Goal: Task Accomplishment & Management: Manage account settings

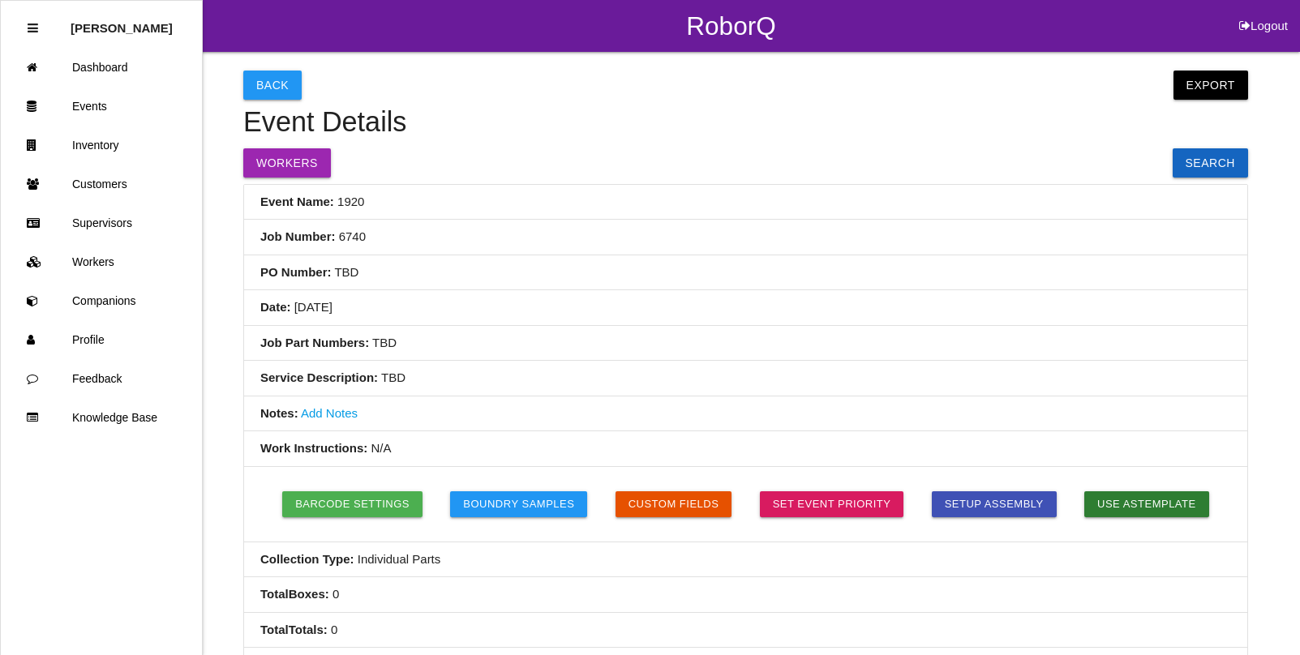
scroll to position [1134, 0]
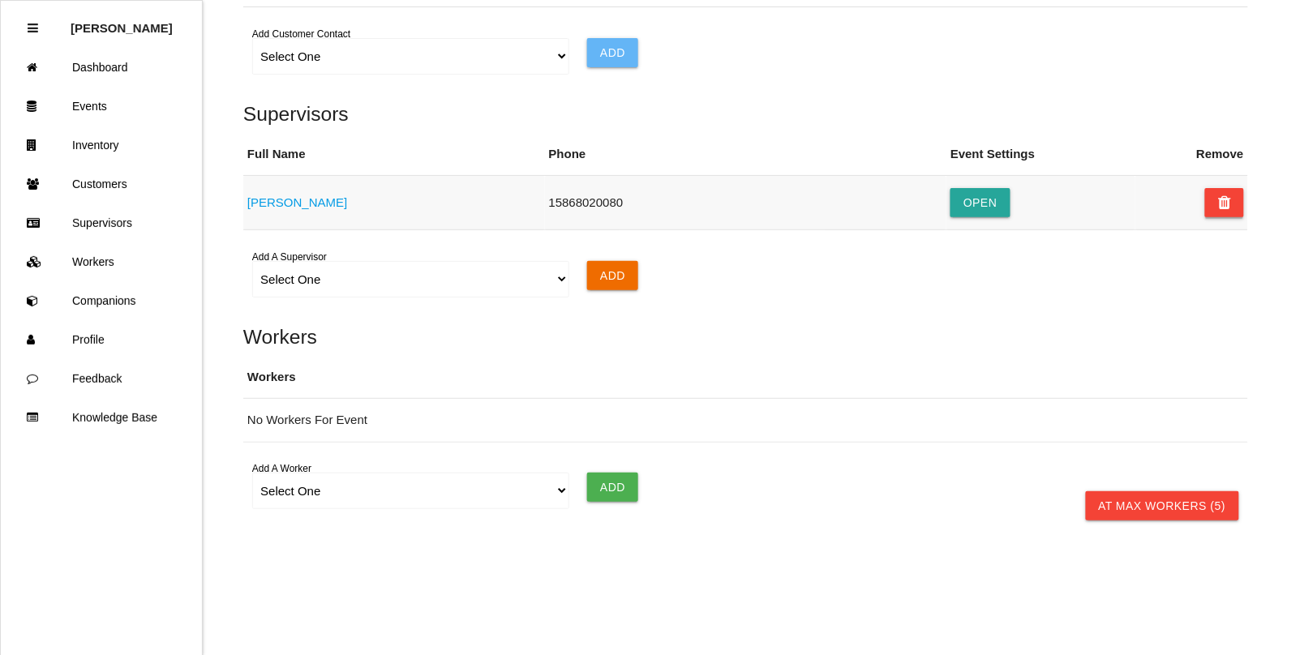
click at [1235, 203] on button at bounding box center [1224, 202] width 39 height 29
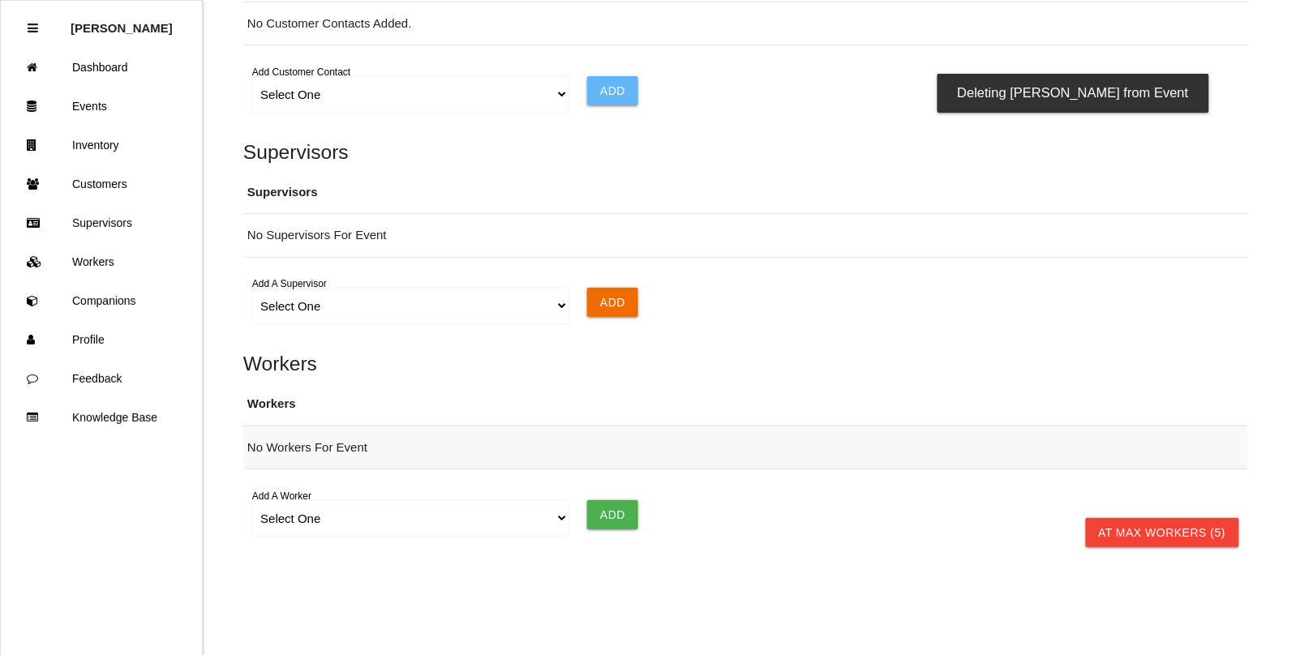
scroll to position [1123, 0]
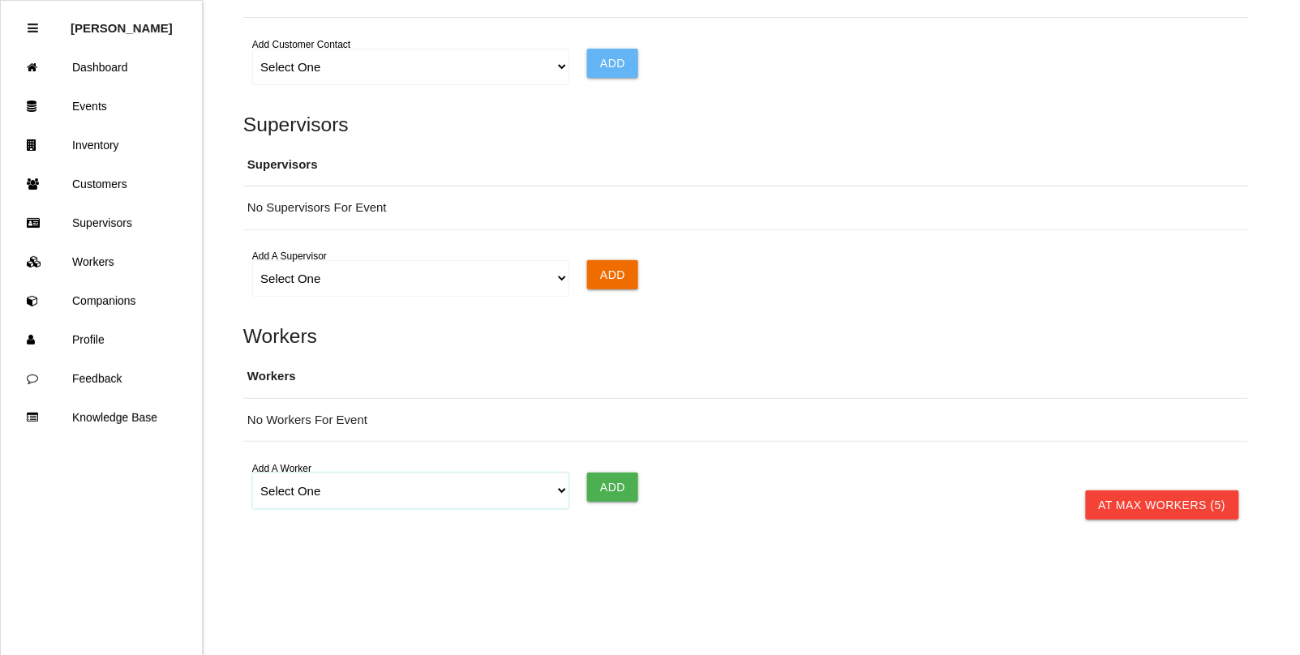
click at [556, 492] on select "Select One [PERSON_NAME] [PERSON_NAME] [PERSON_NAME] [PERSON_NAME] [PERSON_NAME…" at bounding box center [410, 491] width 316 height 36
select select "5f77858b1afedb0012ee5ca3"
click at [252, 473] on select "Select One [PERSON_NAME] [PERSON_NAME] [PERSON_NAME] [PERSON_NAME] [PERSON_NAME…" at bounding box center [410, 491] width 316 height 36
click at [611, 488] on input "Add" at bounding box center [612, 487] width 51 height 29
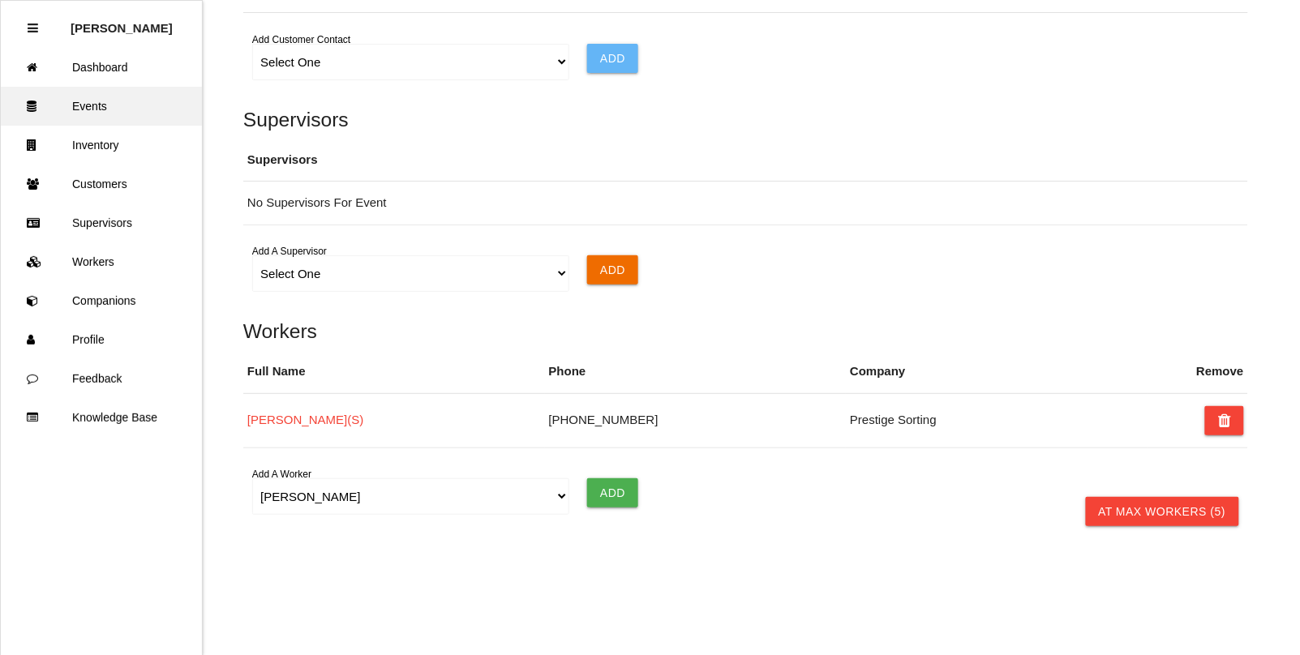
click at [88, 96] on link "Events" at bounding box center [101, 106] width 201 height 39
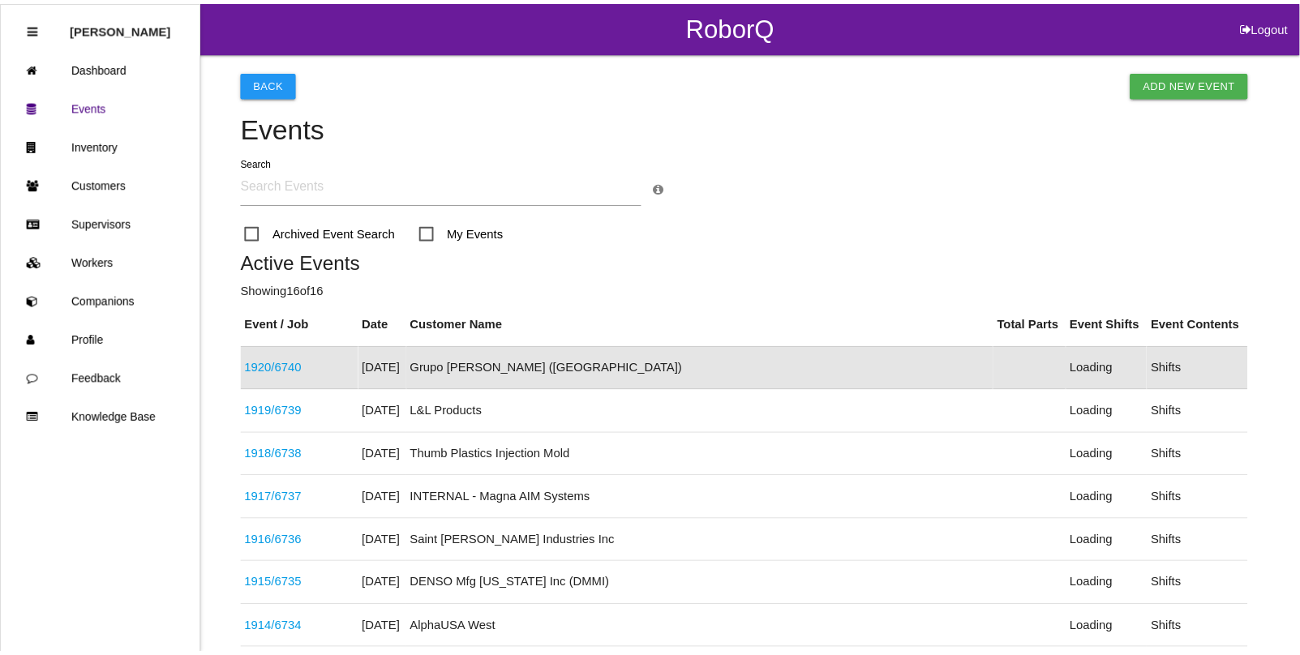
scroll to position [41, 0]
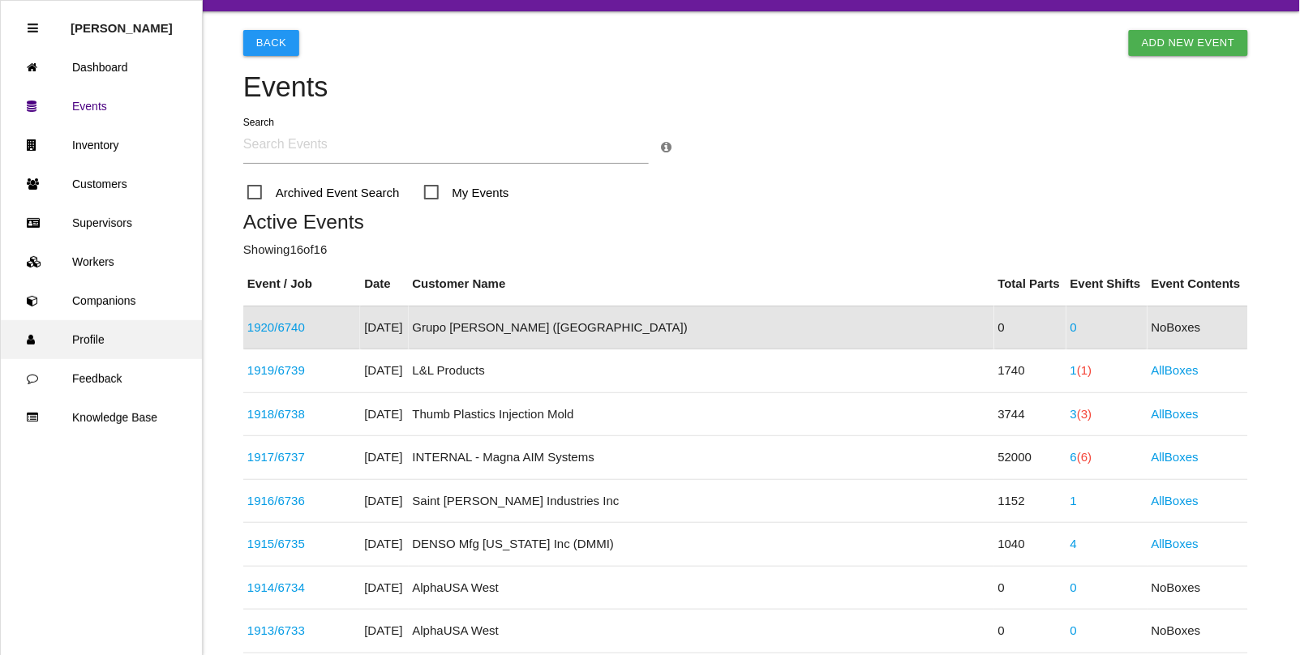
click at [85, 337] on link "Profile" at bounding box center [101, 339] width 201 height 39
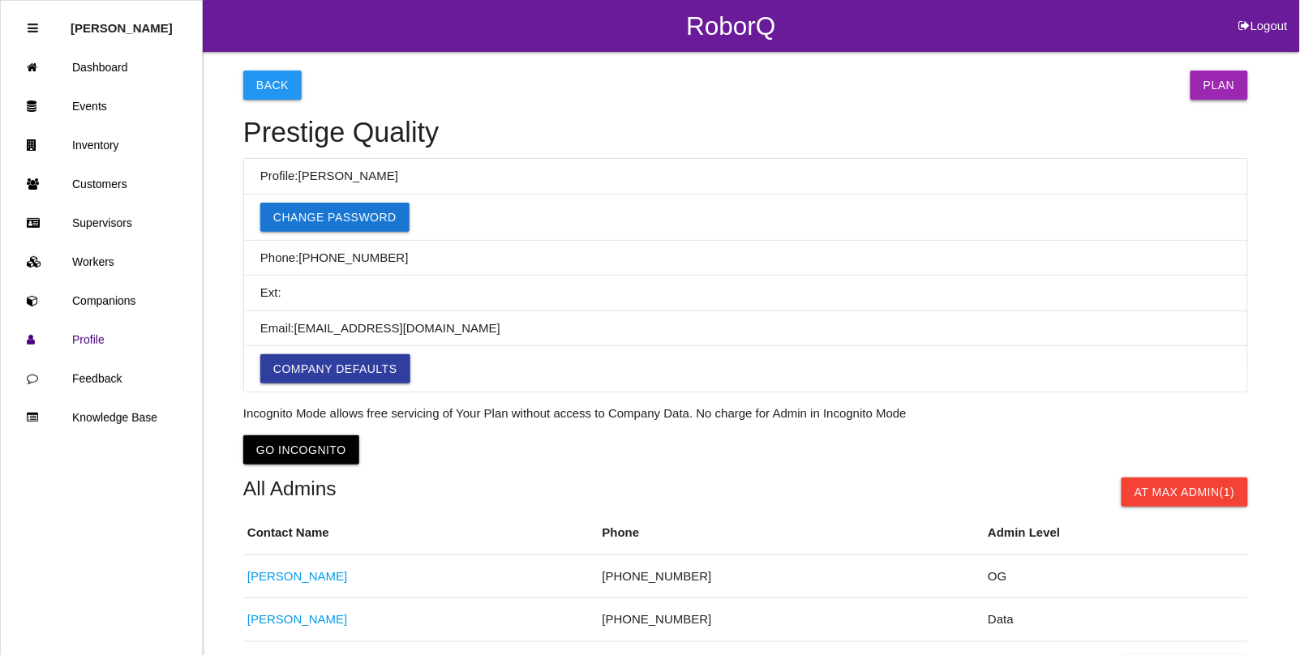
click at [1223, 77] on link "Plan" at bounding box center [1220, 85] width 58 height 29
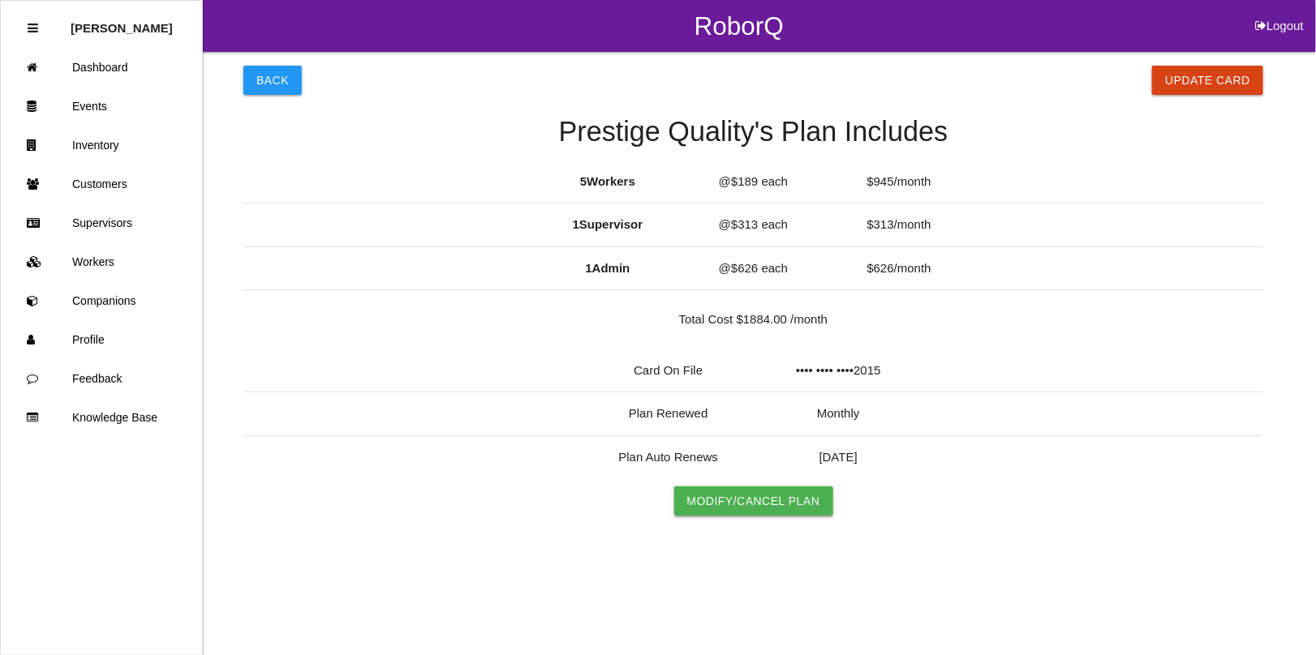
click at [759, 500] on link "Modify/Cancel Plan" at bounding box center [753, 501] width 159 height 29
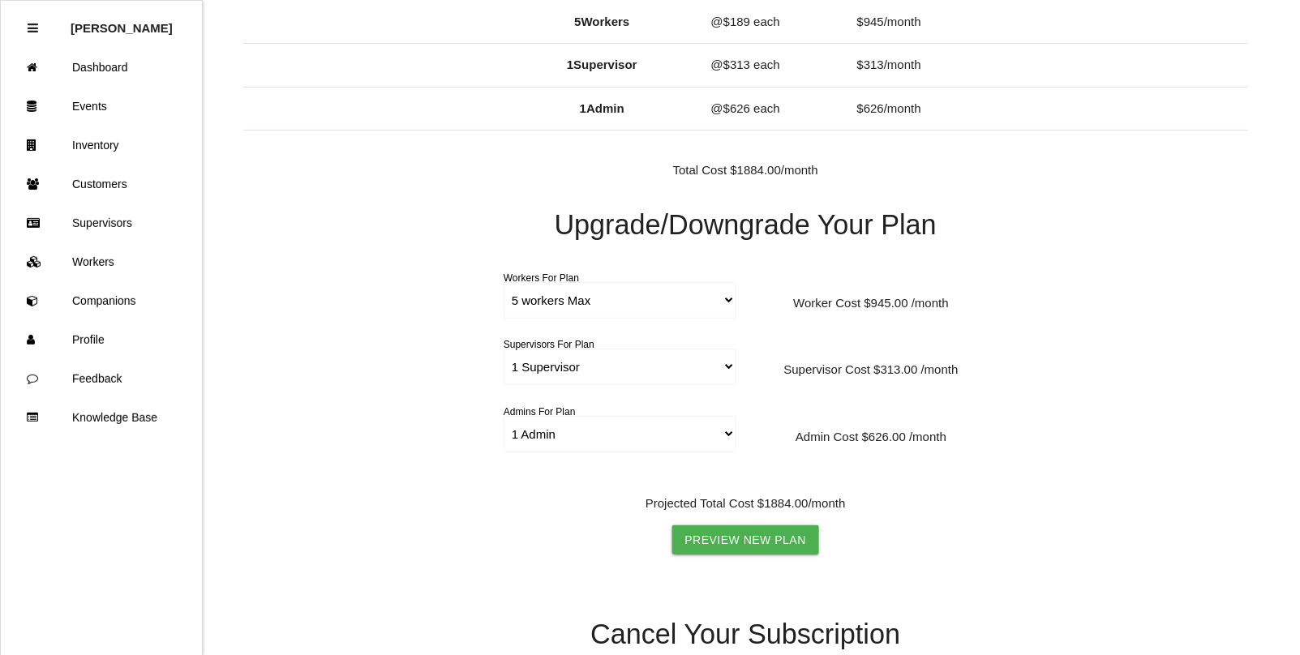
scroll to position [203, 0]
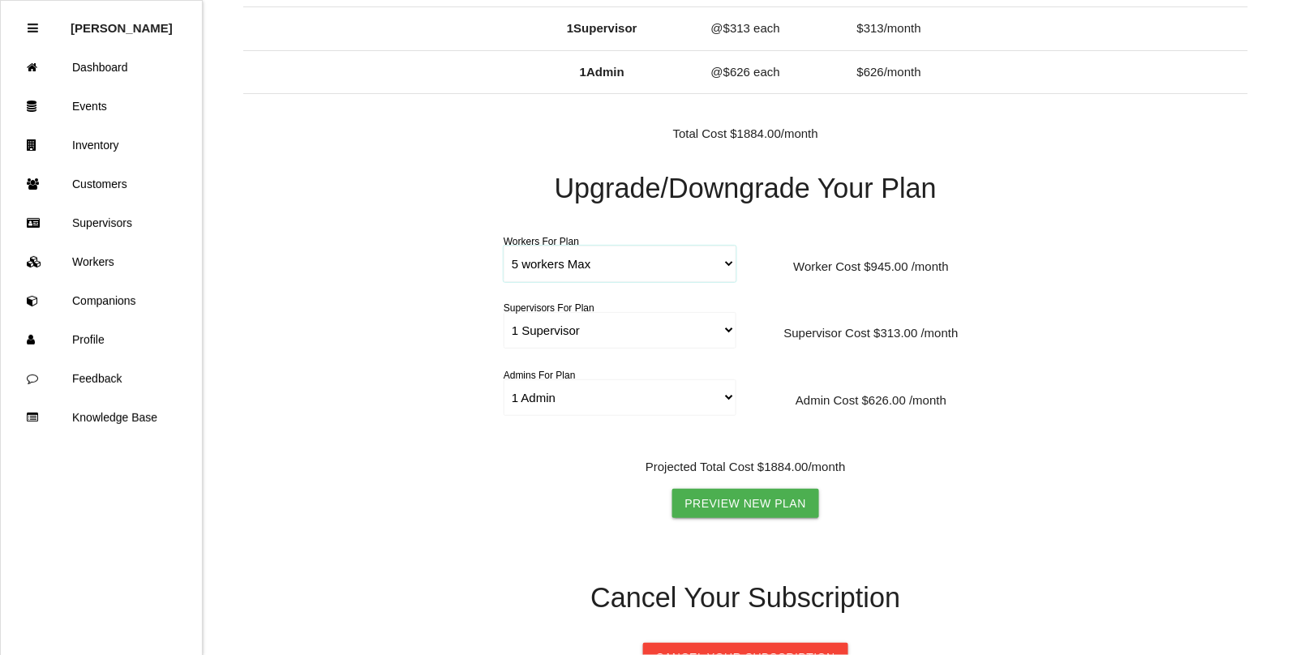
click at [723, 260] on select "5 workers Max 6 workers Max 7 workers Max 8 workers Max 9 workers Max 10 worker…" at bounding box center [620, 264] width 233 height 36
click at [504, 246] on select "5 workers Max 6 workers Max 7 workers Max 8 workers Max 9 workers Max 10 worker…" at bounding box center [620, 264] width 233 height 36
click at [727, 333] on select "1 Supervisor 2 Supervisors 3 Supervisors 4 Supervisors 5 Supervisors 6 Supervis…" at bounding box center [620, 330] width 233 height 36
click at [1055, 327] on div "Upgrade/Downgrade Your Plan 5 workers Max 6 workers Max 7 workers Max 8 workers…" at bounding box center [745, 352] width 1005 height 357
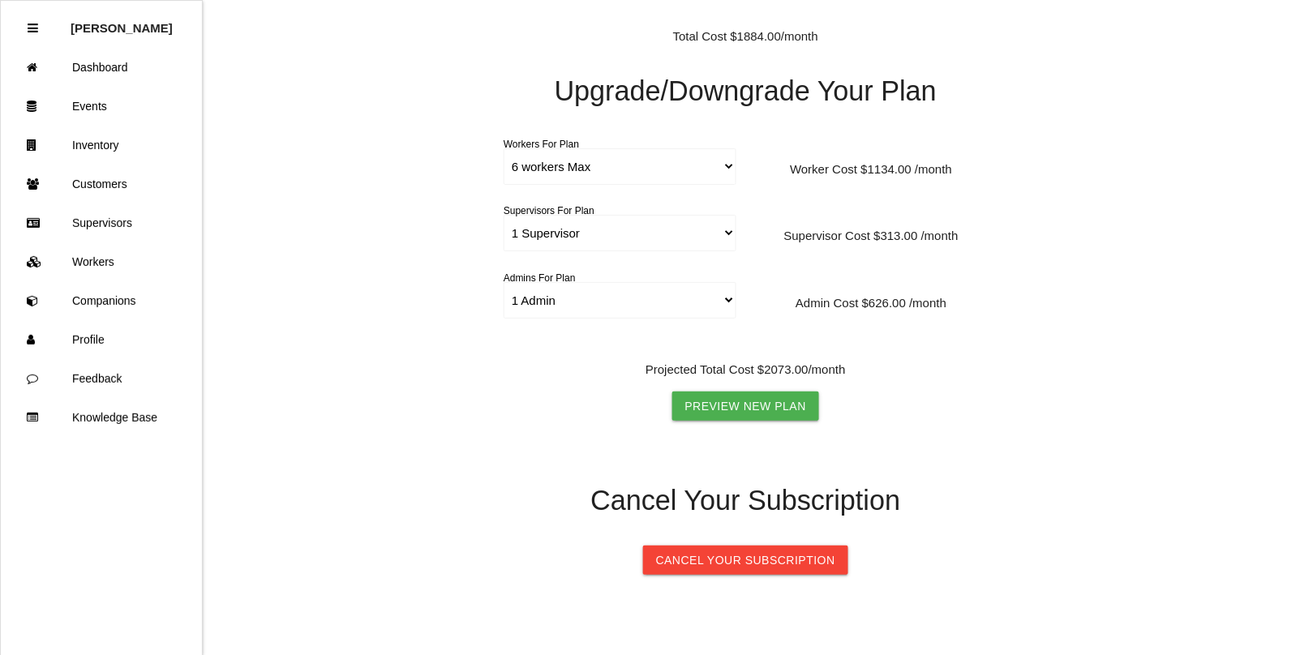
scroll to position [199, 0]
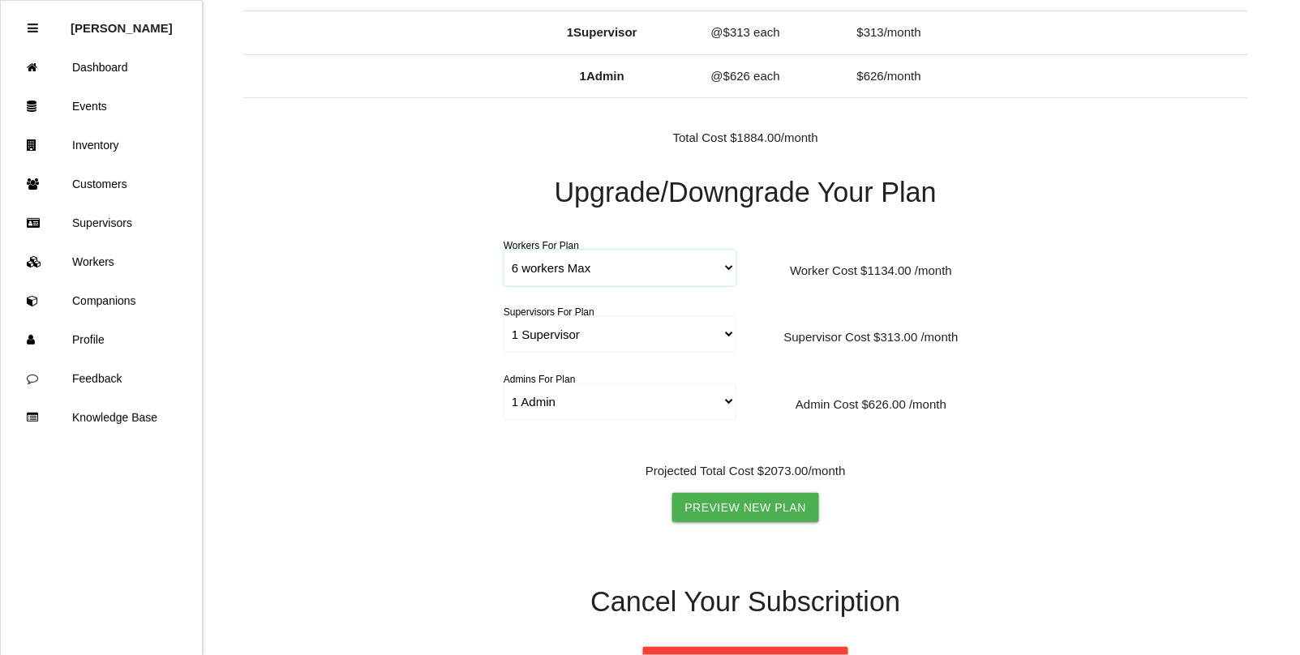
click at [724, 268] on select "5 workers Max 6 workers Max 7 workers Max 8 workers Max 9 workers Max 10 worker…" at bounding box center [620, 268] width 233 height 36
click at [504, 250] on select "5 workers Max 6 workers Max 7 workers Max 8 workers Max 9 workers Max 10 worker…" at bounding box center [620, 268] width 233 height 36
click at [726, 262] on select "5 workers Max 6 workers Max 7 workers Max 8 workers Max 9 workers Max 10 worker…" at bounding box center [620, 268] width 233 height 36
select select "6"
click at [504, 250] on select "5 workers Max 6 workers Max 7 workers Max 8 workers Max 9 workers Max 10 worker…" at bounding box center [620, 268] width 233 height 36
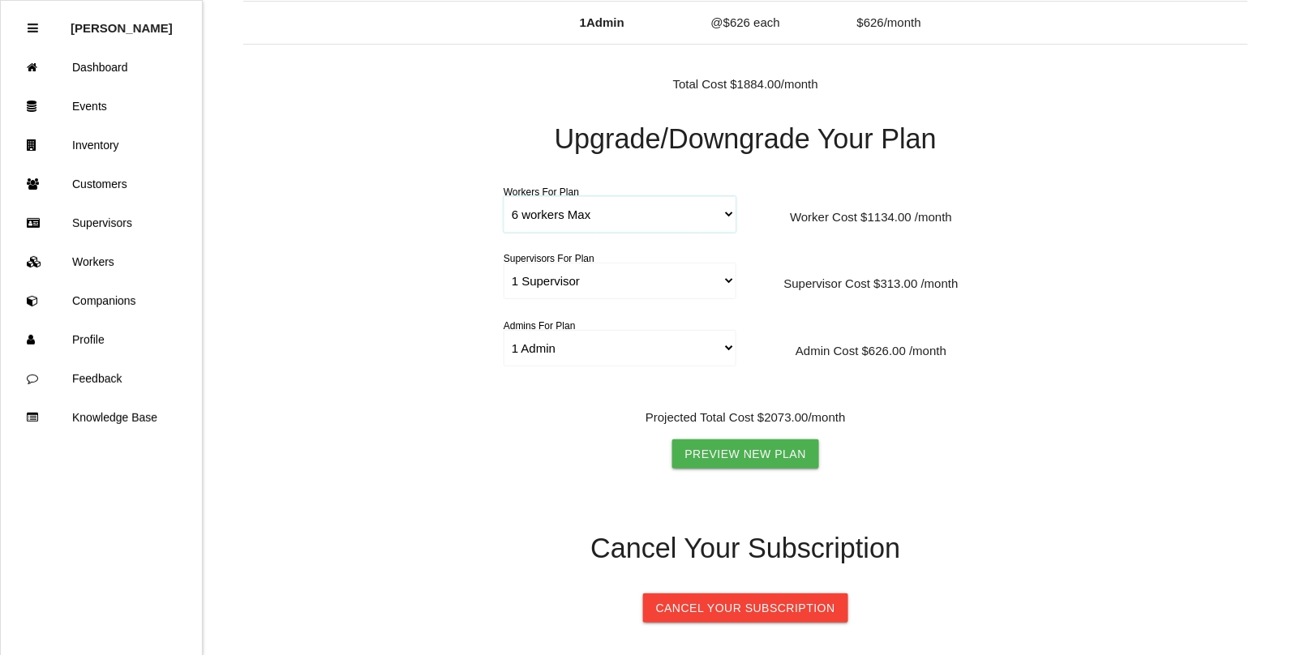
scroll to position [300, 0]
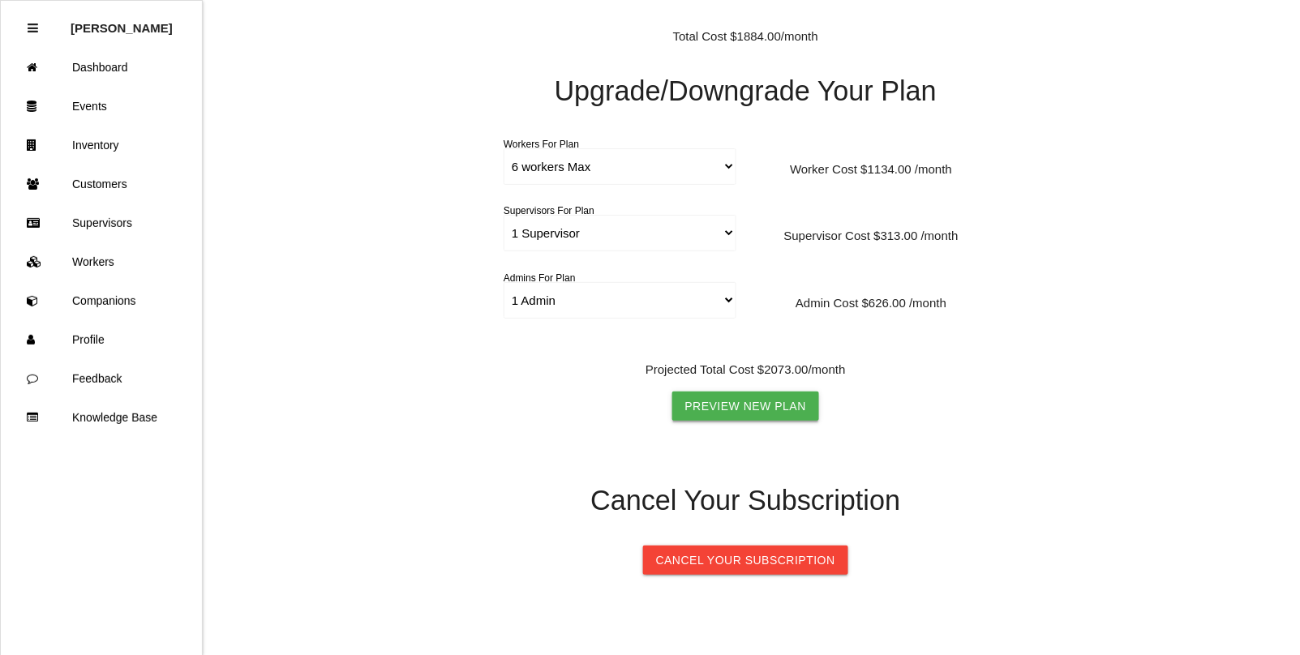
click at [747, 404] on link "Preview New Plan" at bounding box center [746, 406] width 148 height 29
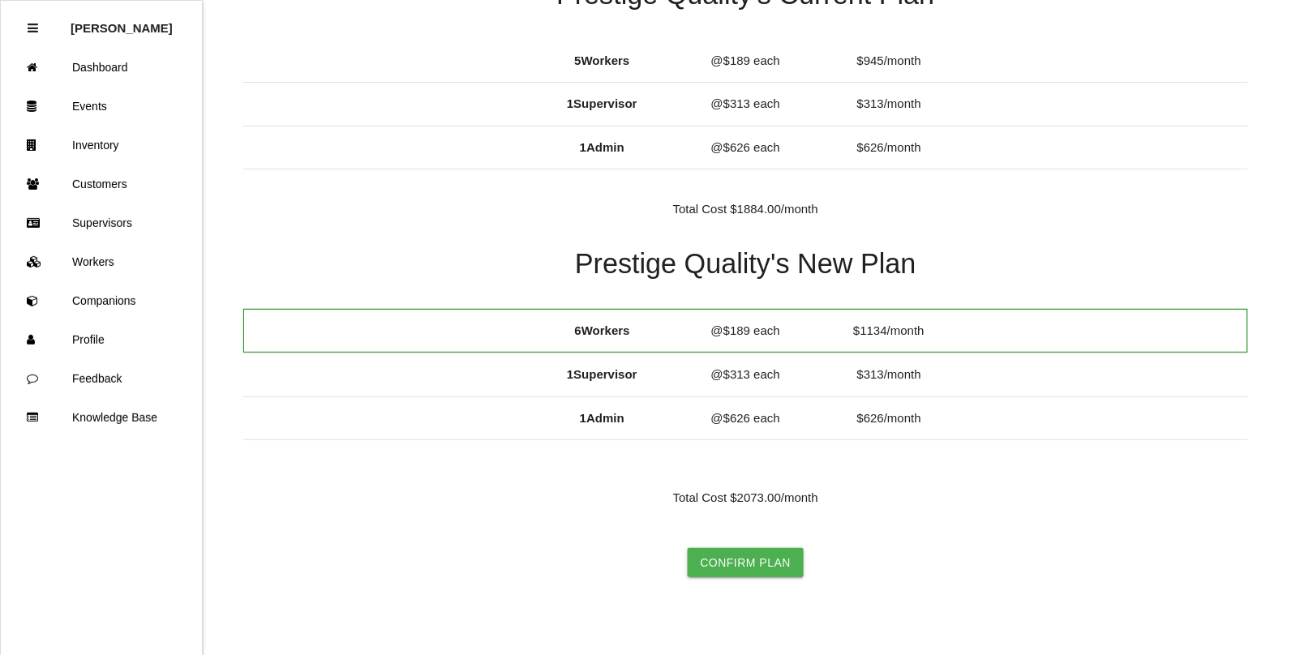
scroll to position [130, 0]
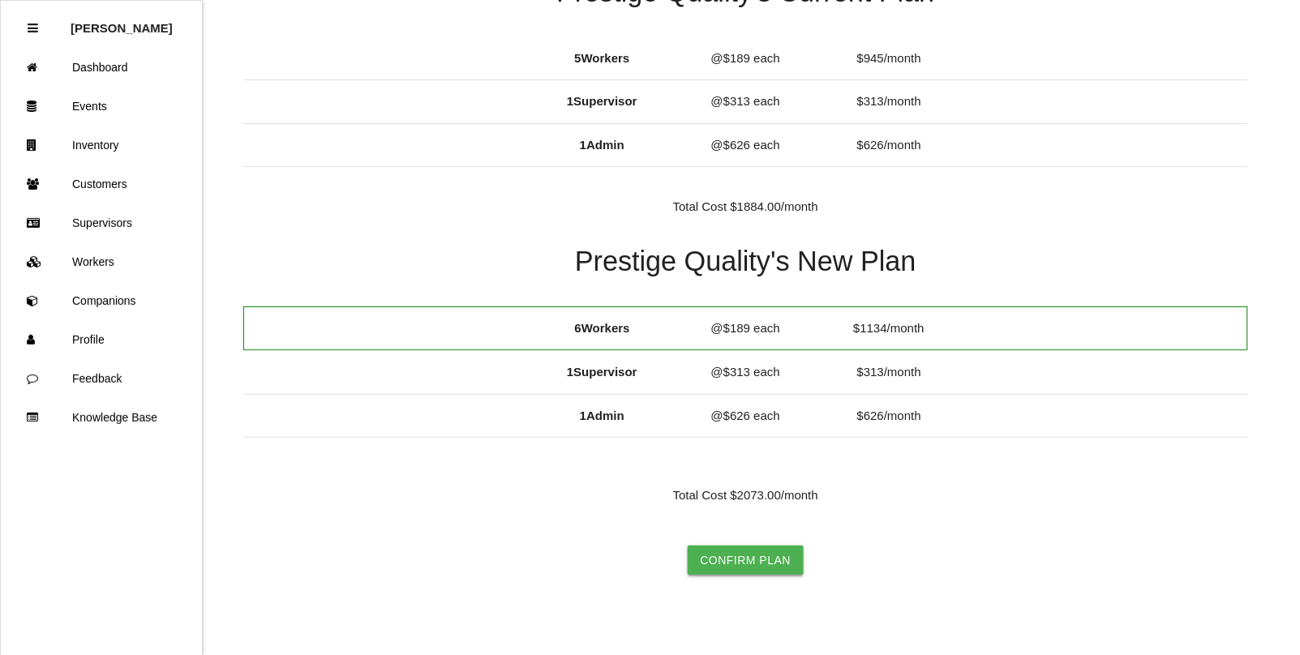
click at [742, 561] on button "Confirm Plan" at bounding box center [746, 560] width 117 height 29
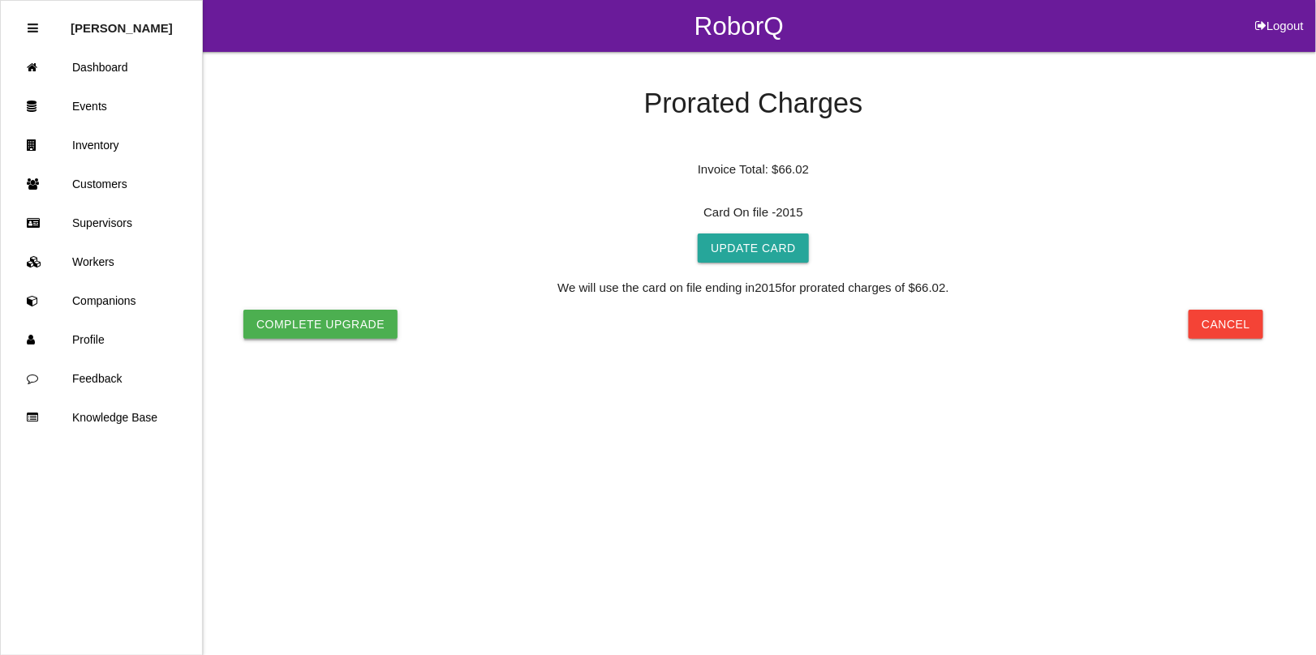
click at [315, 317] on button "Complete Upgrade" at bounding box center [320, 324] width 154 height 29
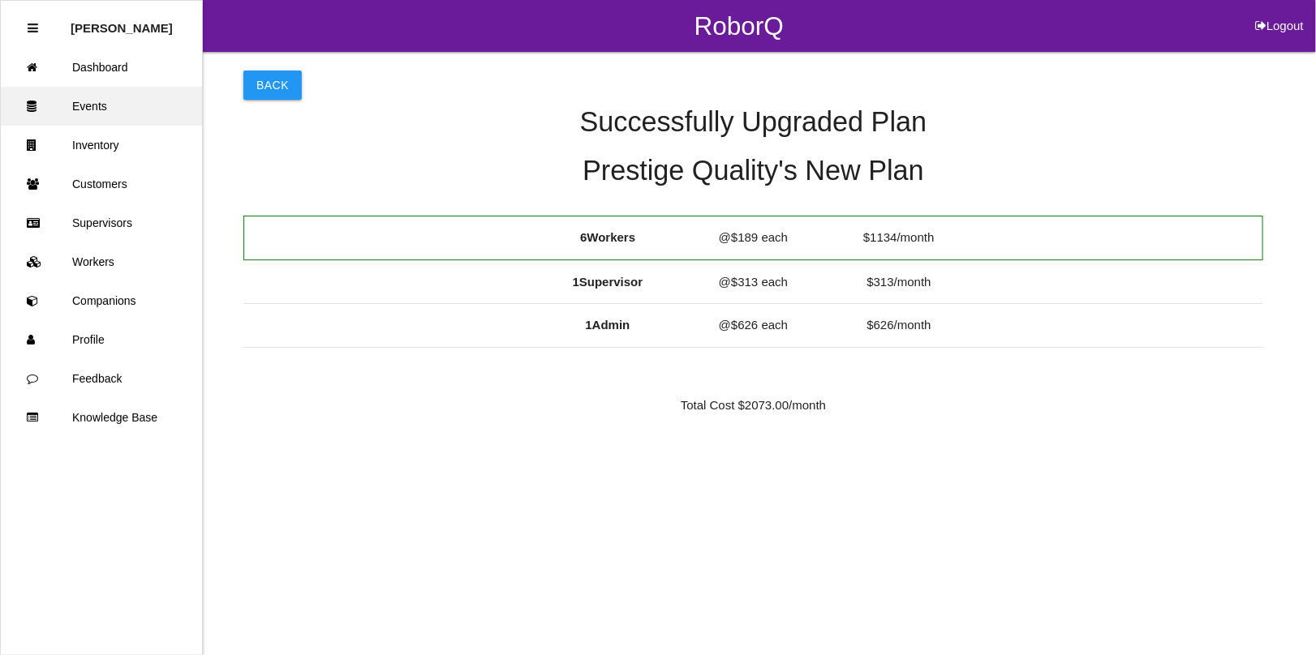
click at [71, 103] on link "Events" at bounding box center [101, 106] width 201 height 39
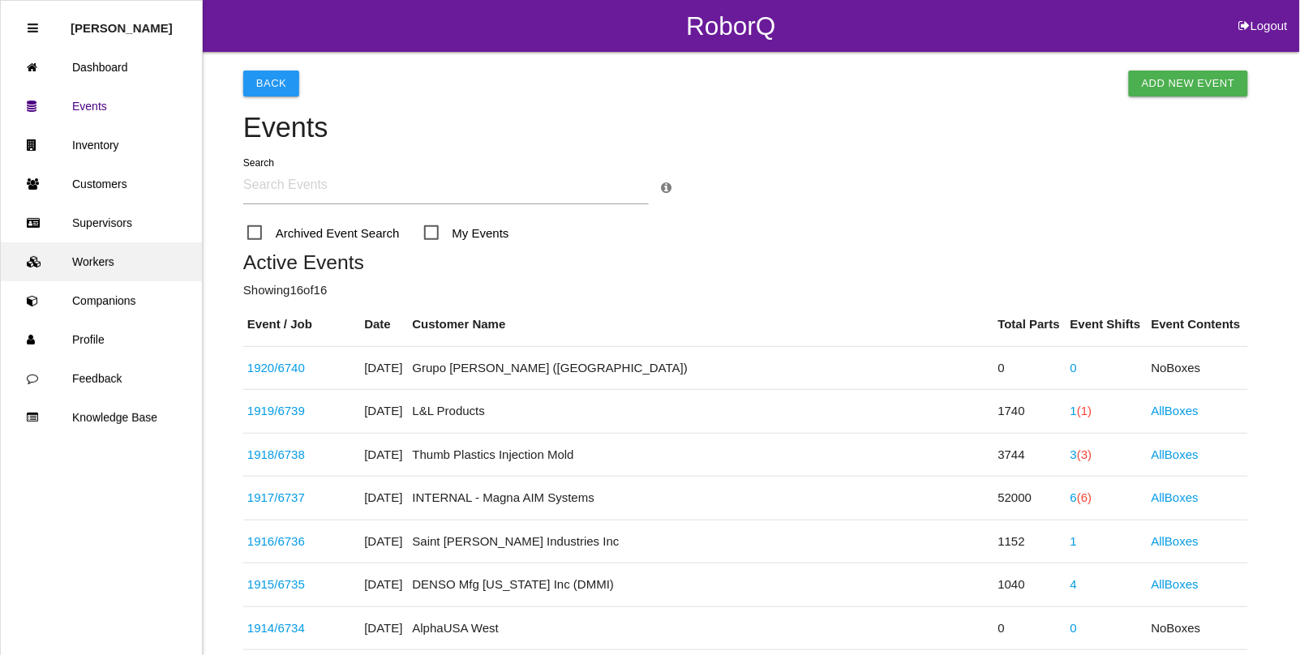
click at [100, 261] on link "Workers" at bounding box center [101, 262] width 201 height 39
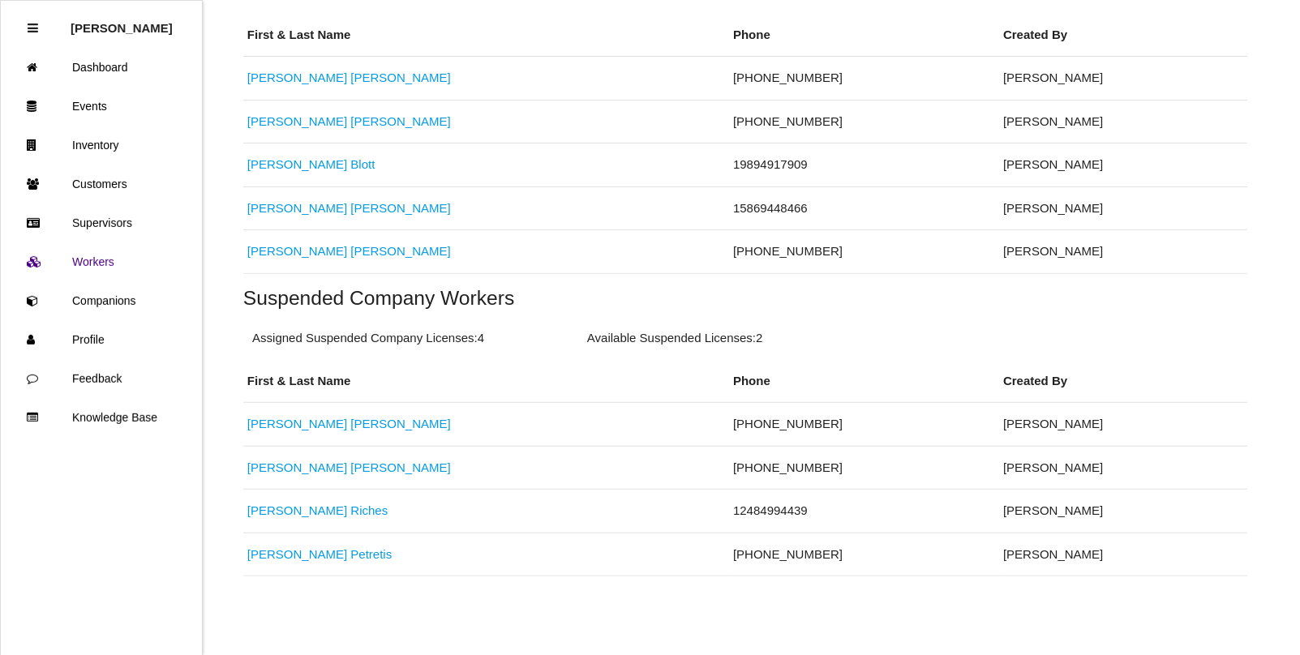
scroll to position [428, 0]
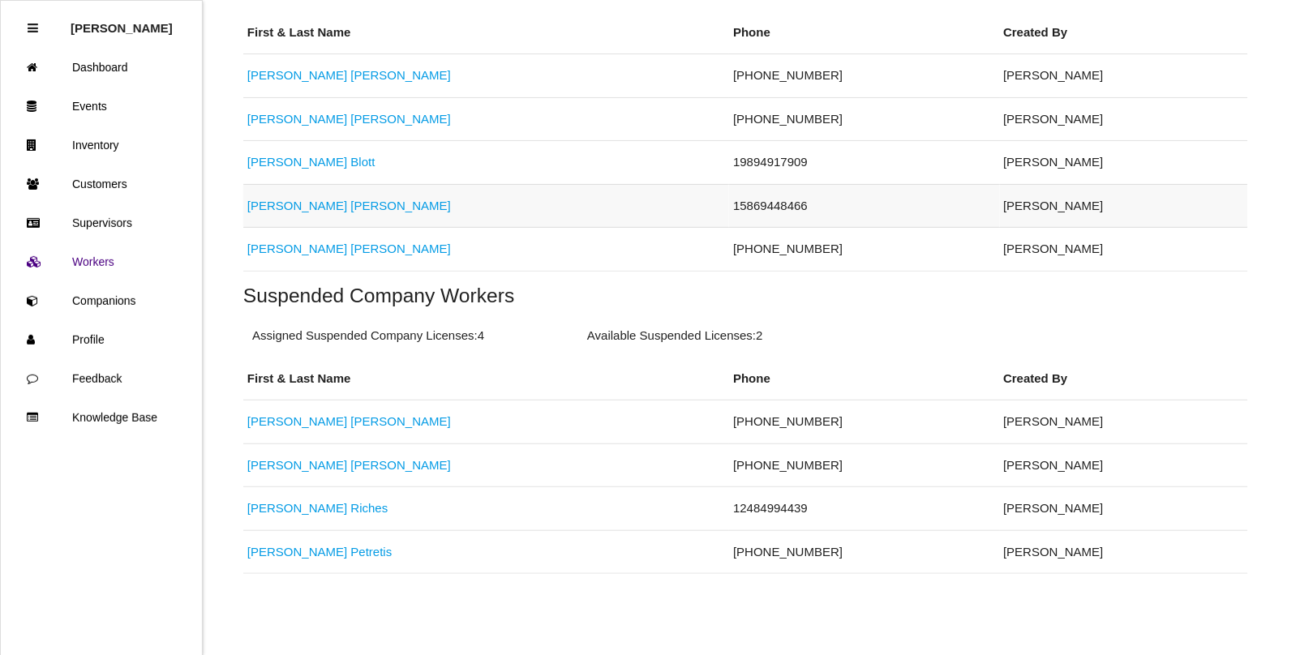
click at [282, 208] on link "[PERSON_NAME]" at bounding box center [349, 206] width 204 height 14
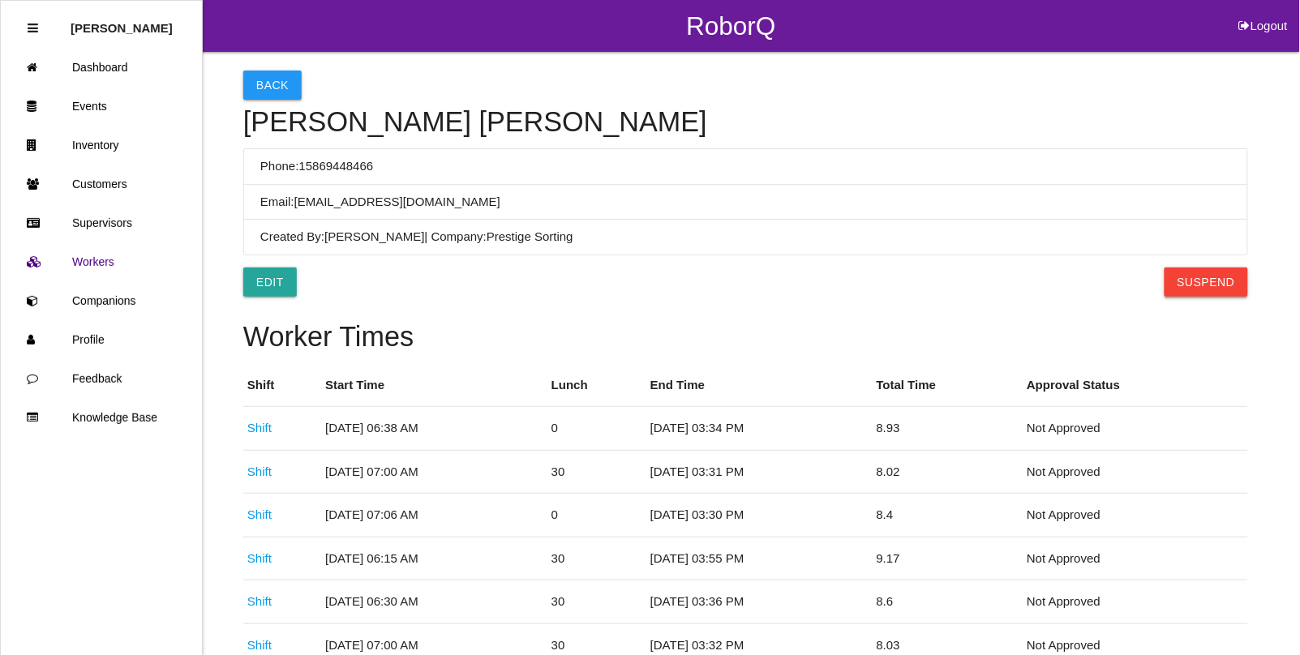
click at [1206, 289] on button "Suspend" at bounding box center [1207, 282] width 84 height 29
click at [260, 79] on button "Back" at bounding box center [272, 85] width 58 height 29
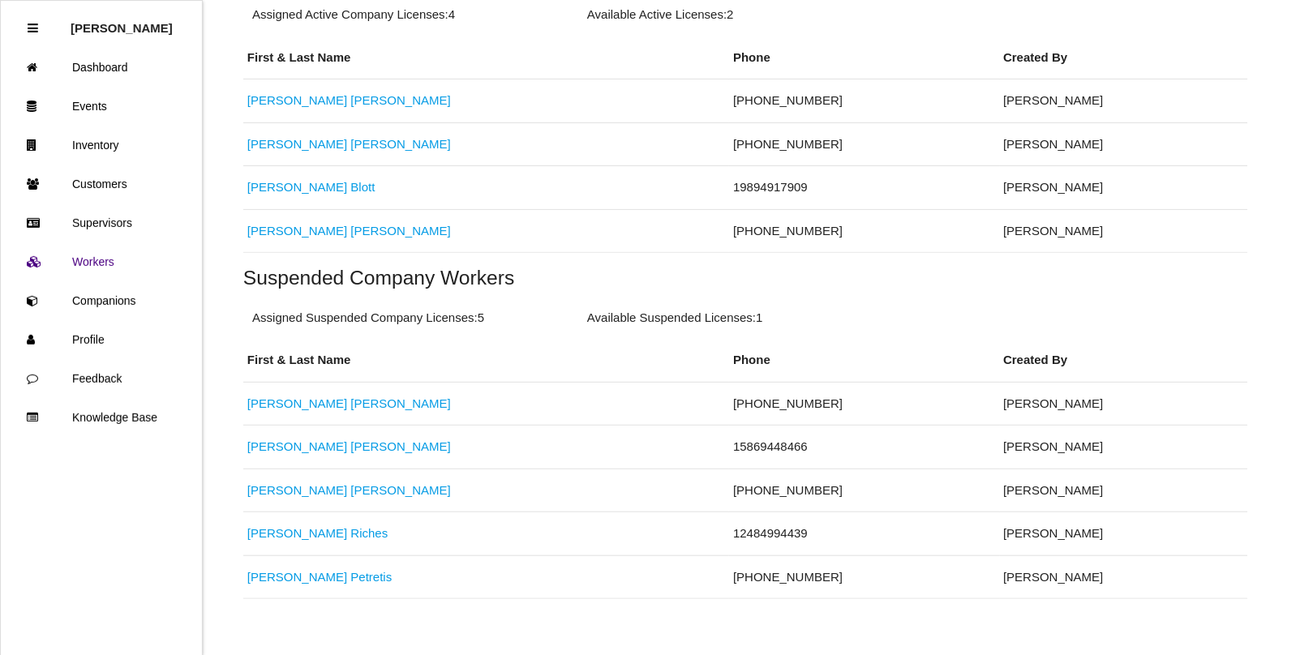
scroll to position [406, 0]
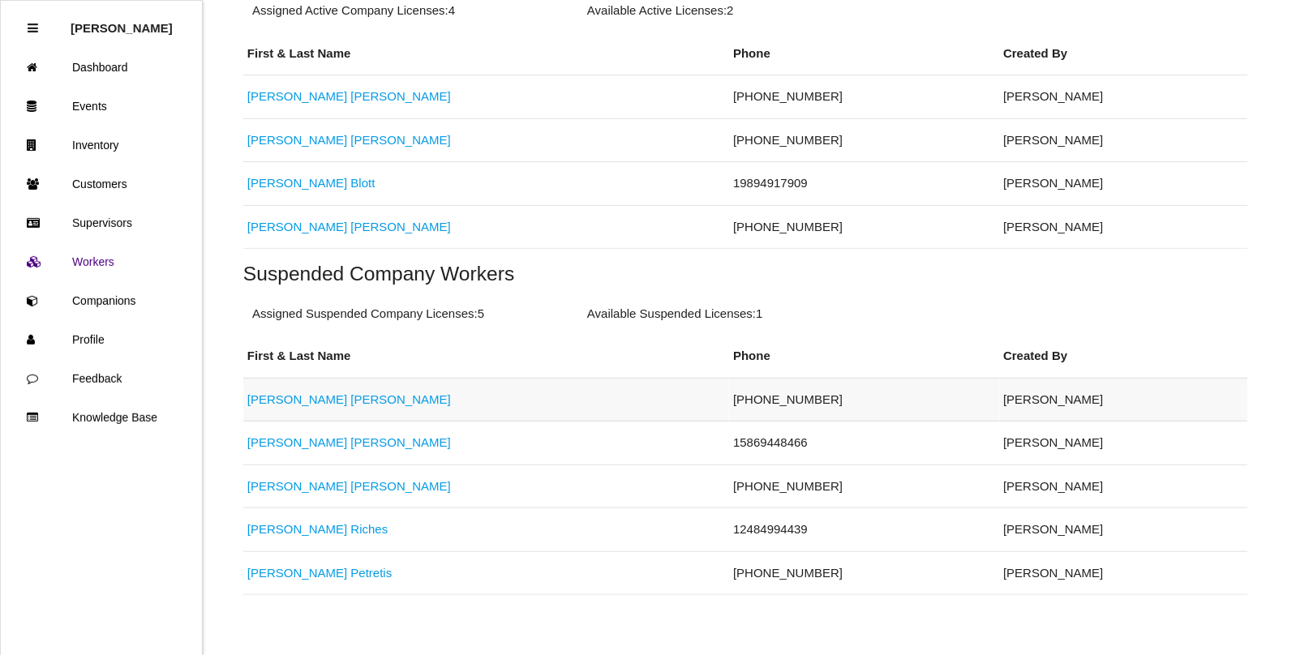
click at [313, 404] on link "[PERSON_NAME]" at bounding box center [349, 400] width 204 height 14
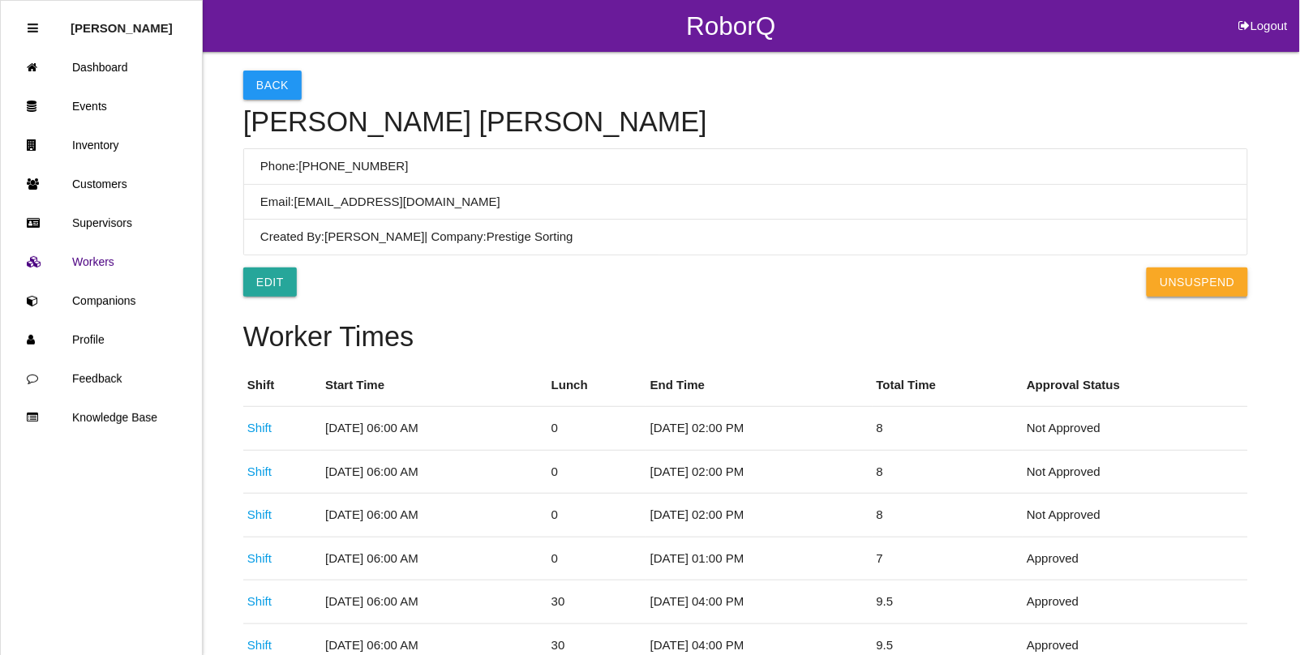
click at [1195, 274] on button "UnSuspend" at bounding box center [1197, 282] width 101 height 29
click at [277, 71] on button "Back" at bounding box center [272, 85] width 58 height 29
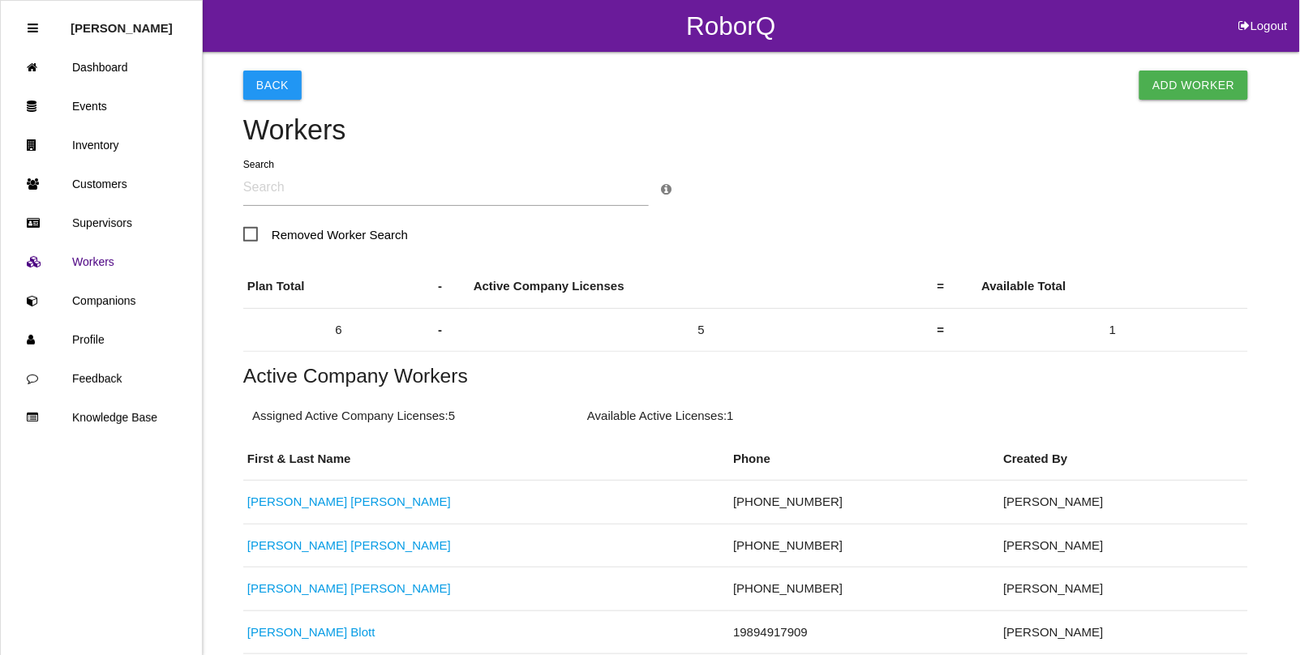
click at [268, 191] on input "text" at bounding box center [446, 187] width 406 height 37
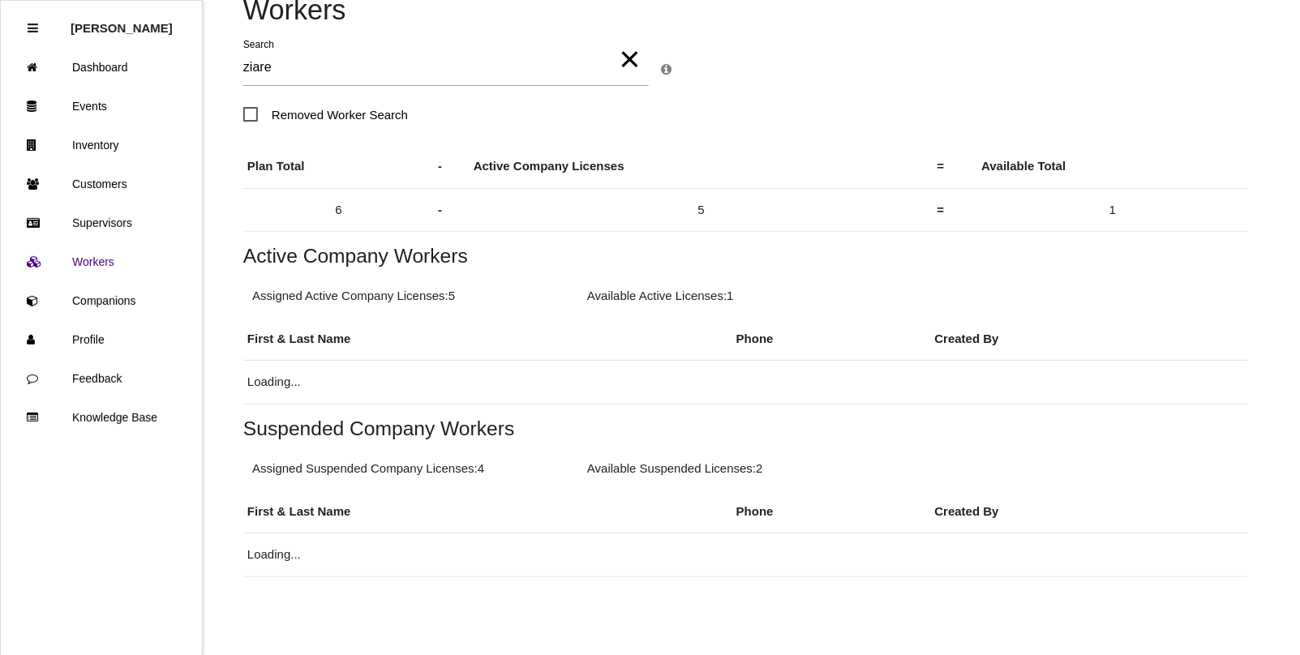
scroll to position [123, 0]
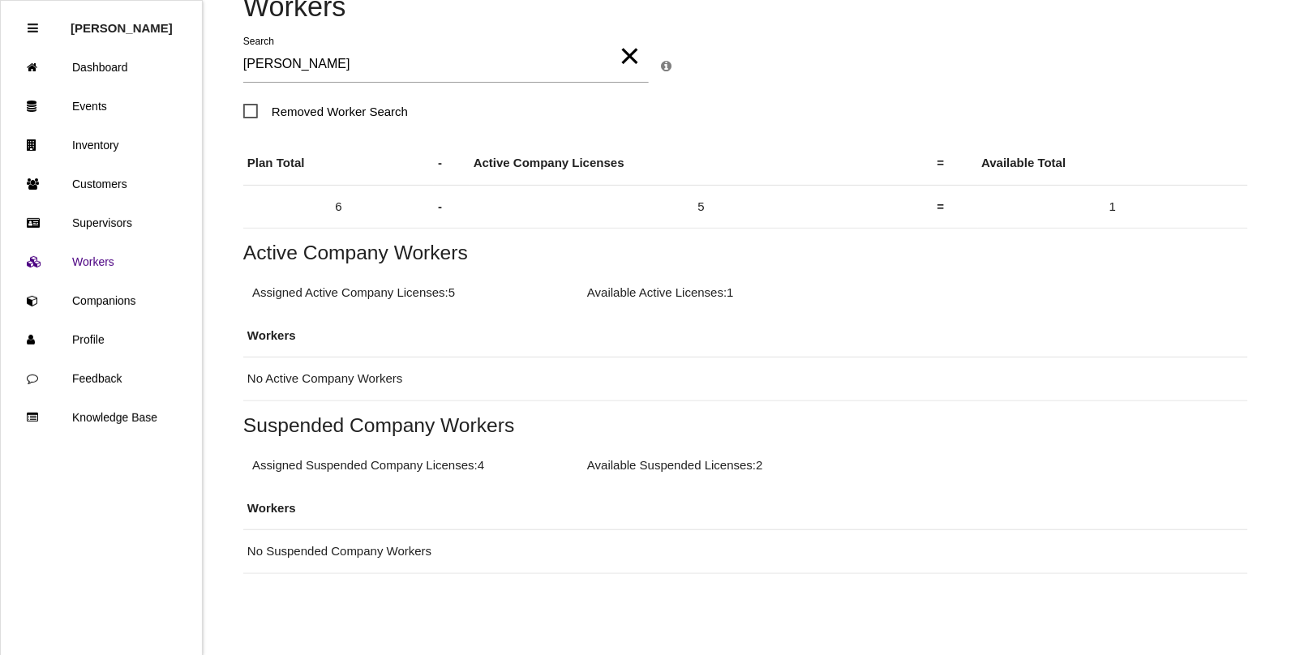
type input "[PERSON_NAME]"
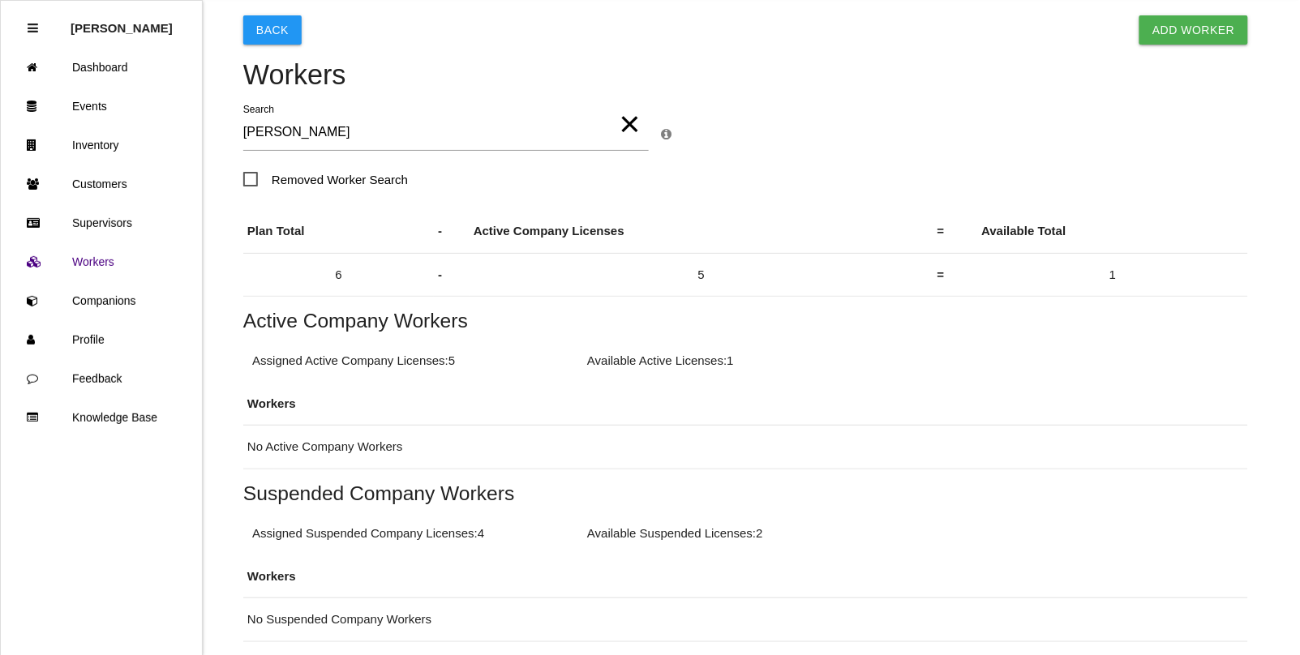
scroll to position [22, 0]
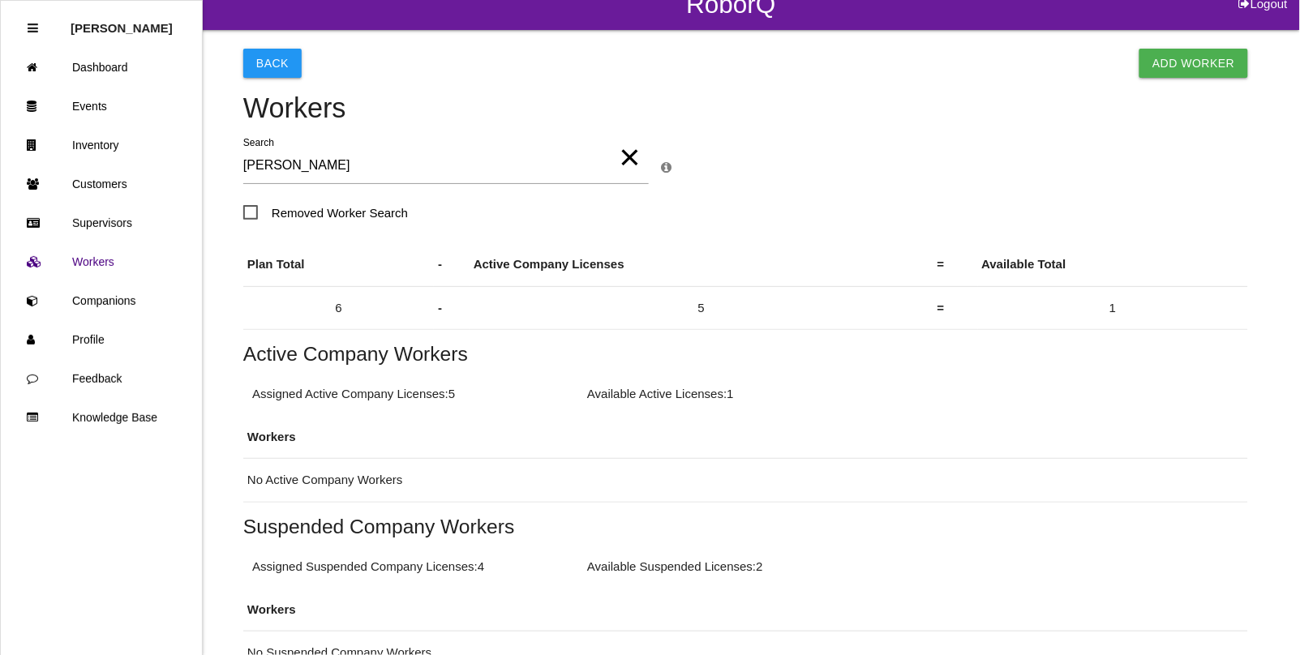
click at [670, 166] on icon at bounding box center [666, 167] width 11 height 12
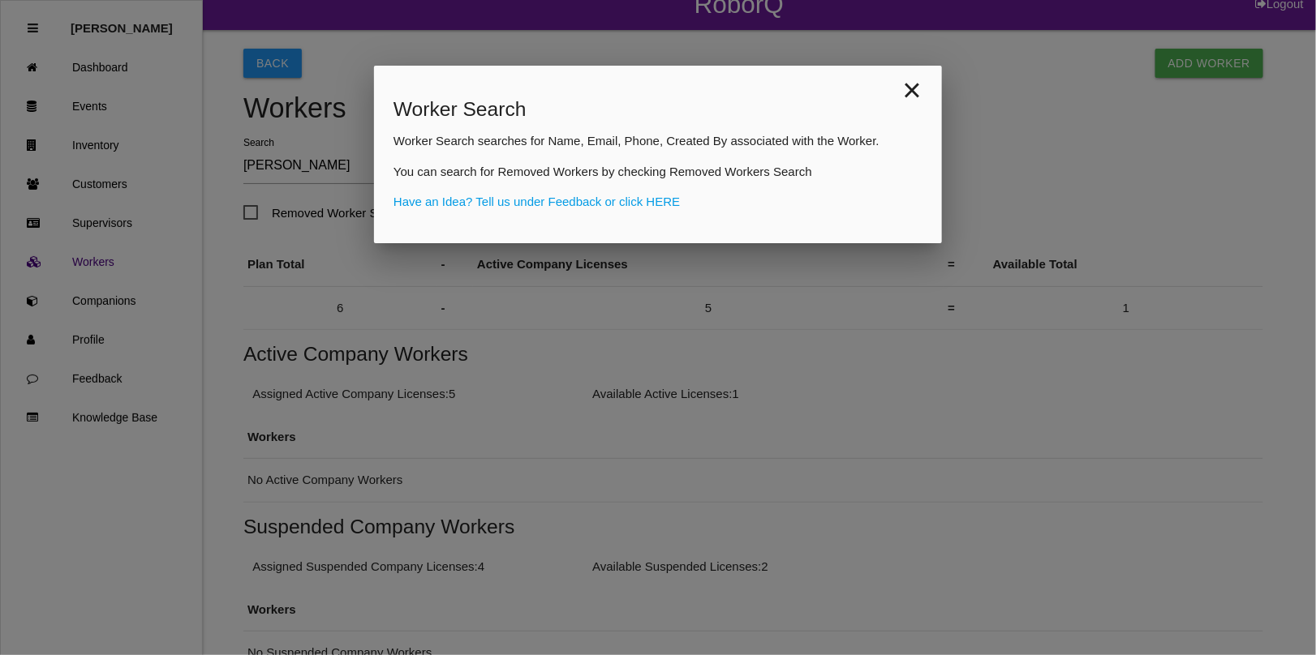
click at [903, 94] on span "×" at bounding box center [911, 90] width 59 height 49
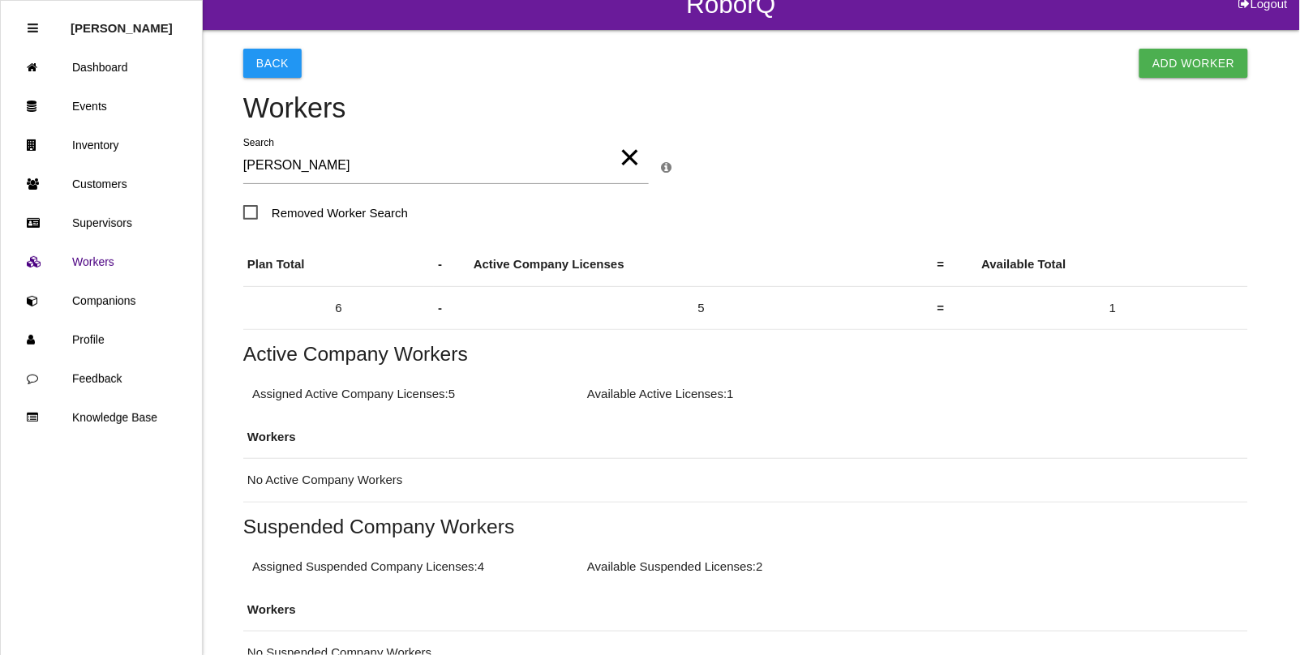
click at [248, 208] on span "Removed Worker Search" at bounding box center [325, 213] width 165 height 20
click at [248, 208] on input "Removed Worker Search" at bounding box center [248, 208] width 11 height 11
checkbox input "true"
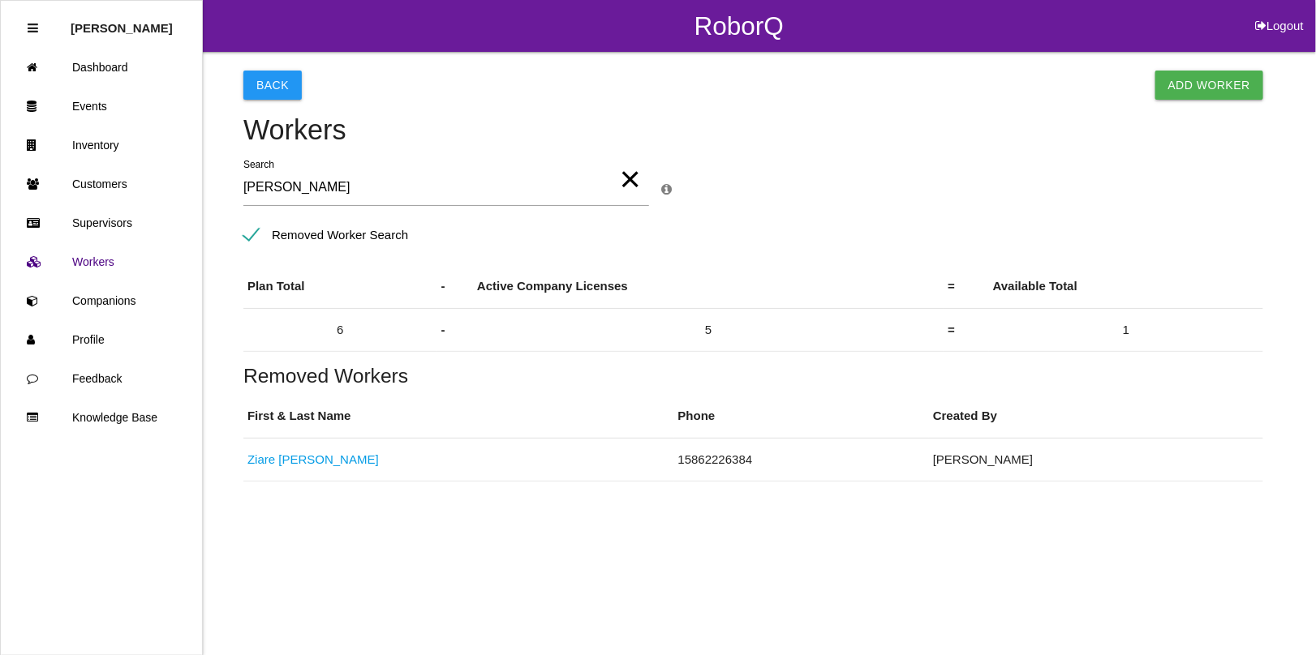
click at [289, 461] on link "[PERSON_NAME]" at bounding box center [312, 460] width 131 height 14
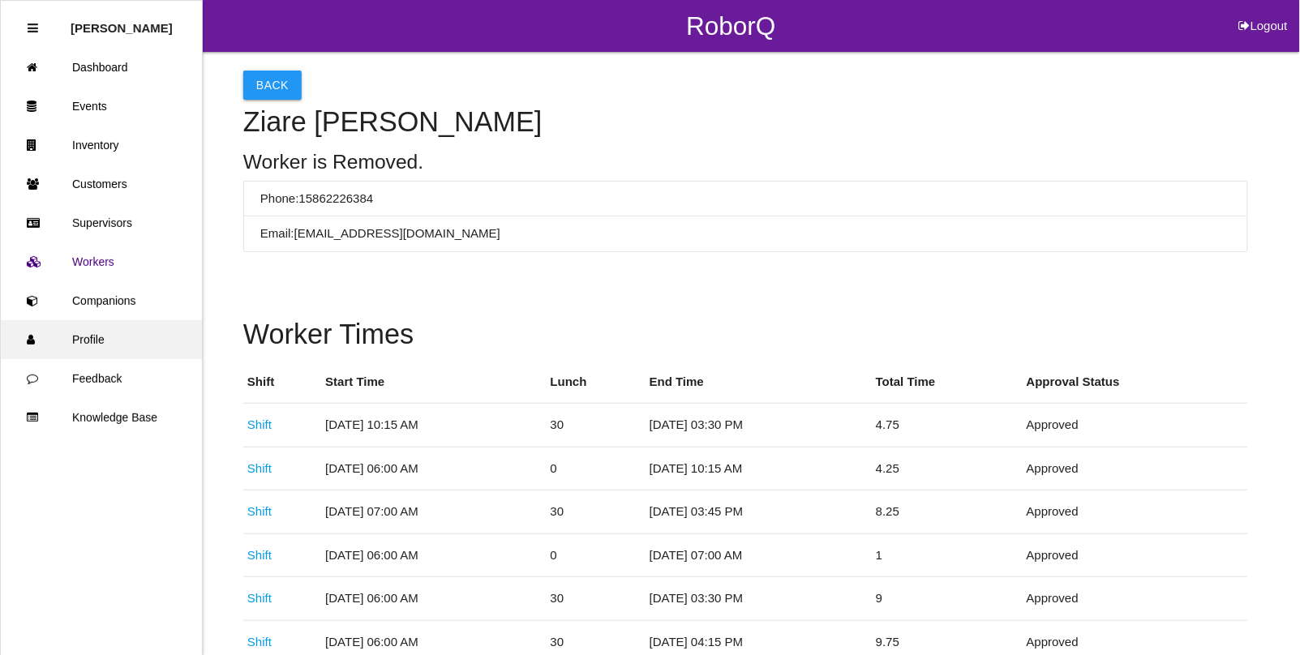
click at [90, 338] on link "Profile" at bounding box center [101, 339] width 201 height 39
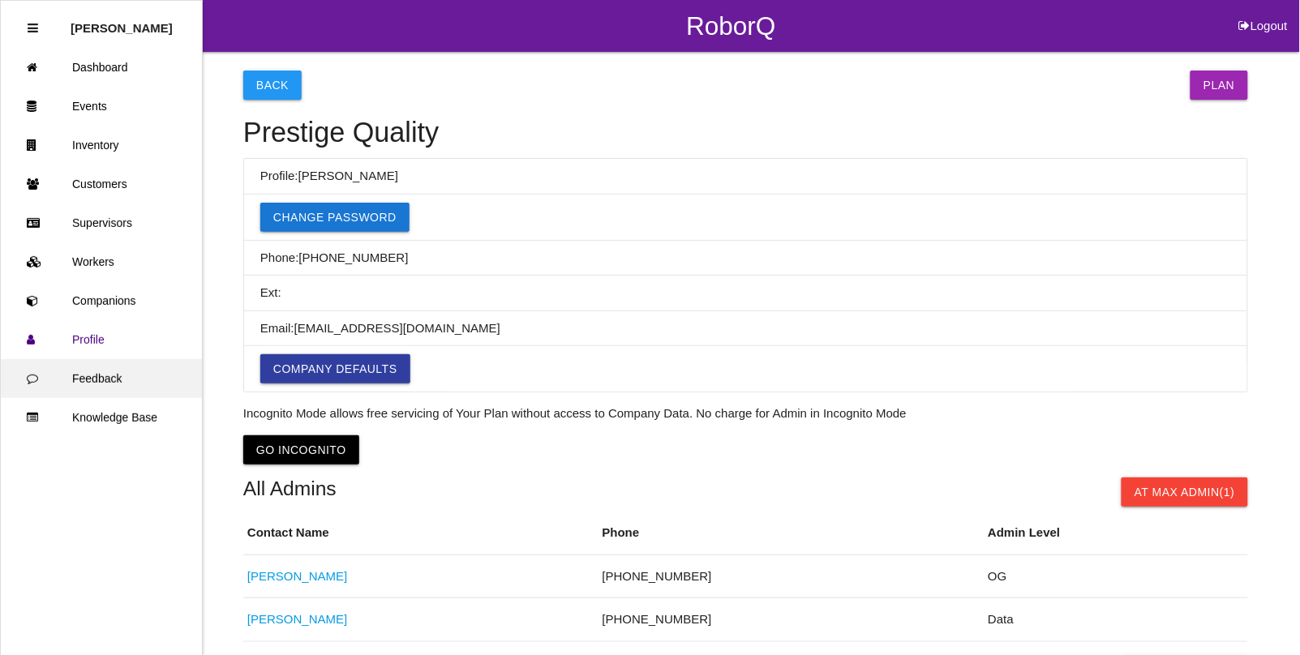
click at [102, 382] on link "Feedback" at bounding box center [101, 378] width 201 height 39
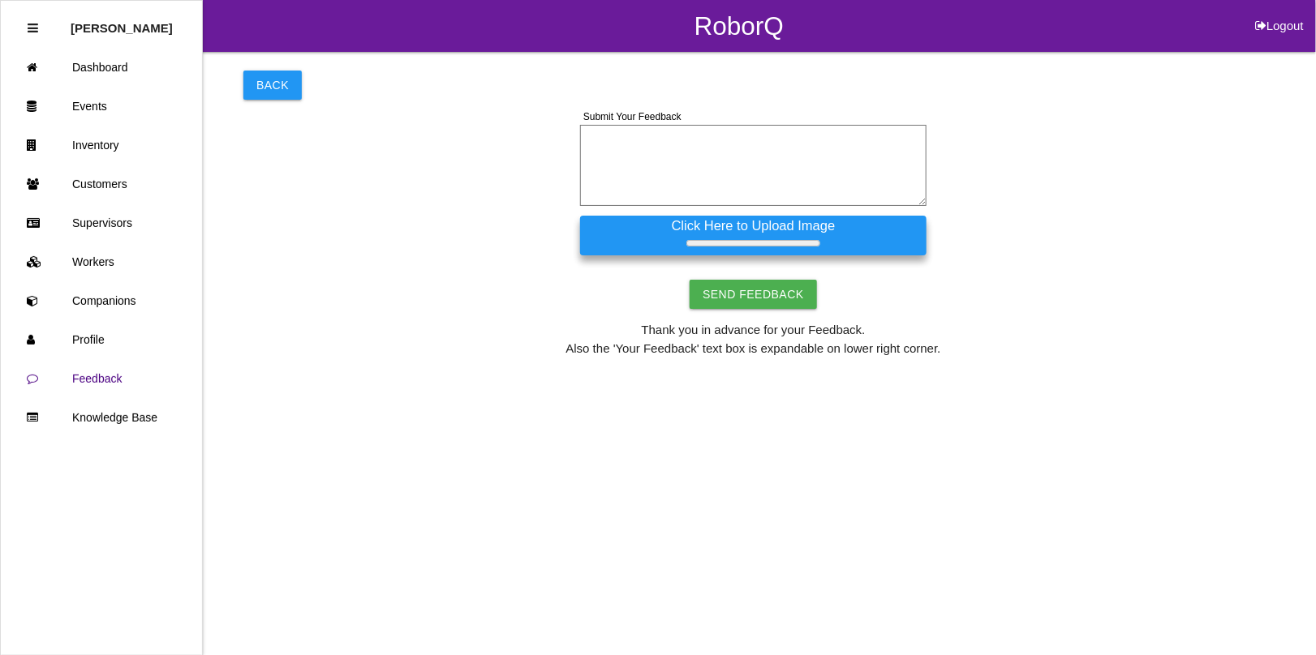
click at [659, 138] on textarea at bounding box center [753, 165] width 346 height 81
type textarea "Good afternoon! How do I reactivate a "worker" that was previously removed?"
click at [645, 238] on label "Click Here to Upload Image" at bounding box center [753, 236] width 346 height 41
click at [0, 0] on input "Click Here to Upload Image" at bounding box center [0, 0] width 0 height 0
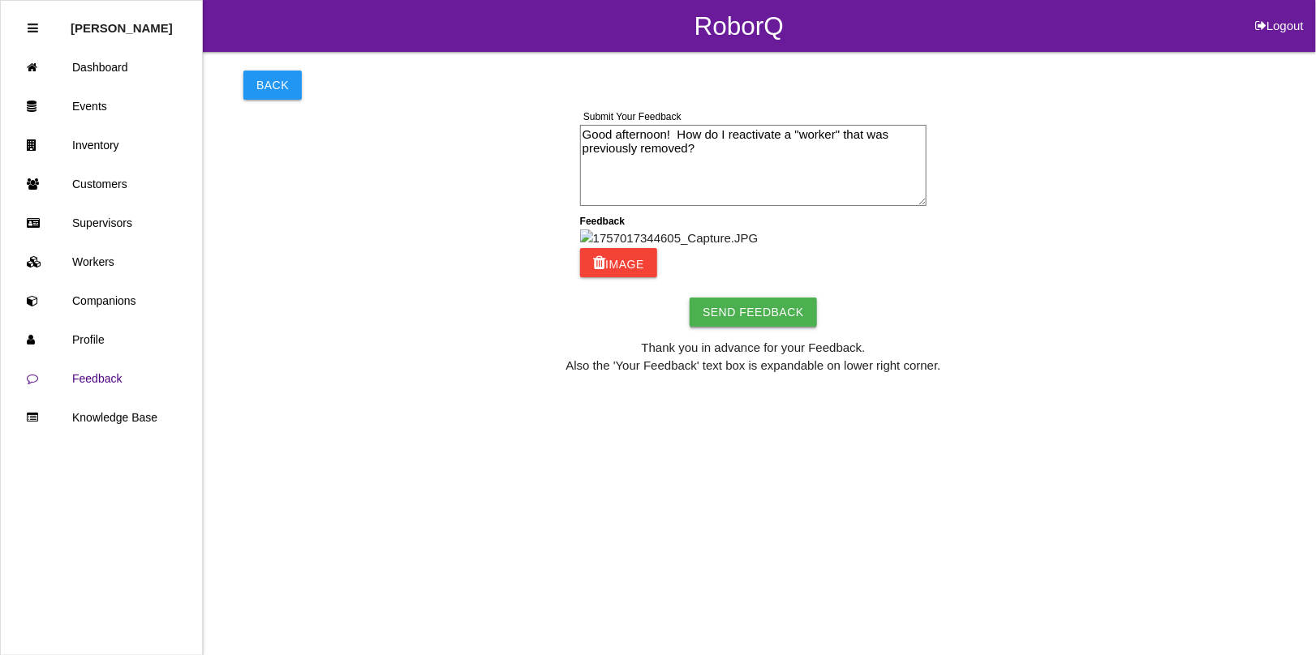
click at [749, 327] on input "Send Feedback" at bounding box center [752, 312] width 127 height 29
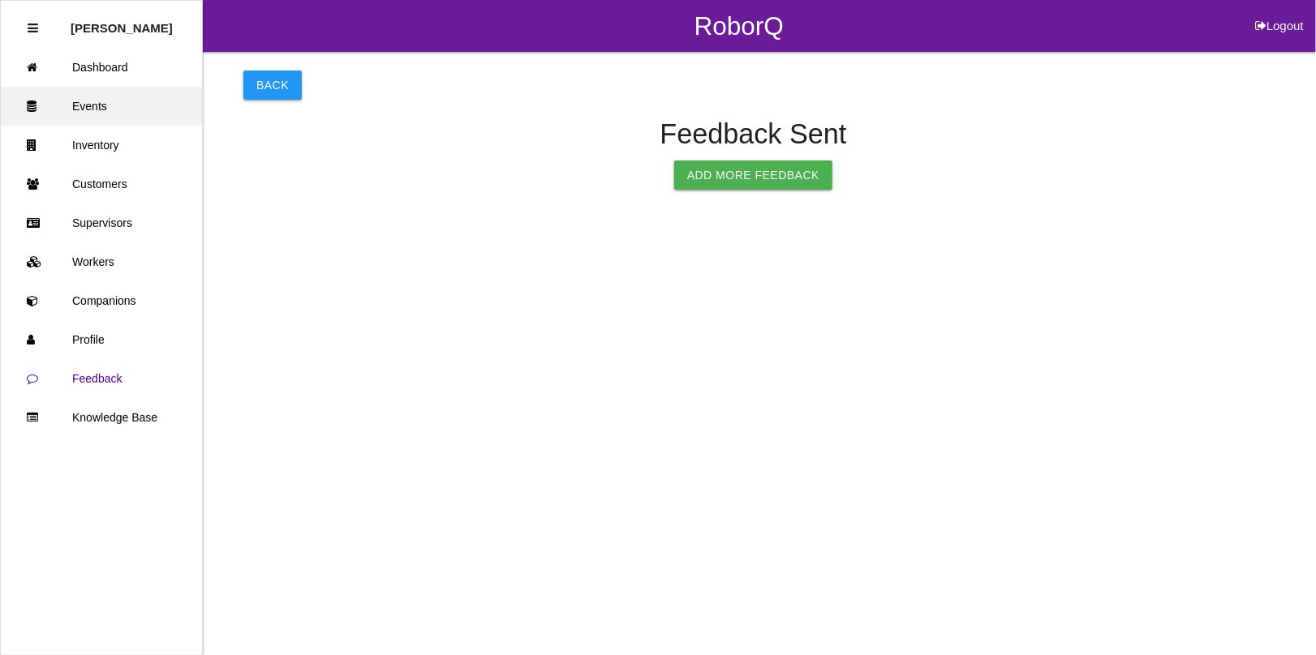
click at [88, 105] on link "Events" at bounding box center [101, 106] width 201 height 39
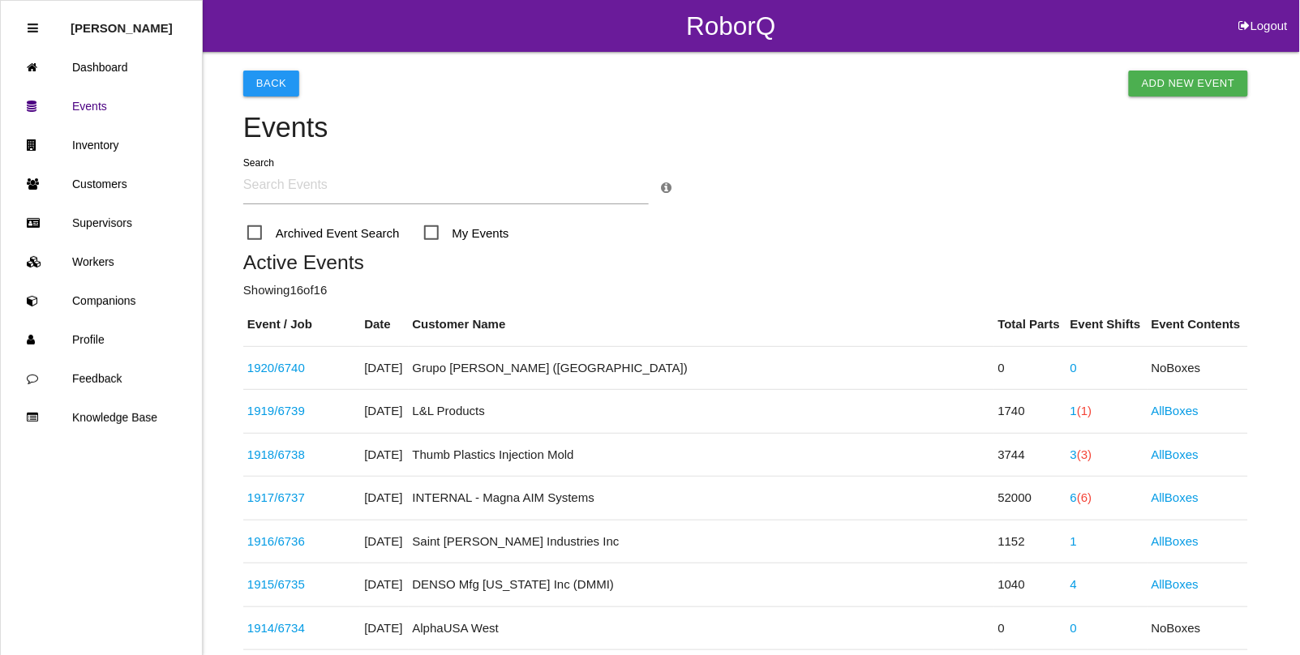
click at [964, 185] on div "Search" at bounding box center [745, 189] width 1005 height 68
click at [90, 258] on link "Workers" at bounding box center [101, 262] width 201 height 39
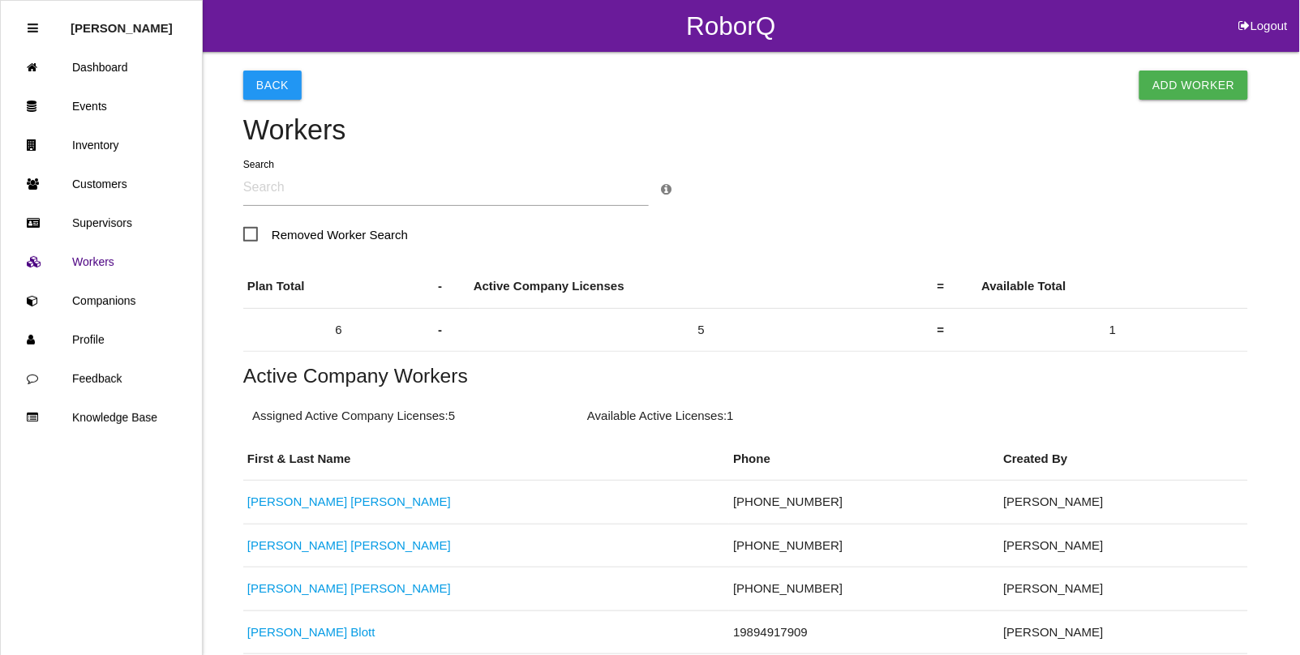
click at [282, 188] on input "text" at bounding box center [446, 187] width 406 height 37
type input "[PERSON_NAME]"
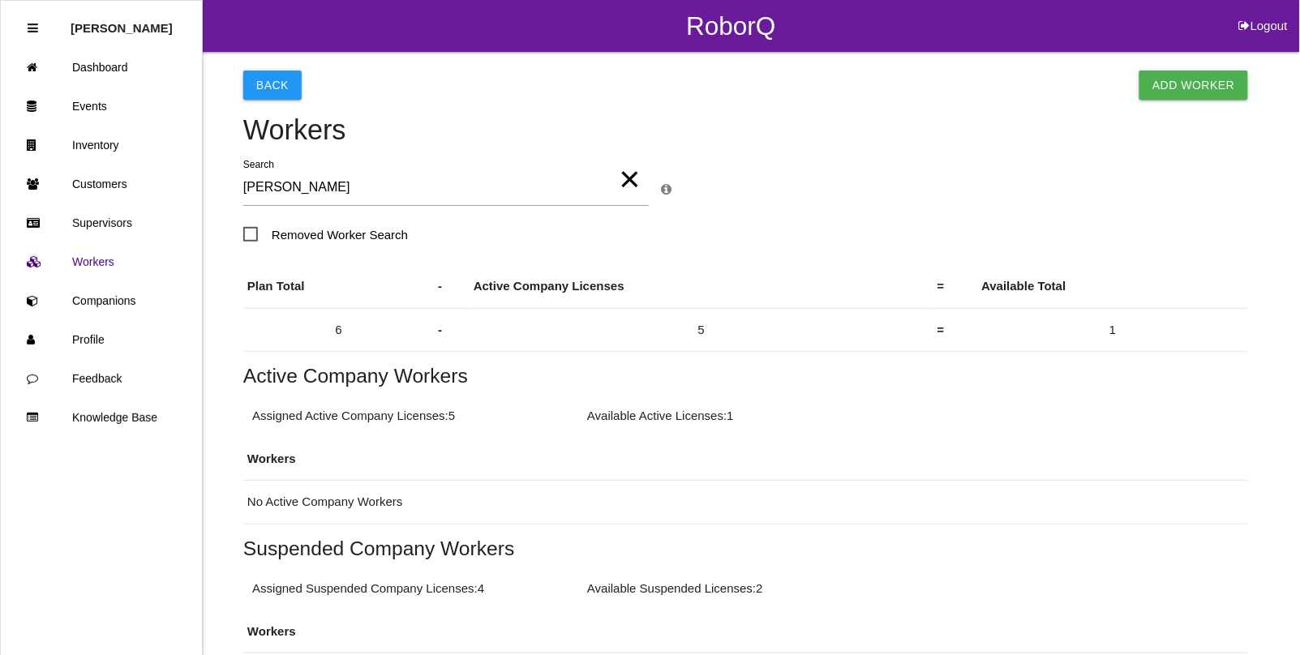
click at [245, 231] on span "Removed Worker Search" at bounding box center [325, 235] width 165 height 20
click at [245, 231] on input "Removed Worker Search" at bounding box center [248, 230] width 11 height 11
checkbox input "true"
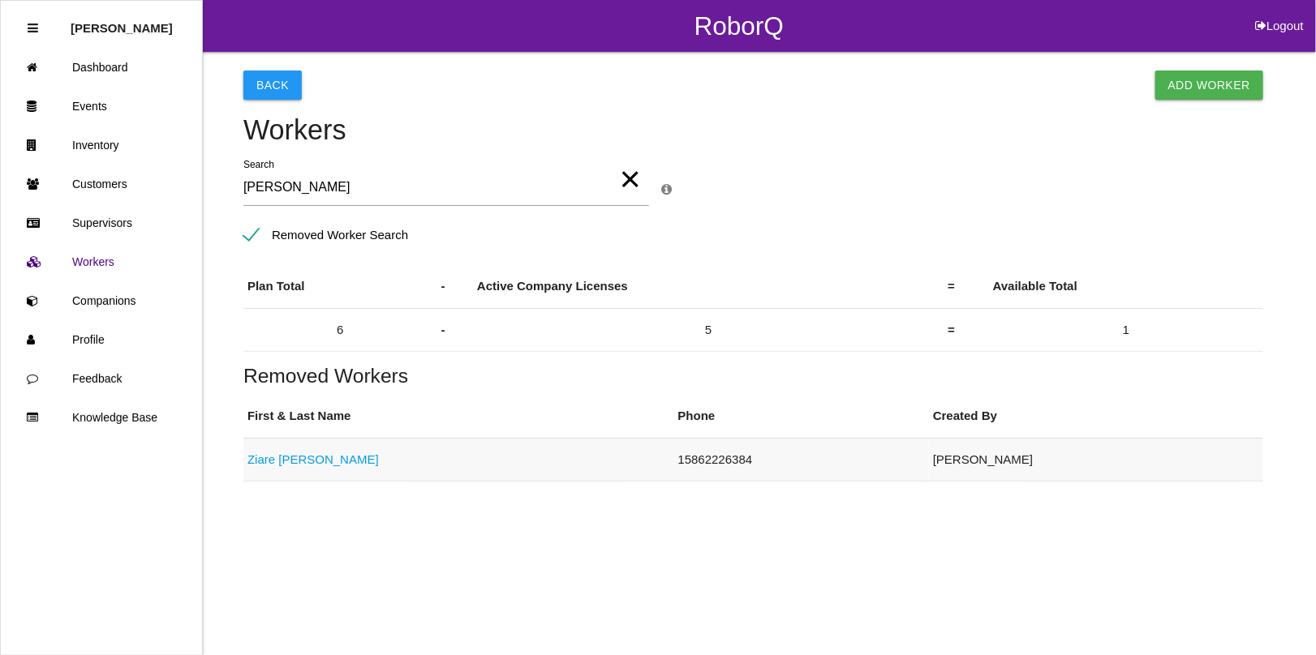
click at [281, 465] on link "[PERSON_NAME]" at bounding box center [312, 460] width 131 height 14
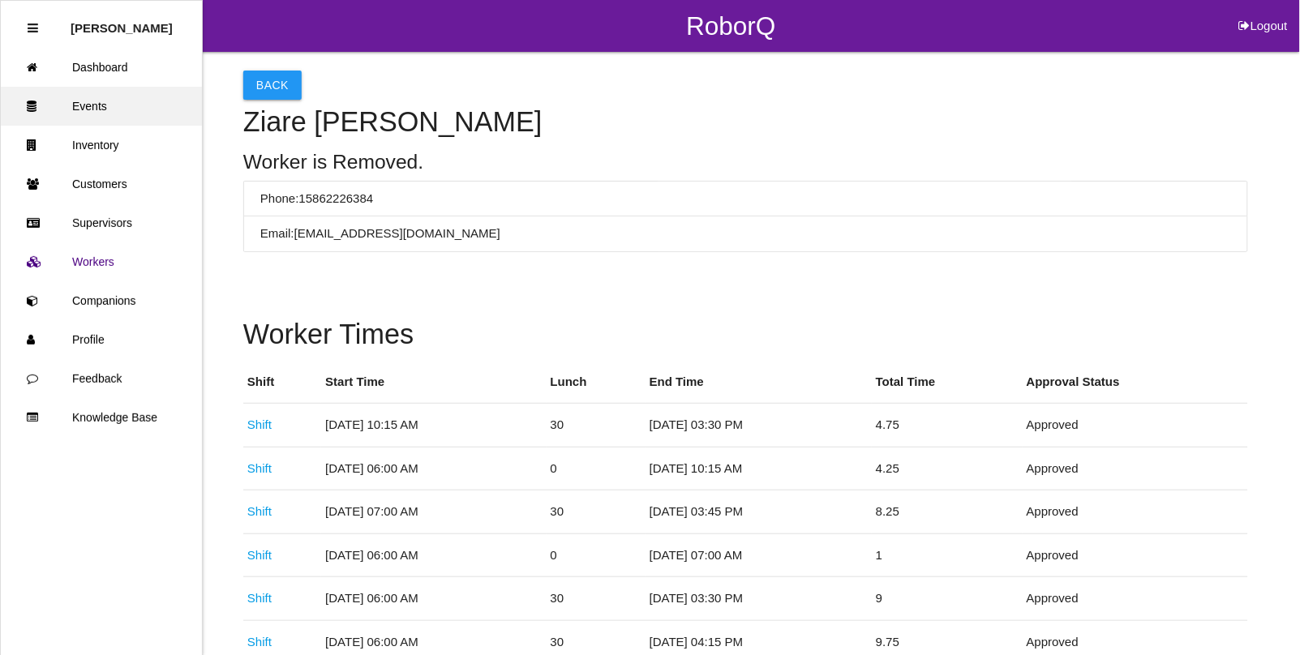
click at [108, 100] on link "Events" at bounding box center [101, 106] width 201 height 39
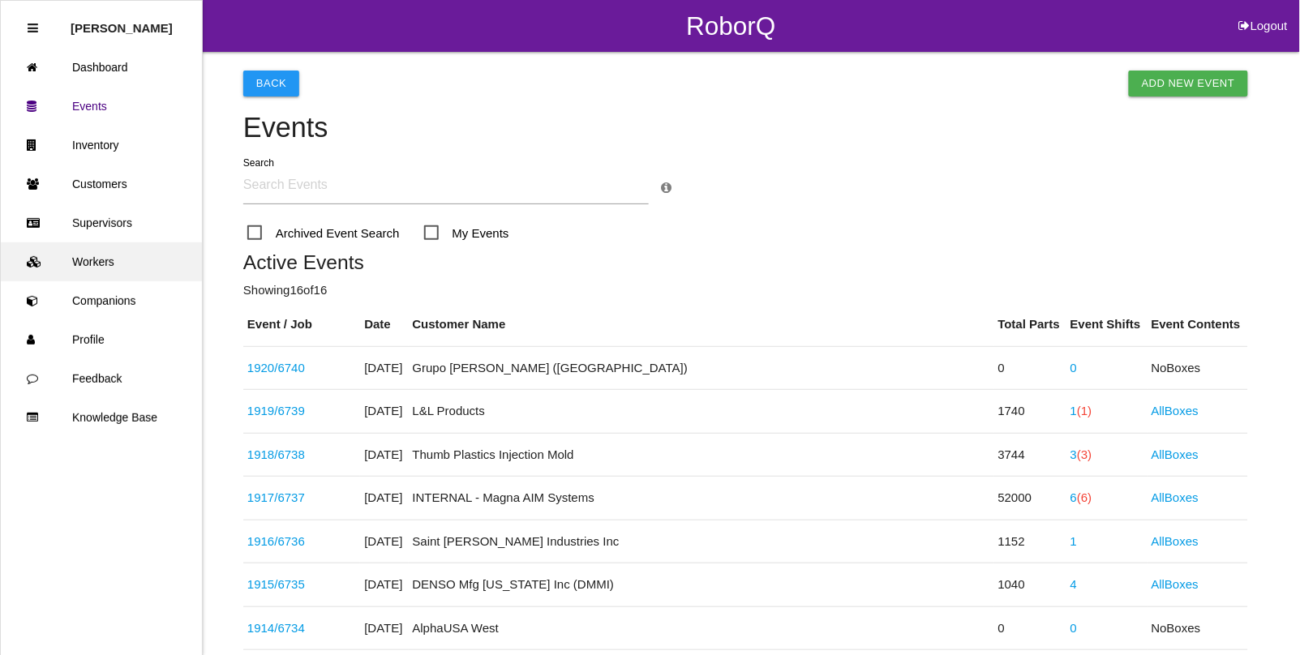
click at [103, 265] on link "Workers" at bounding box center [101, 262] width 201 height 39
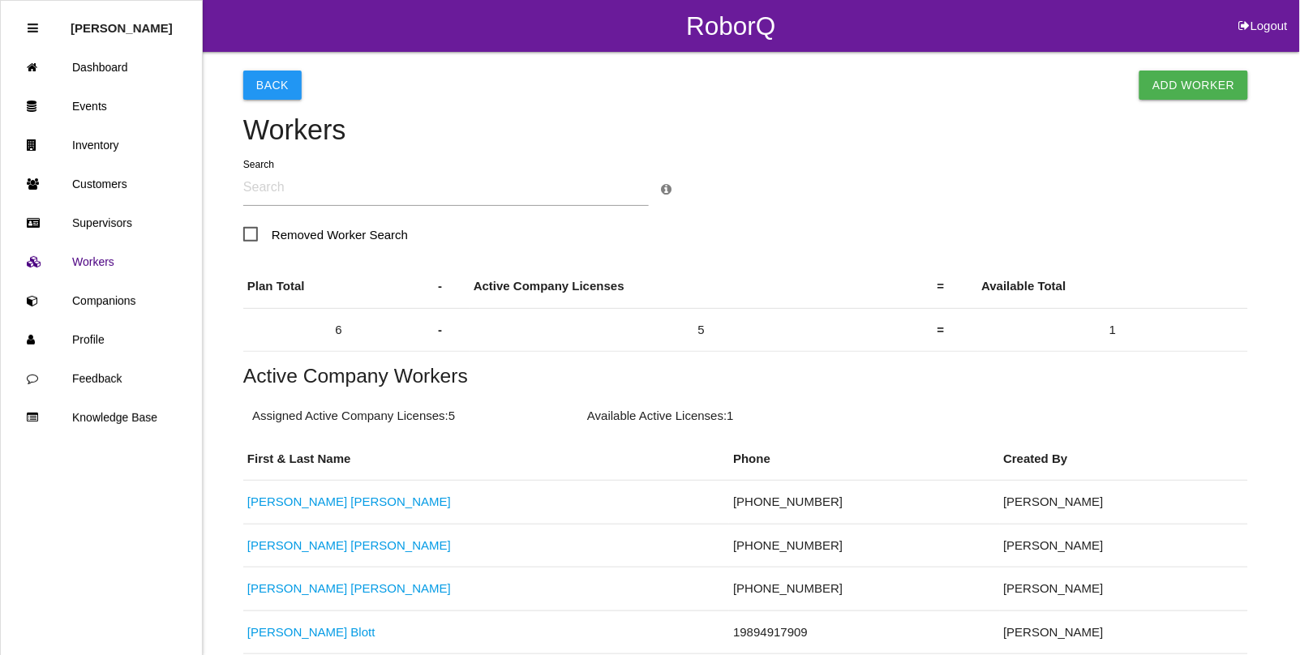
click at [1186, 90] on link "Add Worker" at bounding box center [1194, 85] width 108 height 29
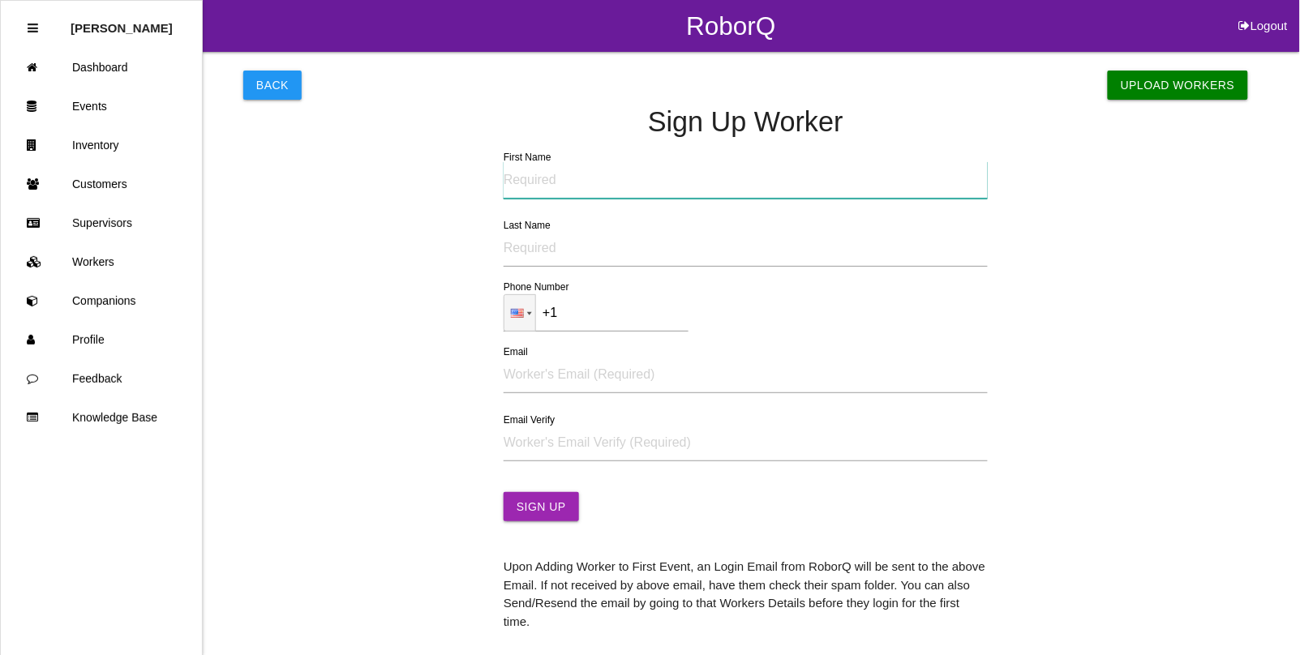
drag, startPoint x: 523, startPoint y: 193, endPoint x: 531, endPoint y: 191, distance: 8.3
click at [531, 191] on input "First Name" at bounding box center [746, 179] width 484 height 37
type input "Ziare"
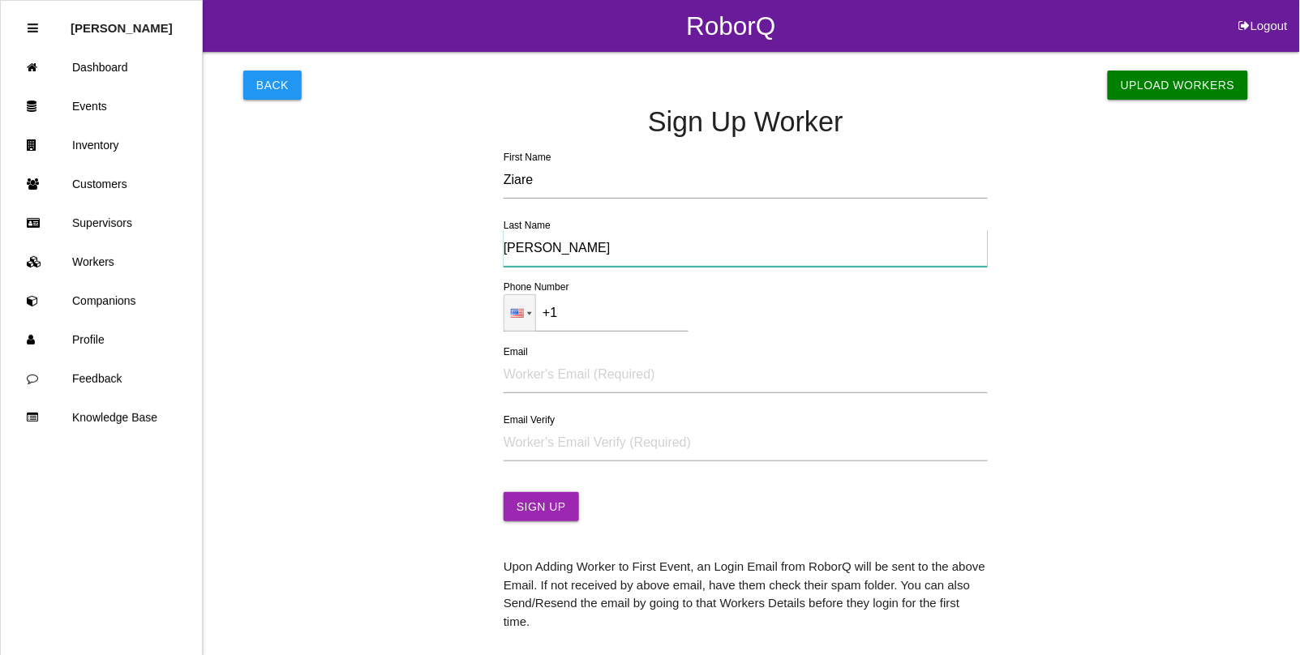
type input "[PERSON_NAME]"
type input "[PHONE_NUMBER]"
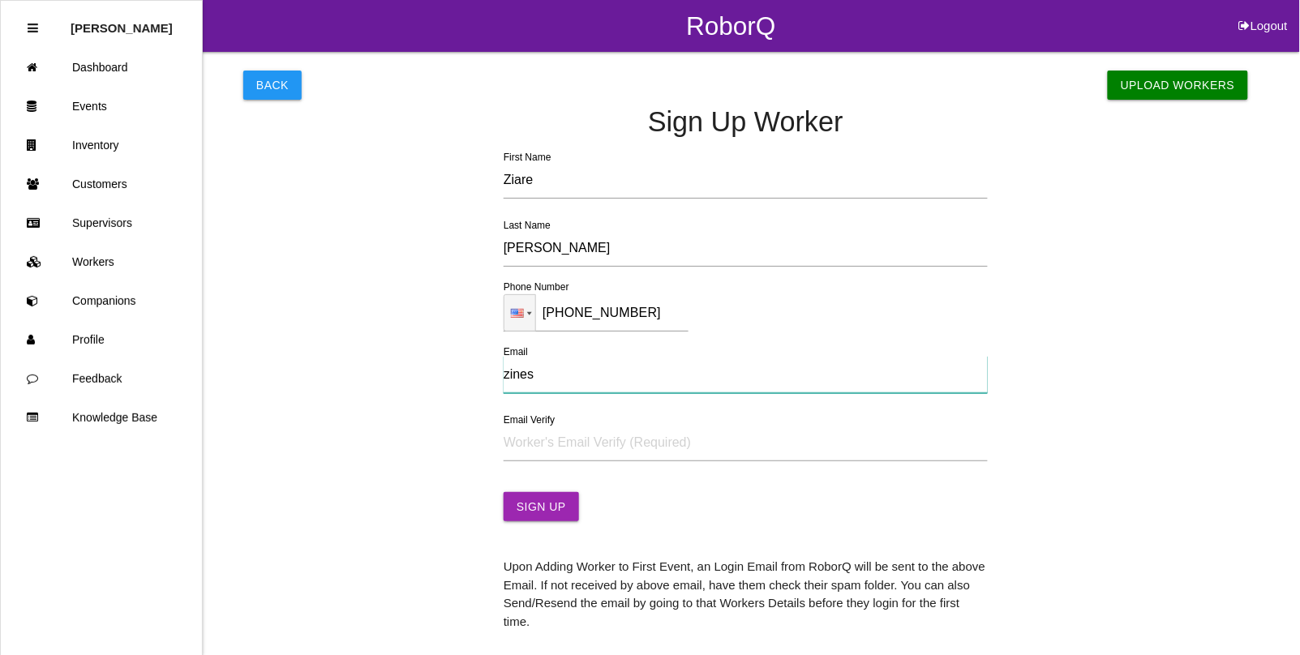
type input "[EMAIL_ADDRESS][DOMAIN_NAME]"
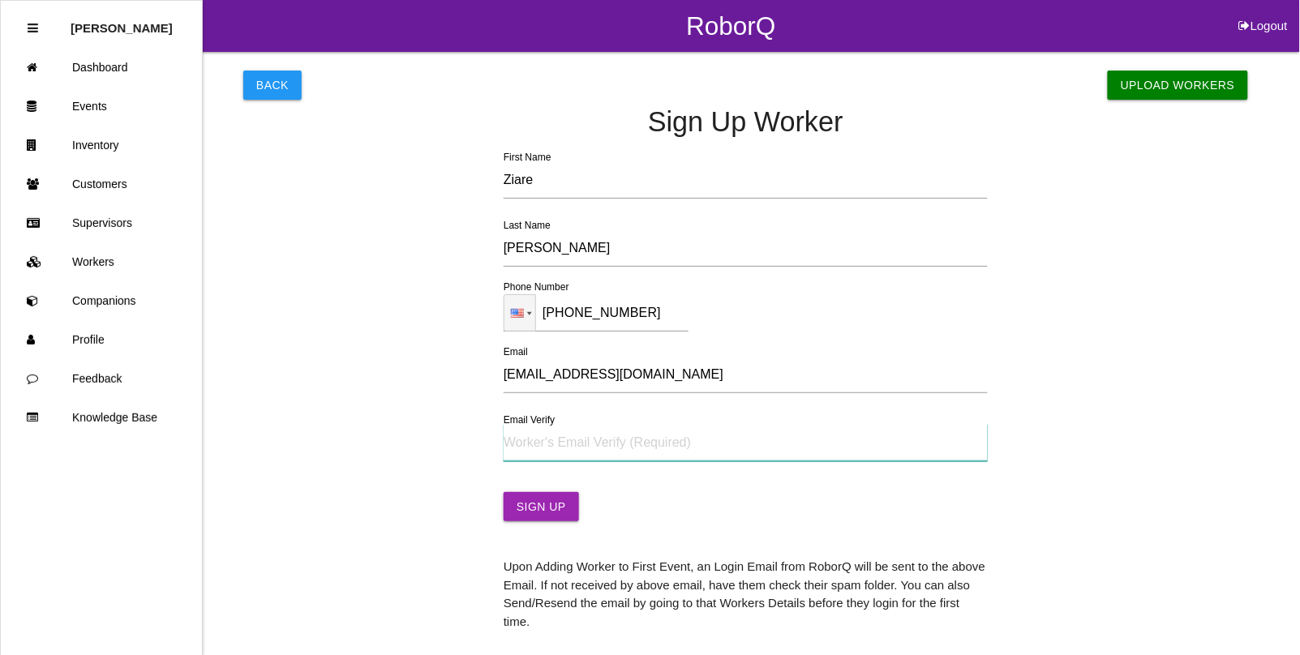
click at [585, 442] on input "Email Verify" at bounding box center [746, 442] width 484 height 37
type input "[EMAIL_ADDRESS][DOMAIN_NAME]"
click at [552, 520] on button "Sign Up" at bounding box center [541, 506] width 75 height 29
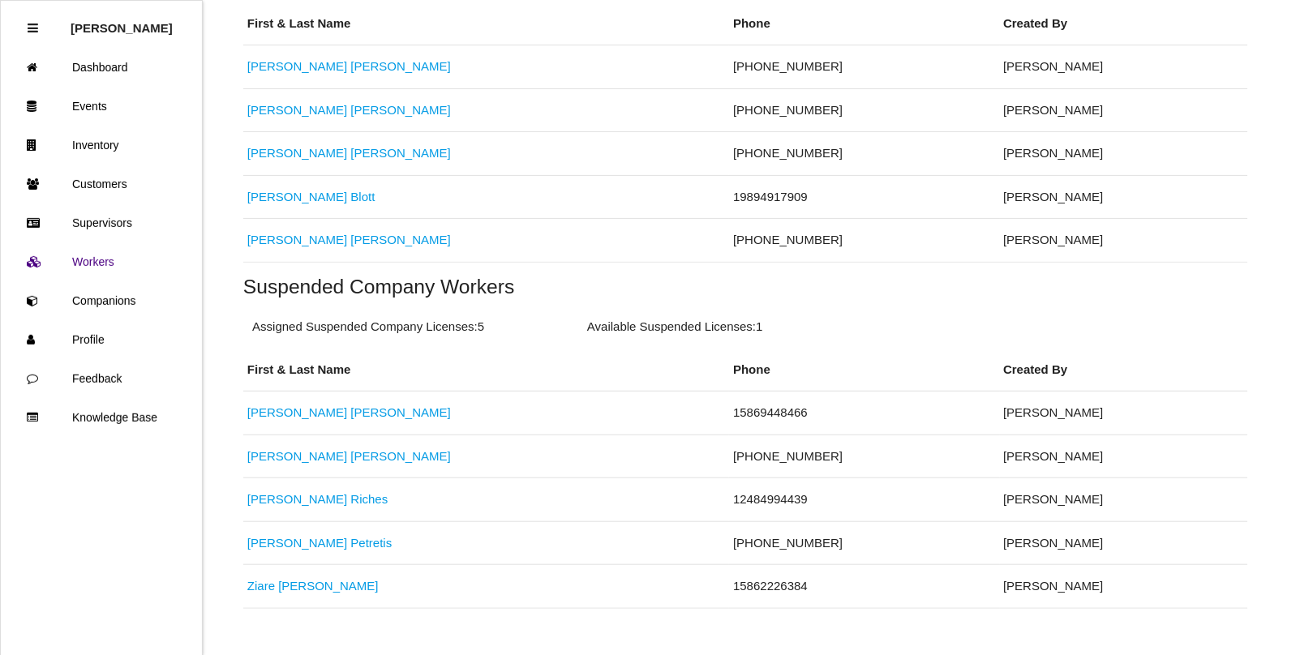
scroll to position [472, 0]
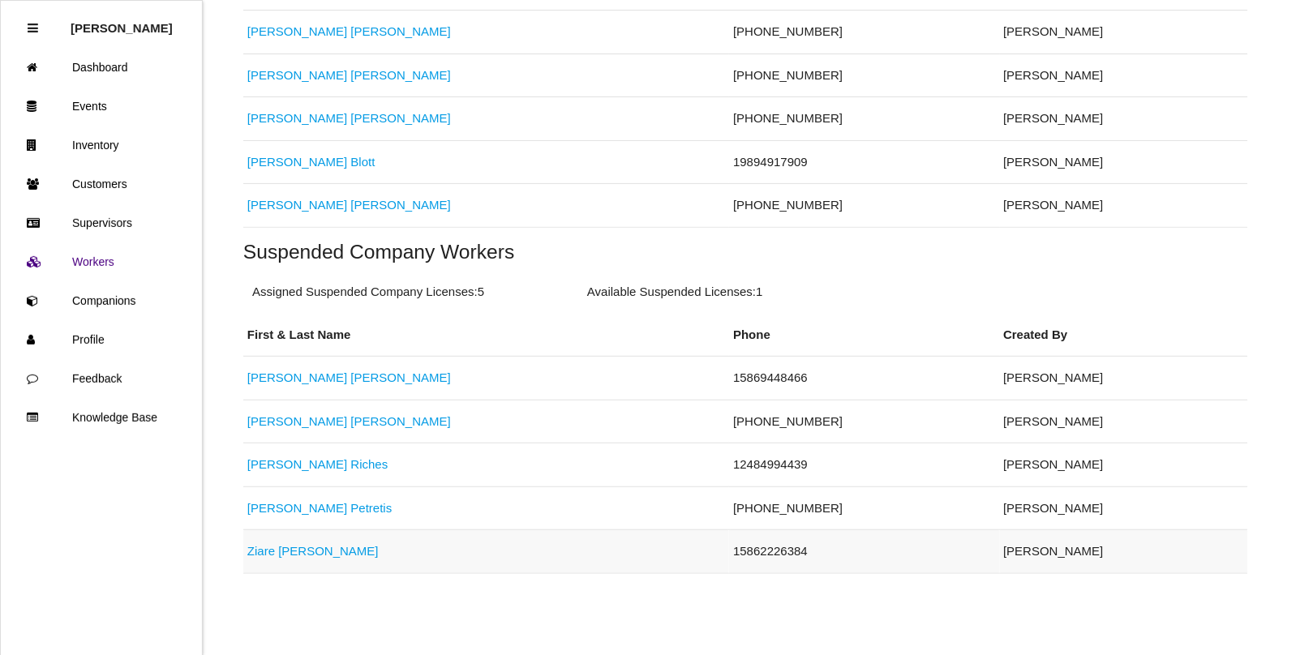
click at [289, 552] on link "[PERSON_NAME]" at bounding box center [312, 551] width 131 height 14
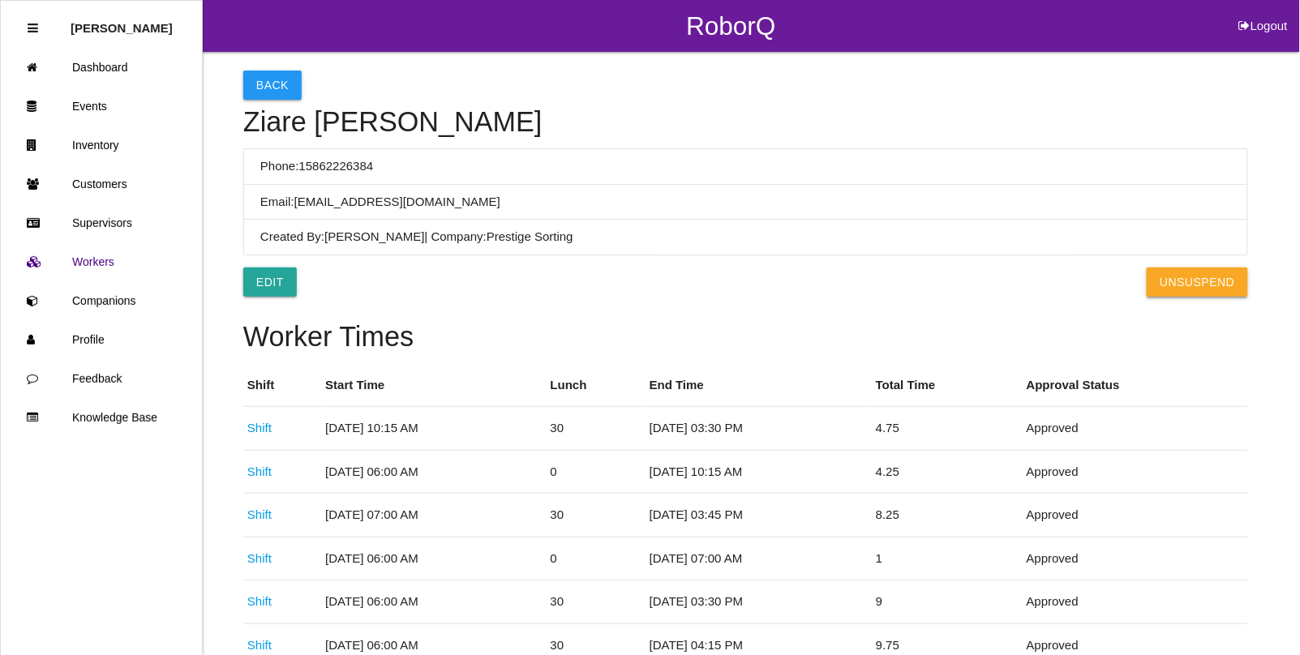
click at [1193, 280] on button "UnSuspend" at bounding box center [1197, 282] width 101 height 29
click at [77, 109] on link "Events" at bounding box center [101, 106] width 201 height 39
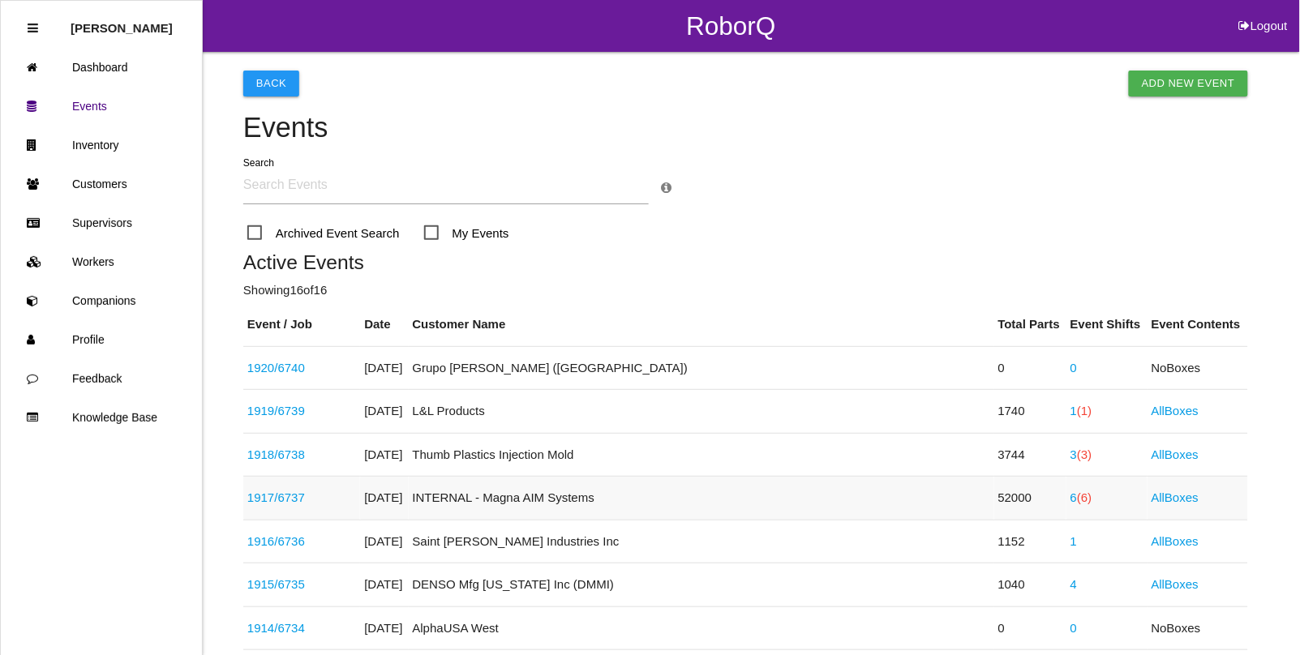
click at [262, 499] on link "1917 / 6737" at bounding box center [276, 498] width 58 height 14
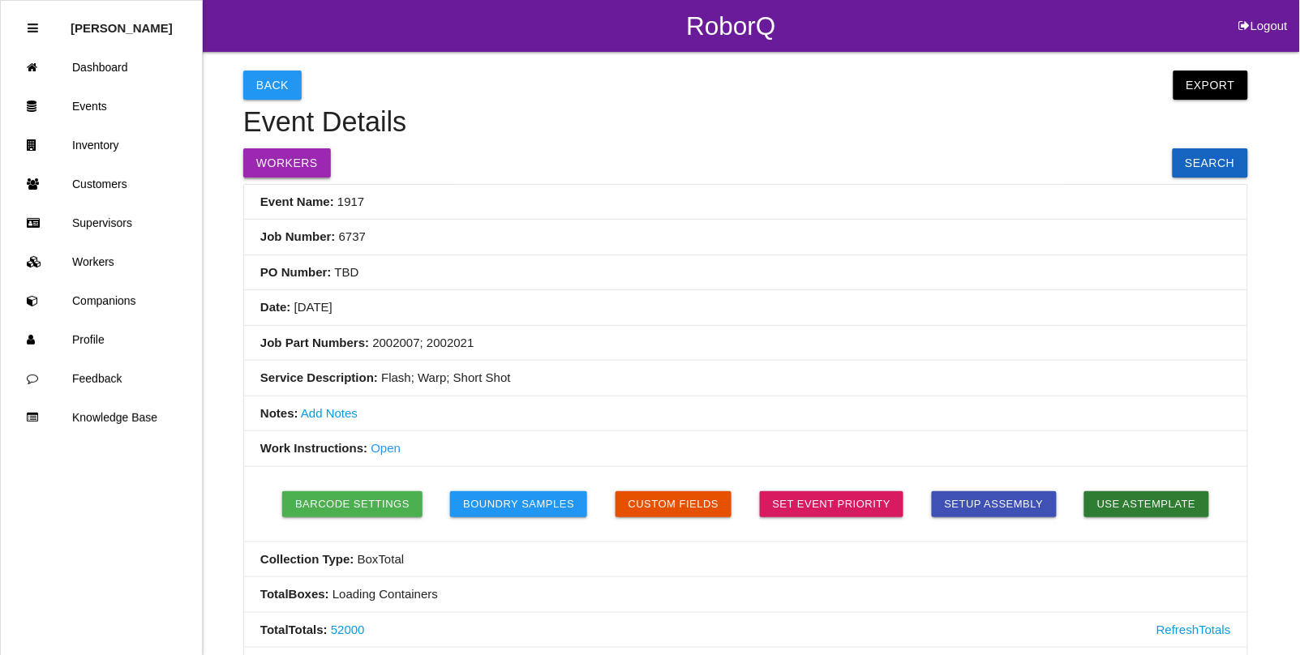
click at [290, 158] on button "Workers" at bounding box center [287, 162] width 88 height 29
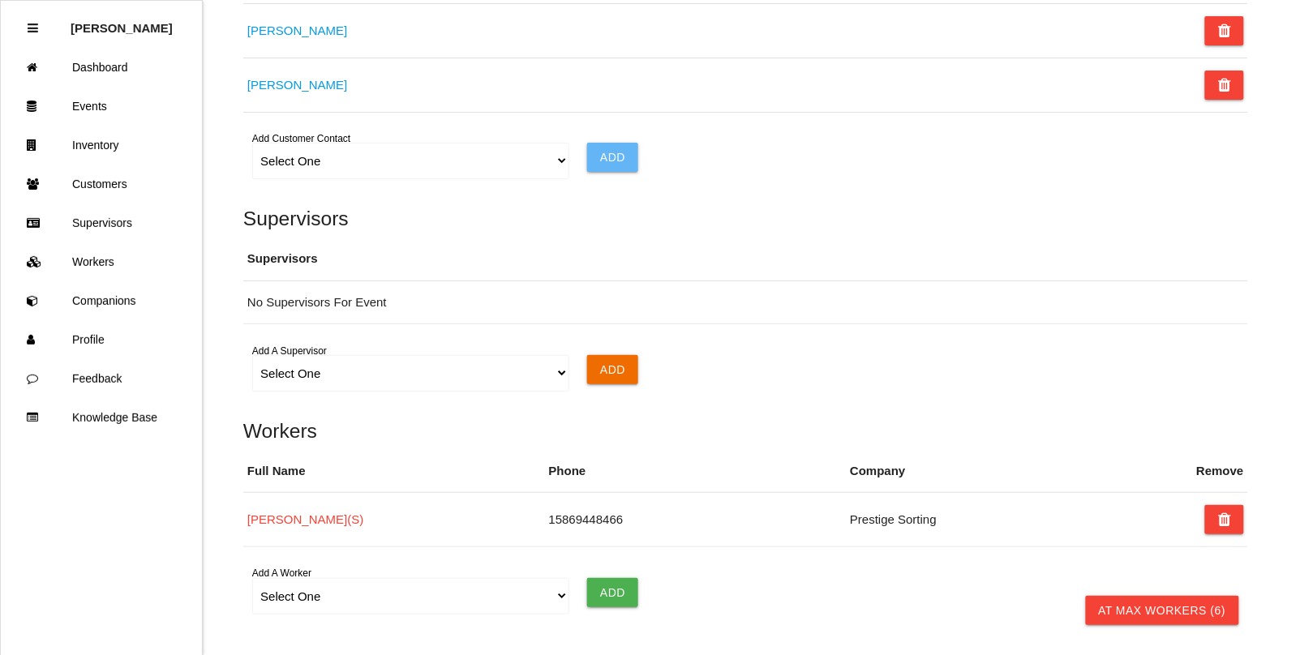
scroll to position [1308, 0]
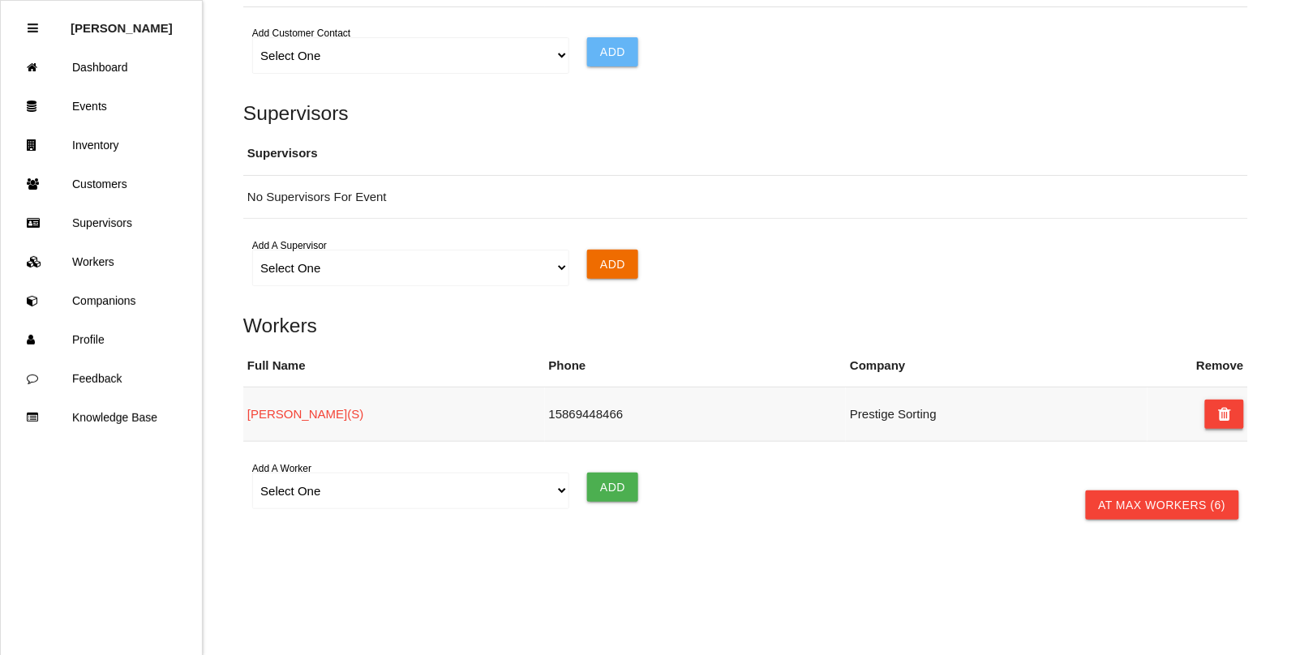
click at [1226, 414] on icon at bounding box center [1224, 414] width 13 height 29
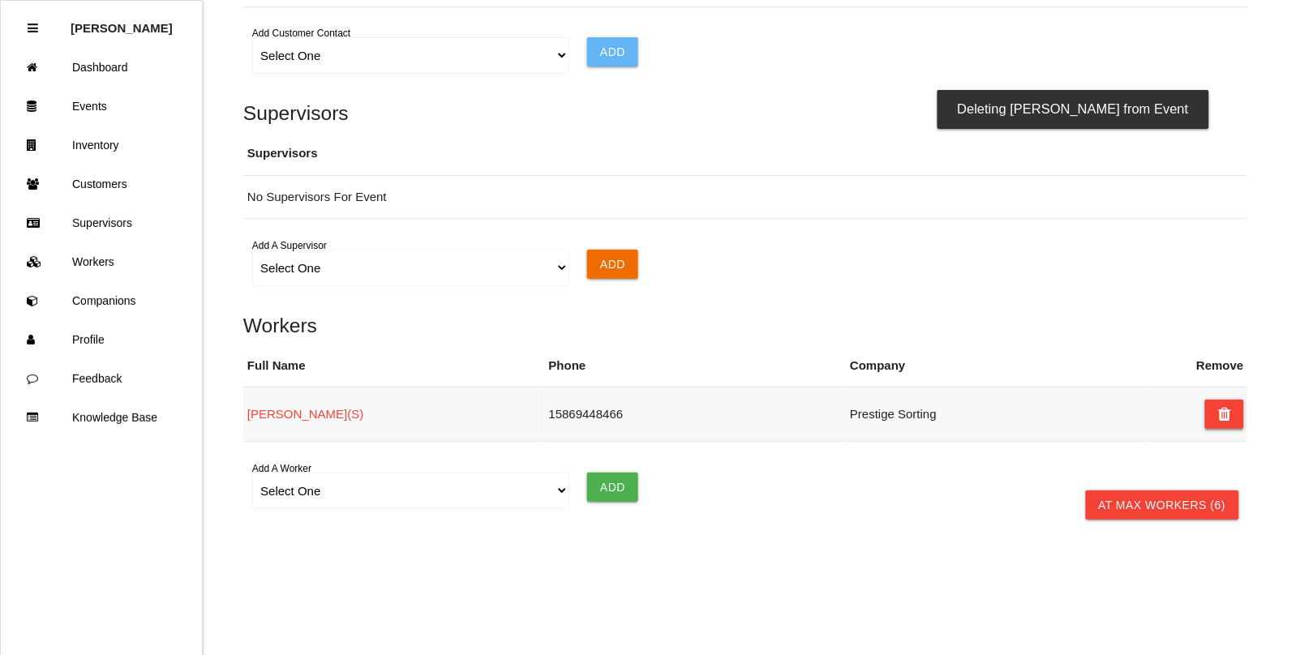
scroll to position [1298, 0]
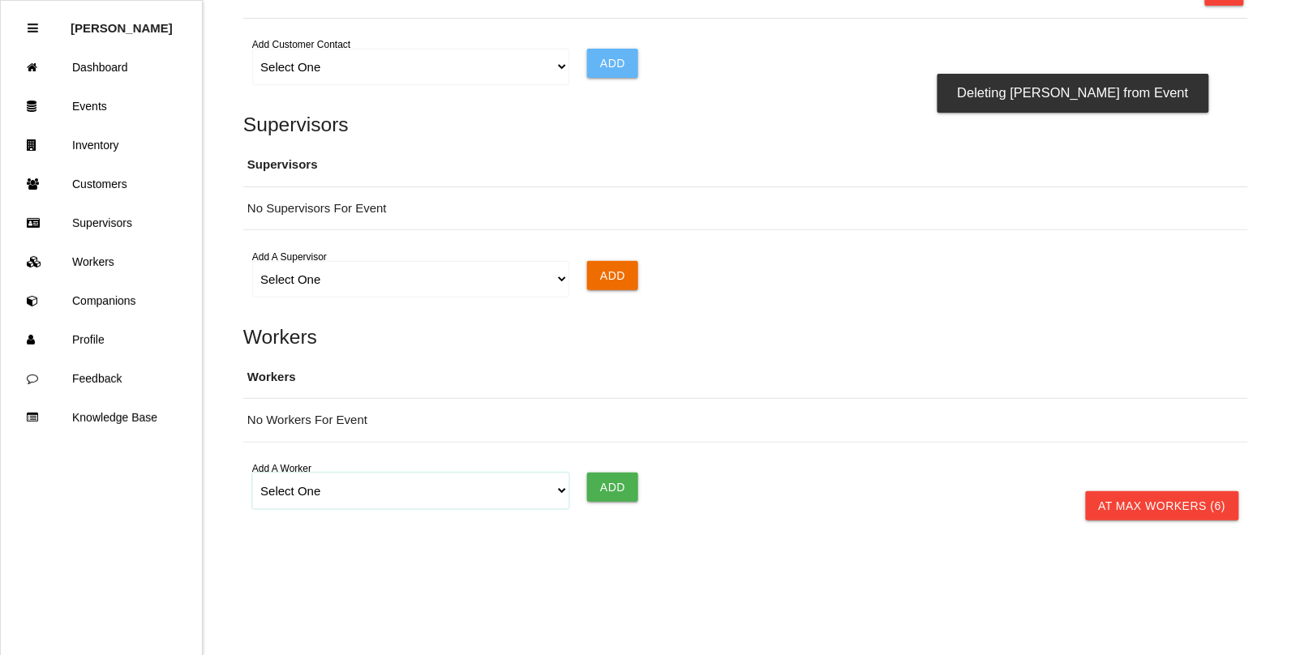
drag, startPoint x: 556, startPoint y: 496, endPoint x: 528, endPoint y: 484, distance: 29.8
click at [556, 496] on select "Select One [PERSON_NAME] [PERSON_NAME] [PERSON_NAME] [PERSON_NAME] [PERSON_NAME…" at bounding box center [410, 491] width 316 height 36
select select "671f73e34a9cd8000edb5d9f"
click at [252, 473] on select "Select One [PERSON_NAME] [PERSON_NAME] [PERSON_NAME] [PERSON_NAME] [PERSON_NAME…" at bounding box center [410, 491] width 316 height 36
click at [607, 488] on input "Add" at bounding box center [612, 487] width 51 height 29
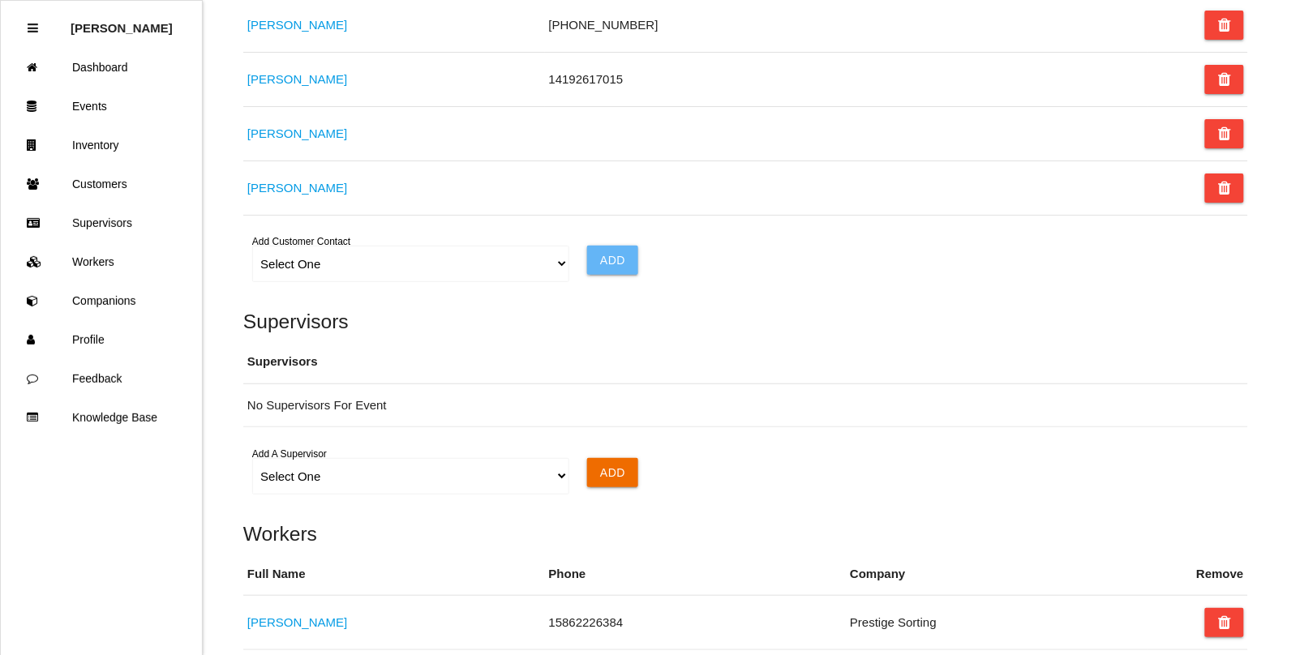
scroll to position [994, 0]
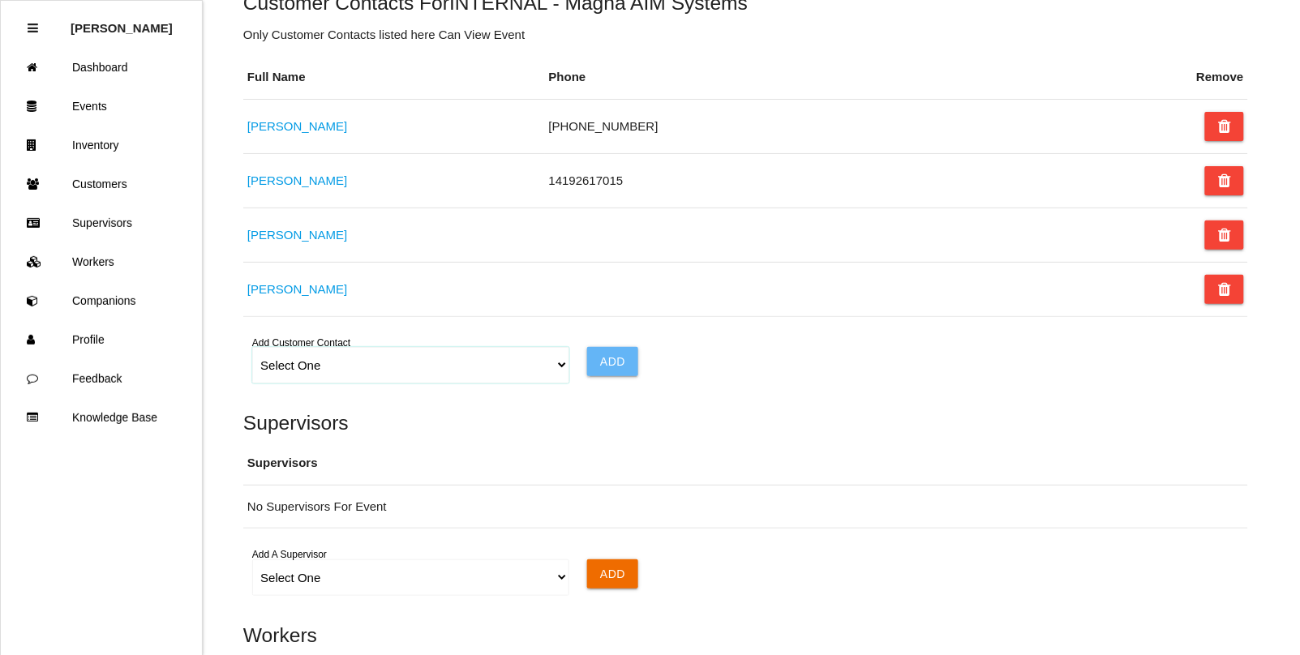
click at [557, 376] on select "Select One Choose All [PERSON_NAME] [PERSON_NAME] [PERSON_NAME] [PERSON_NAME] […" at bounding box center [410, 365] width 316 height 36
click at [805, 434] on h5 "Supervisors" at bounding box center [745, 423] width 1005 height 22
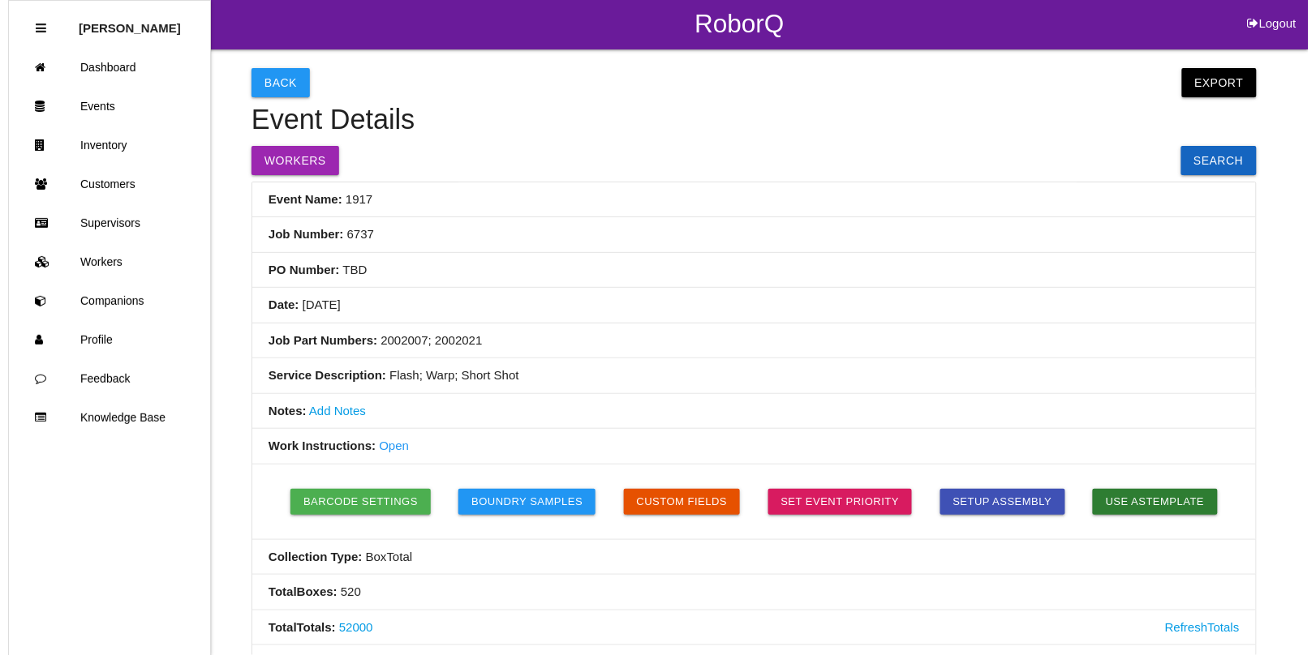
scroll to position [0, 0]
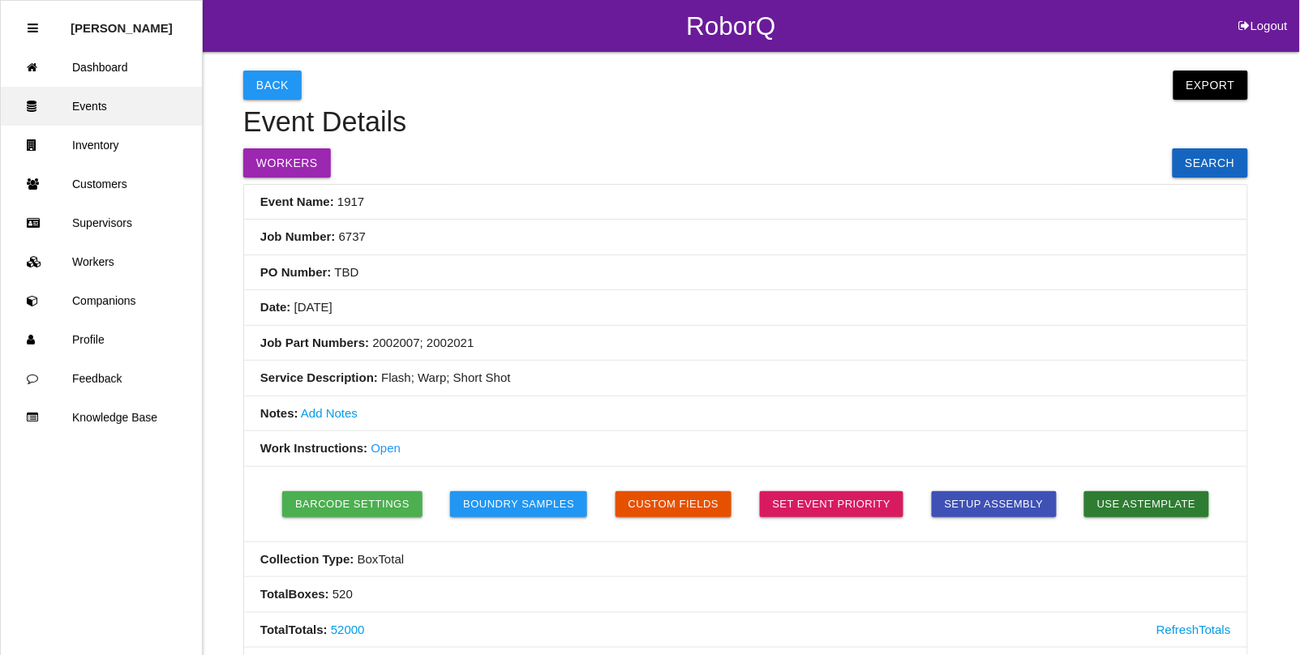
click at [94, 101] on link "Events" at bounding box center [101, 106] width 201 height 39
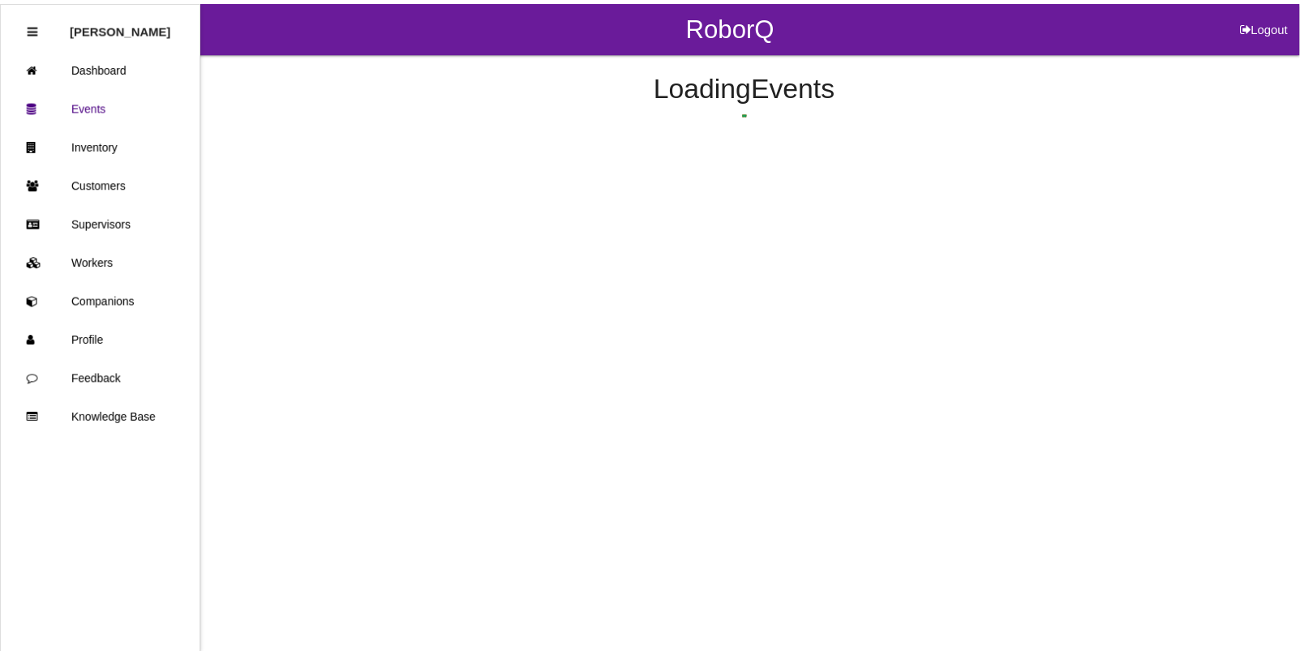
scroll to position [171, 0]
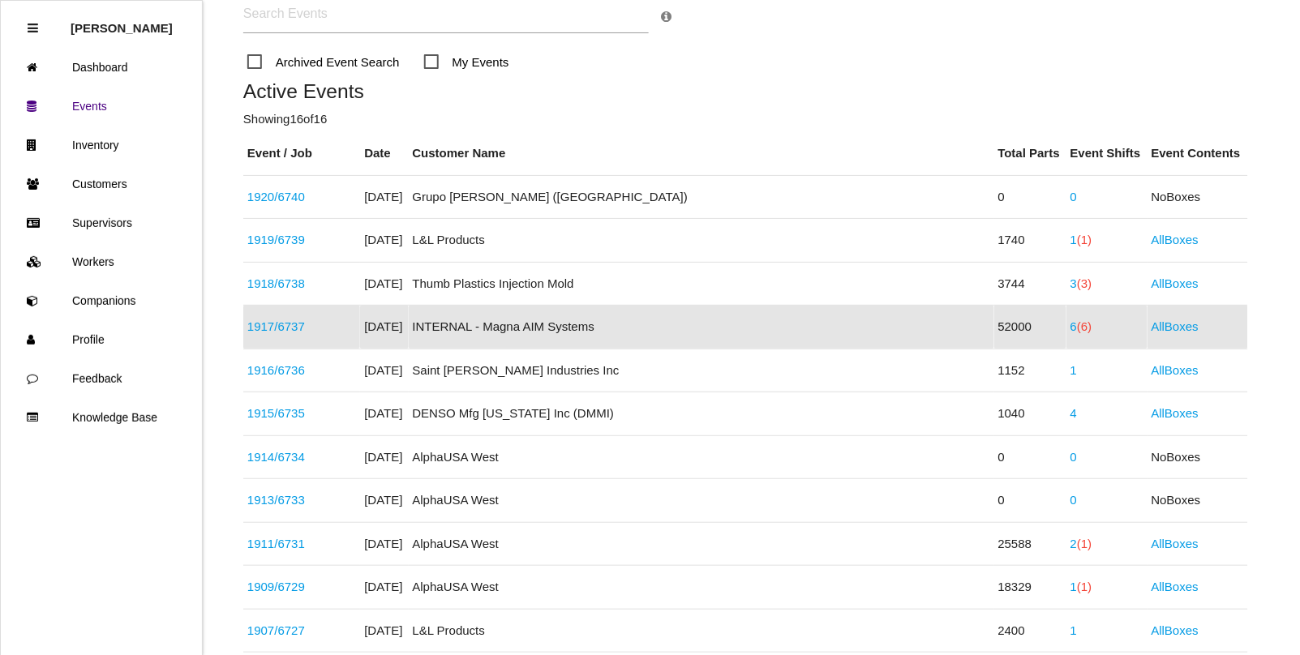
click at [1077, 330] on span "(6)" at bounding box center [1084, 327] width 15 height 14
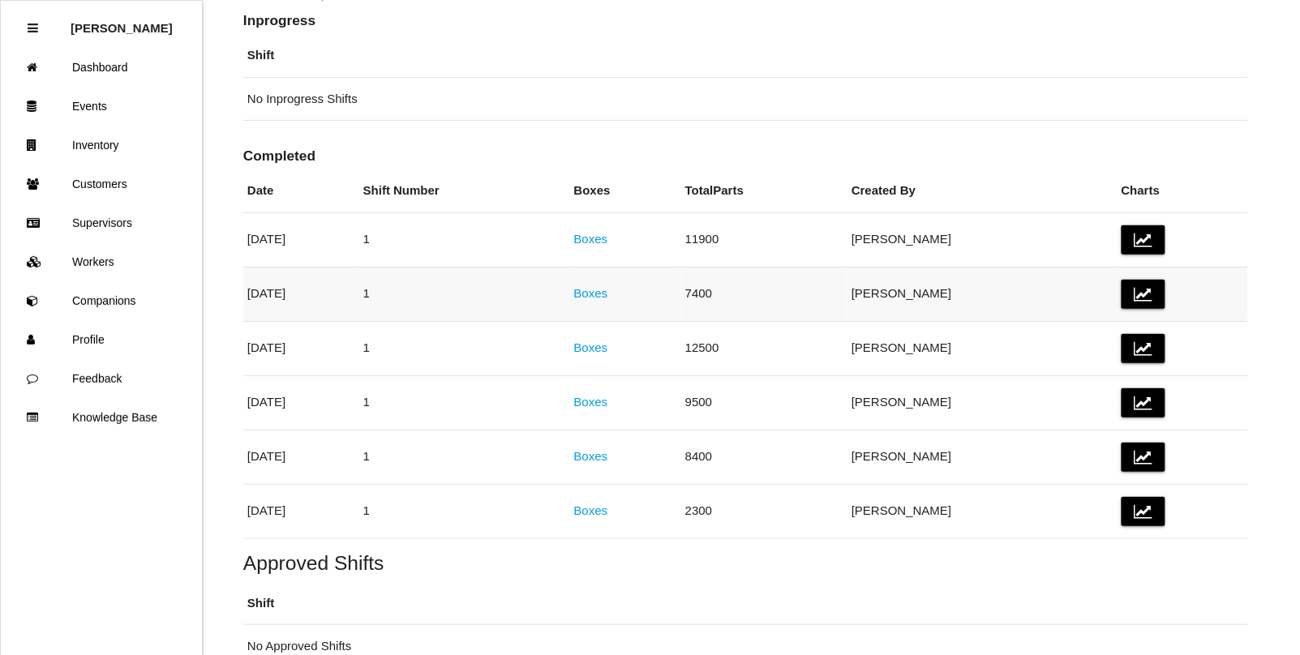
scroll to position [240, 0]
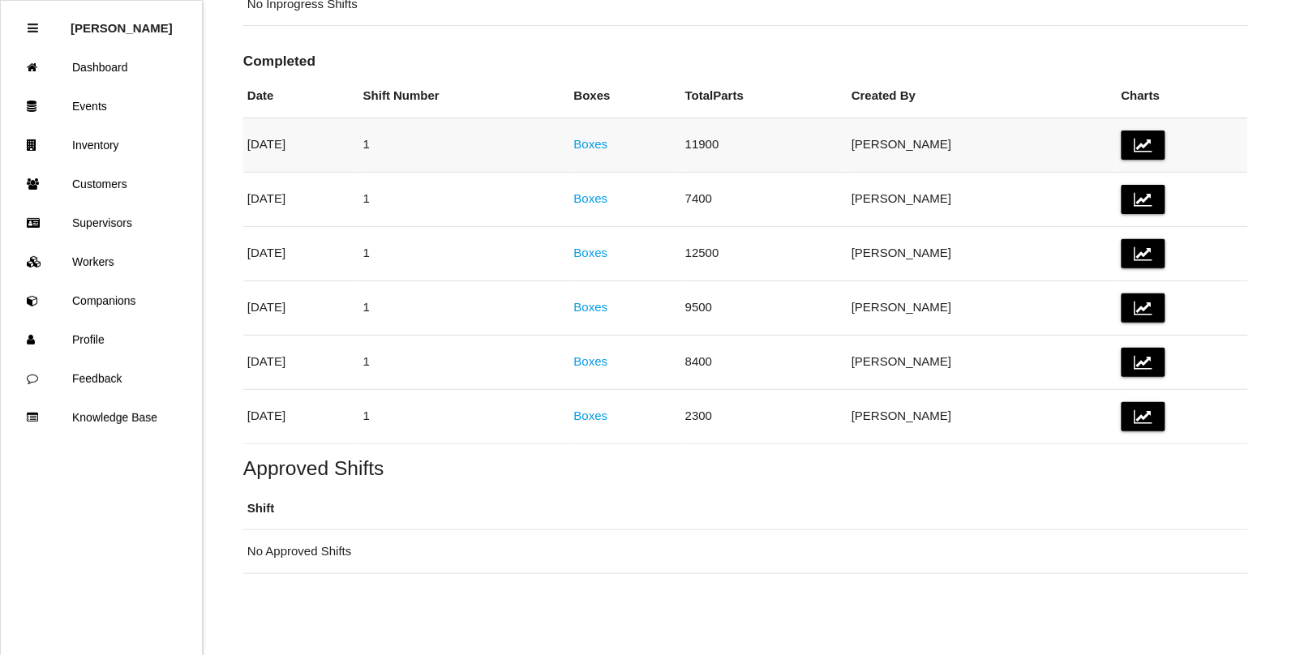
click at [608, 143] on link "Boxes" at bounding box center [591, 144] width 34 height 14
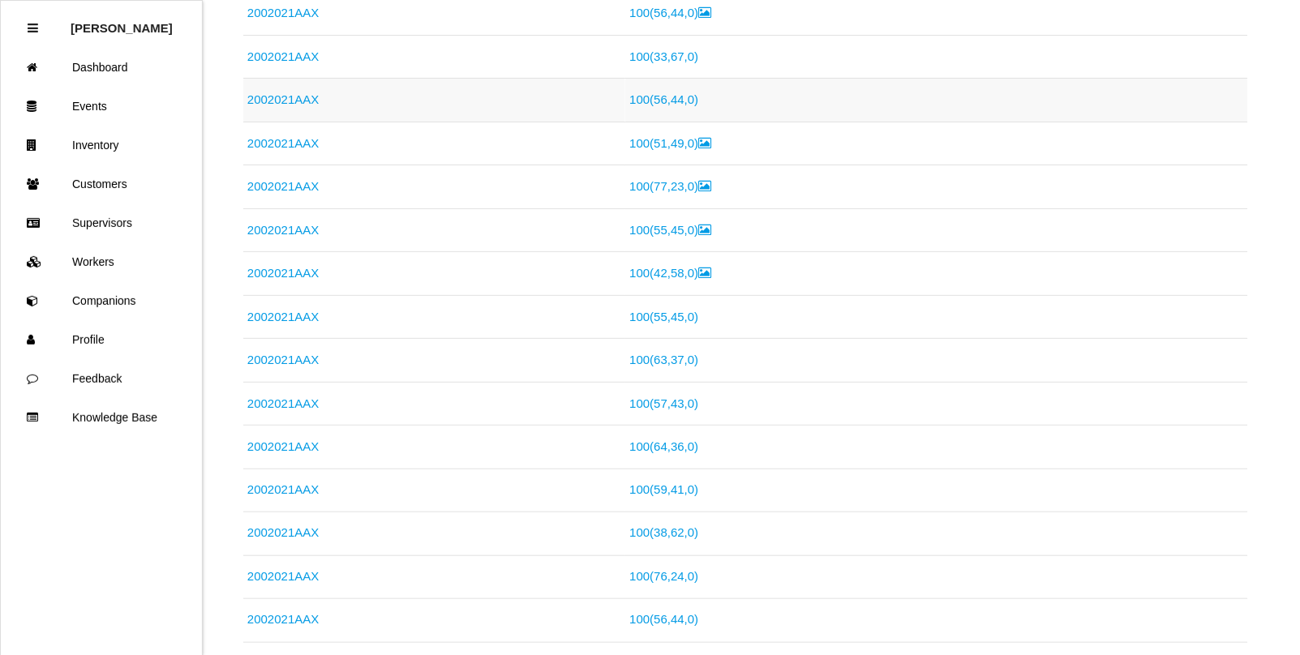
scroll to position [406, 0]
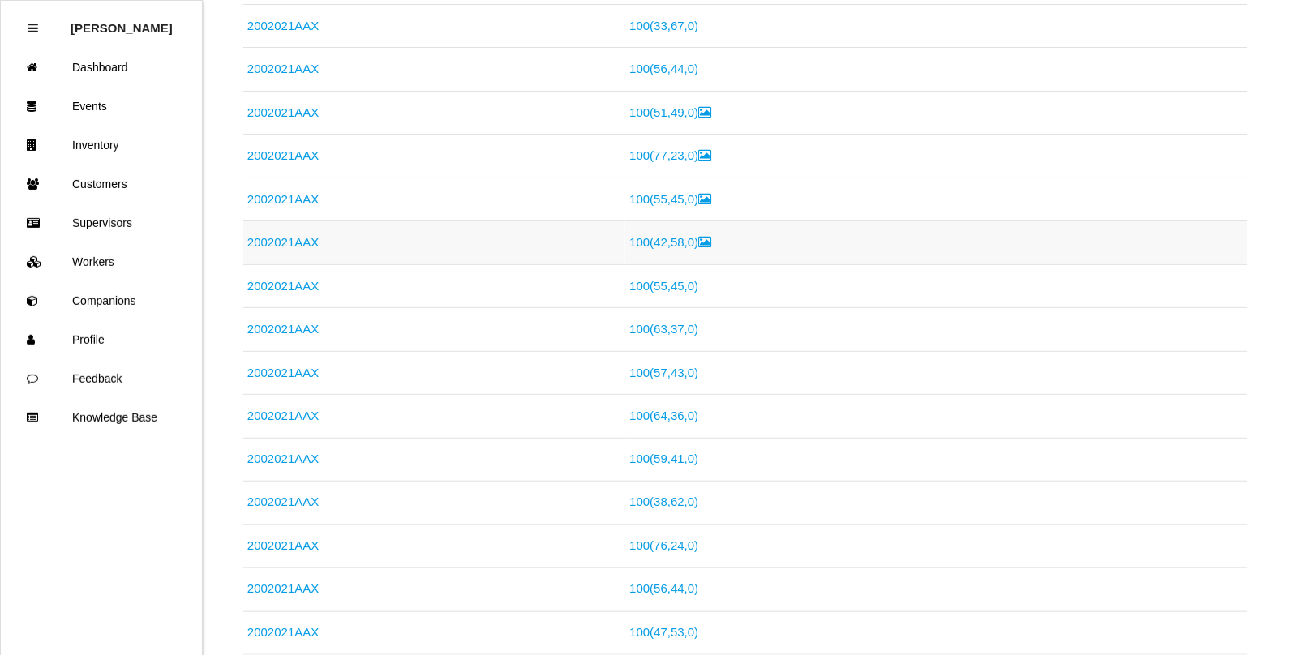
click at [699, 243] on icon at bounding box center [705, 242] width 13 height 12
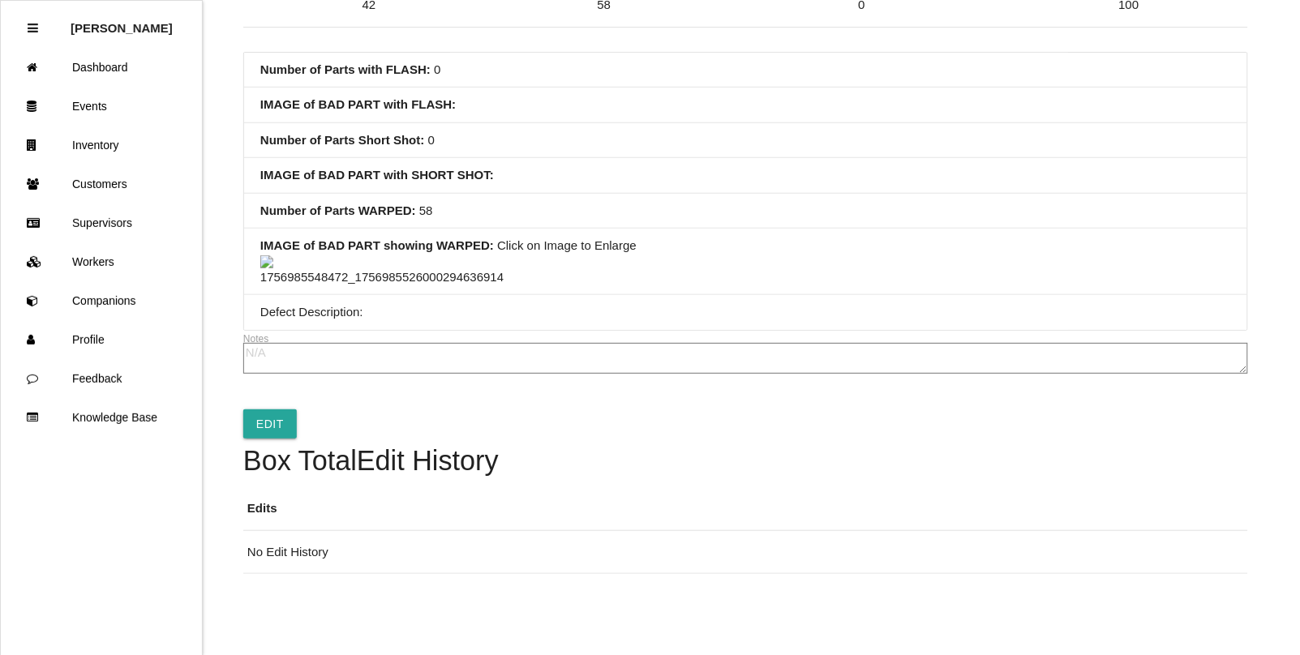
scroll to position [376, 0]
click at [384, 255] on img at bounding box center [381, 271] width 243 height 32
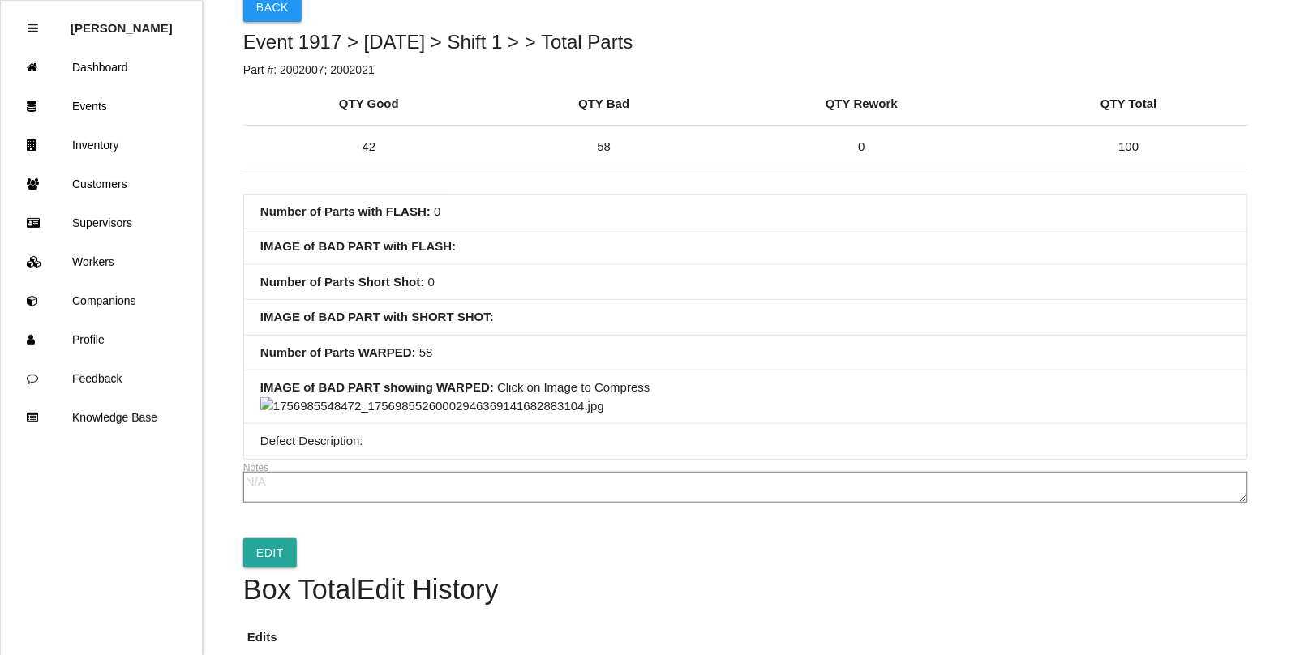
scroll to position [0, 0]
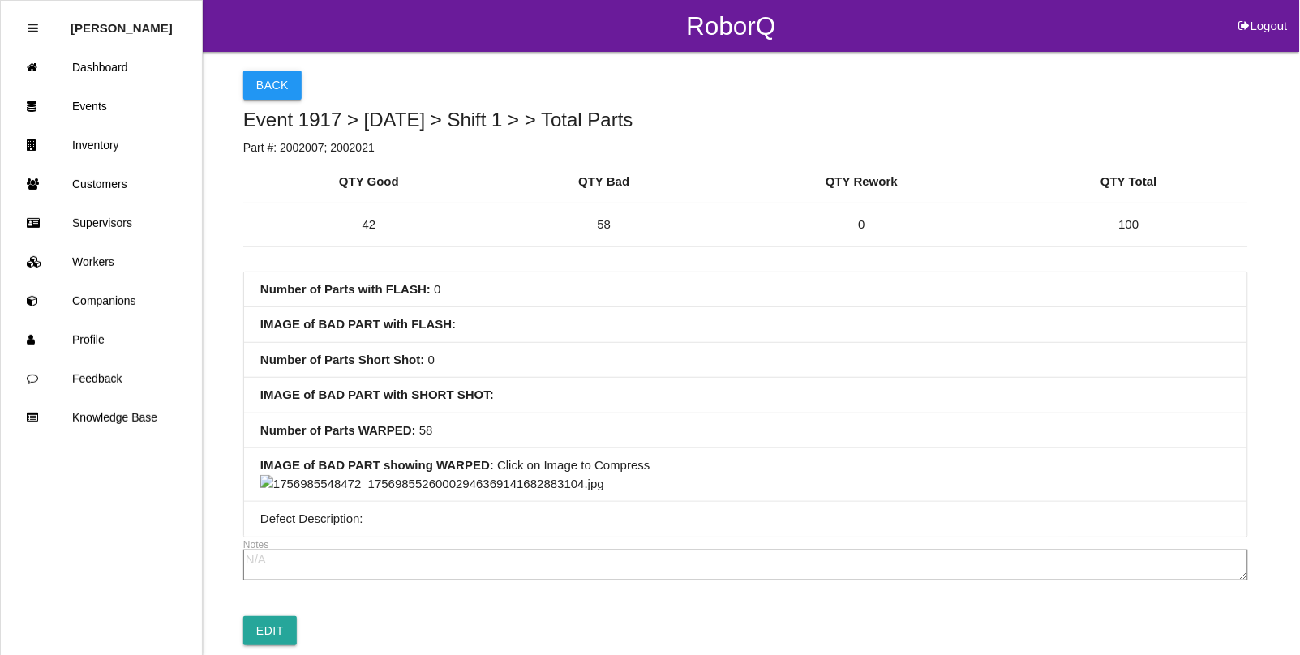
click at [268, 79] on button "Back" at bounding box center [272, 85] width 58 height 29
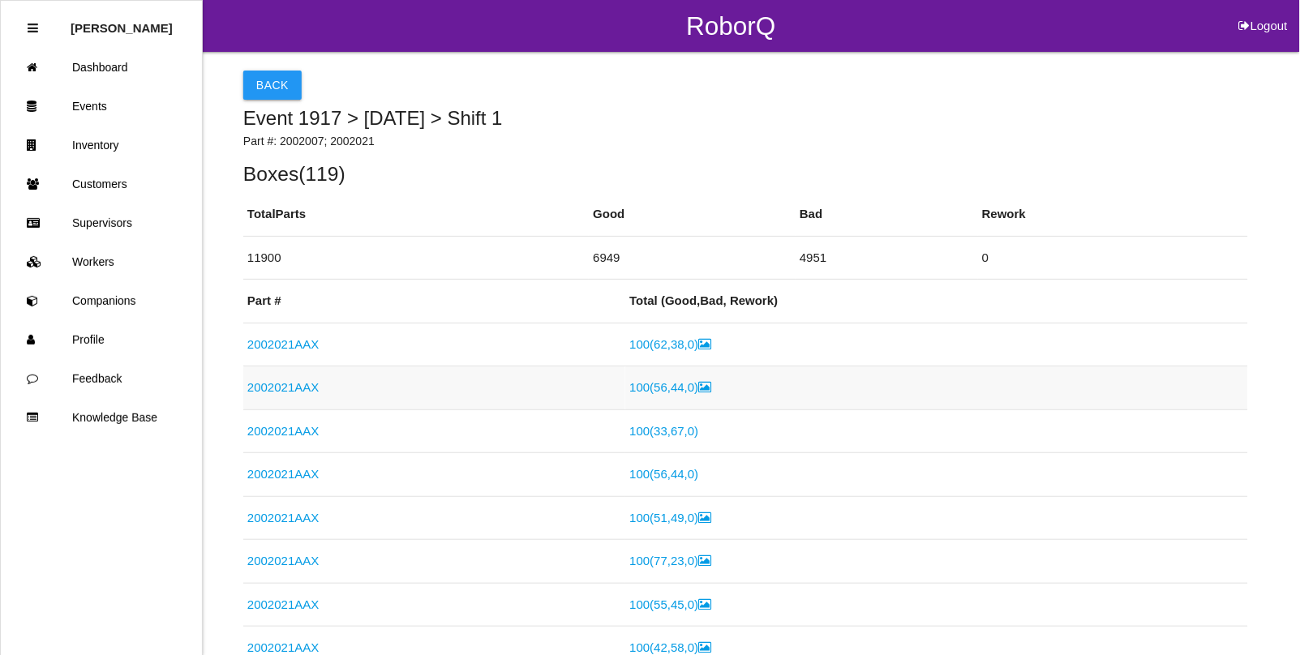
click at [699, 387] on icon at bounding box center [705, 387] width 13 height 12
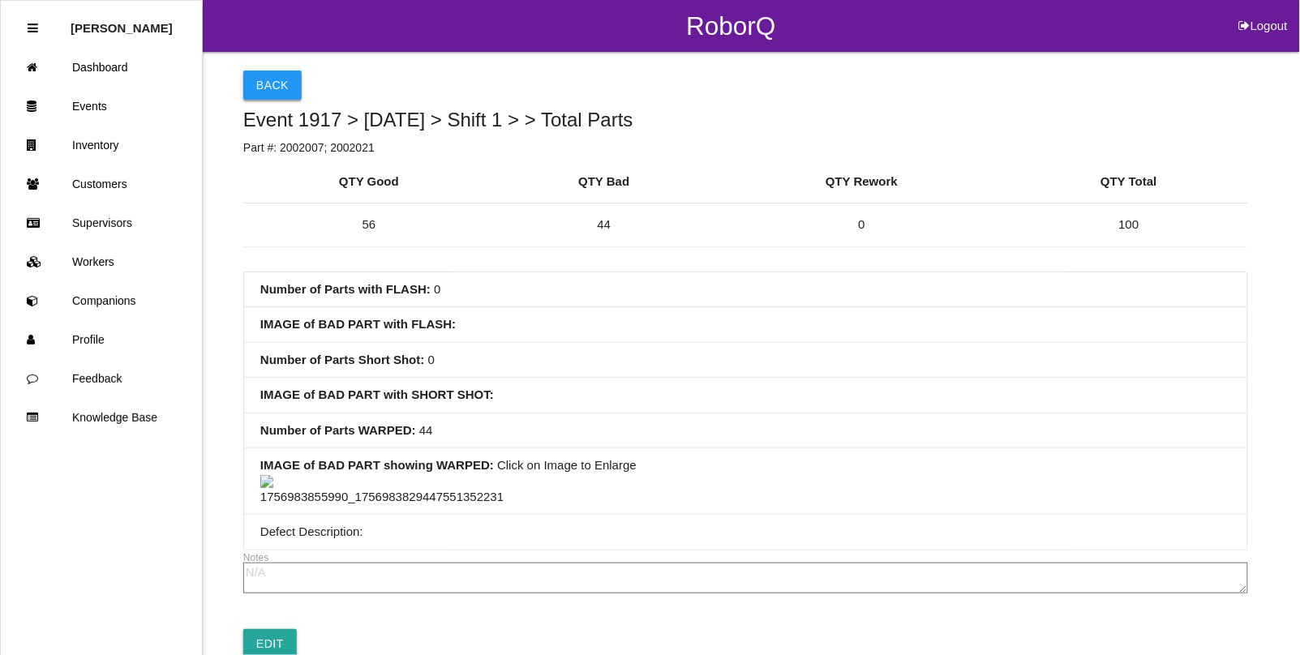
click at [265, 83] on button "Back" at bounding box center [272, 85] width 58 height 29
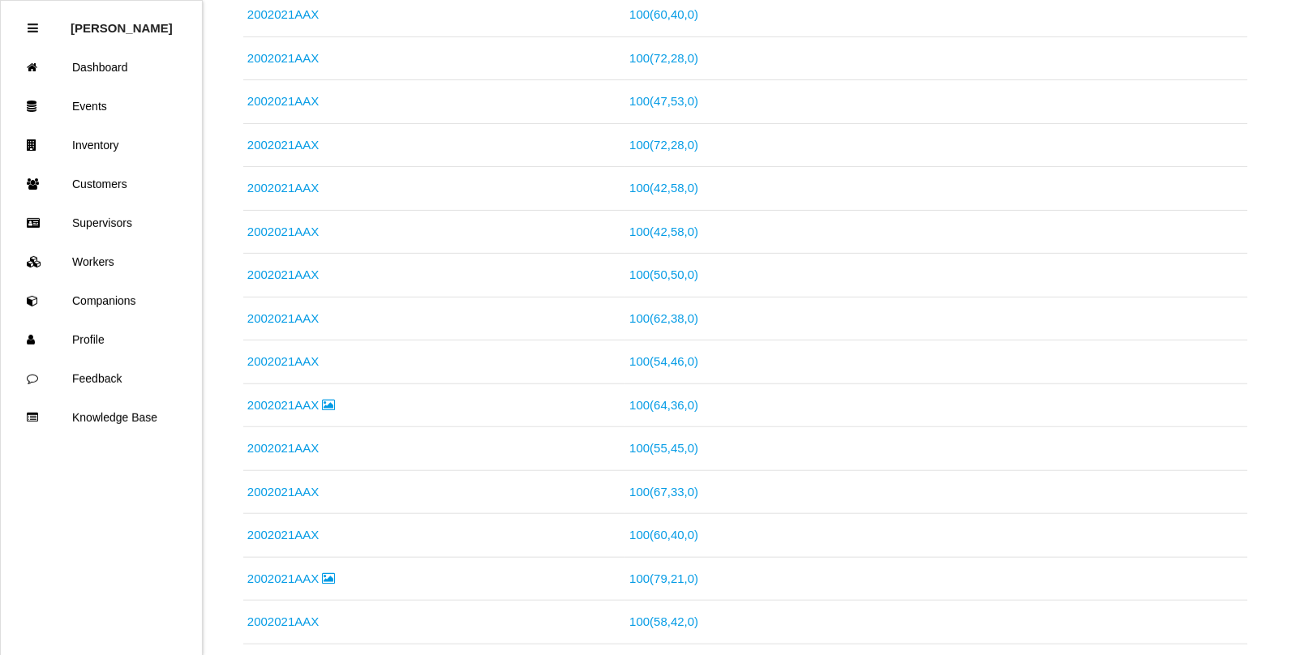
scroll to position [1724, 0]
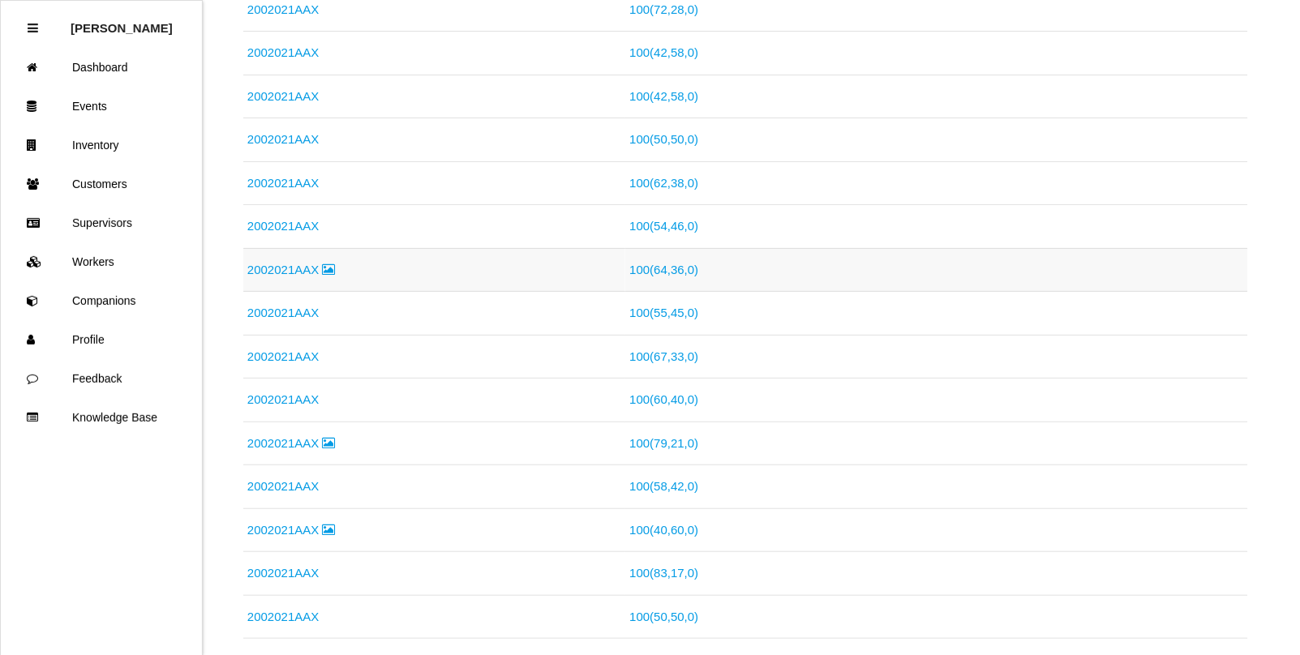
click at [296, 277] on link "2002021AAX" at bounding box center [291, 270] width 88 height 14
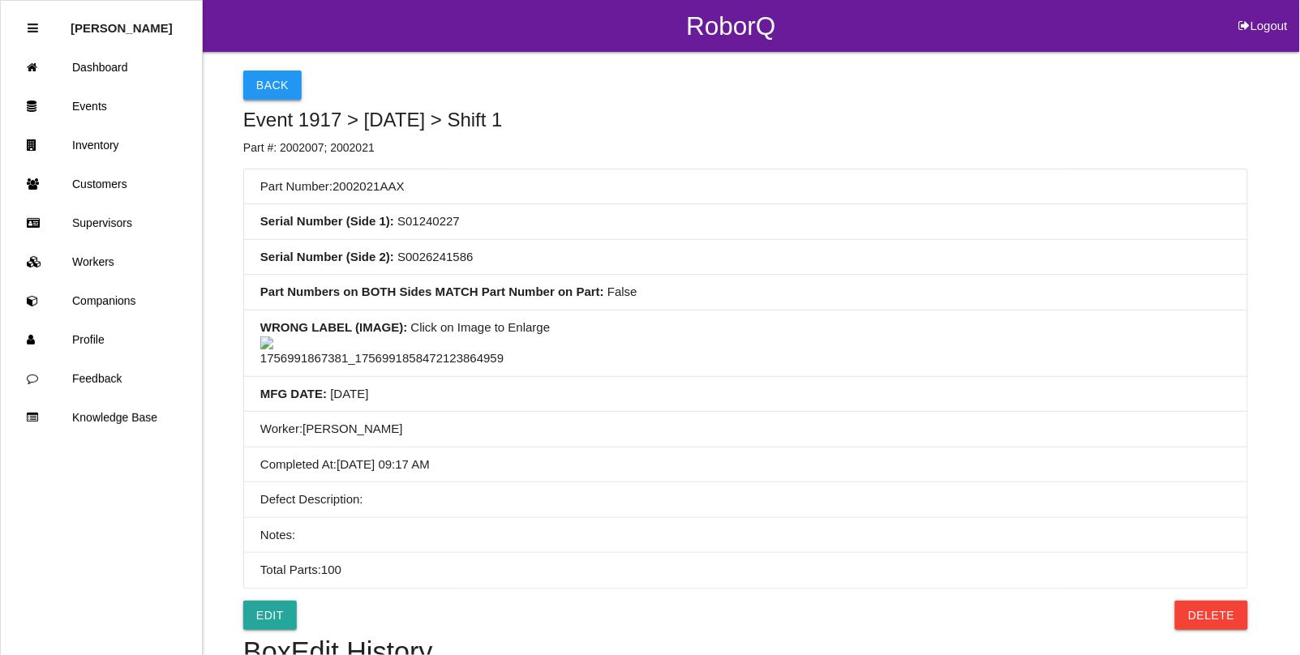
click at [273, 87] on button "Back" at bounding box center [272, 85] width 58 height 29
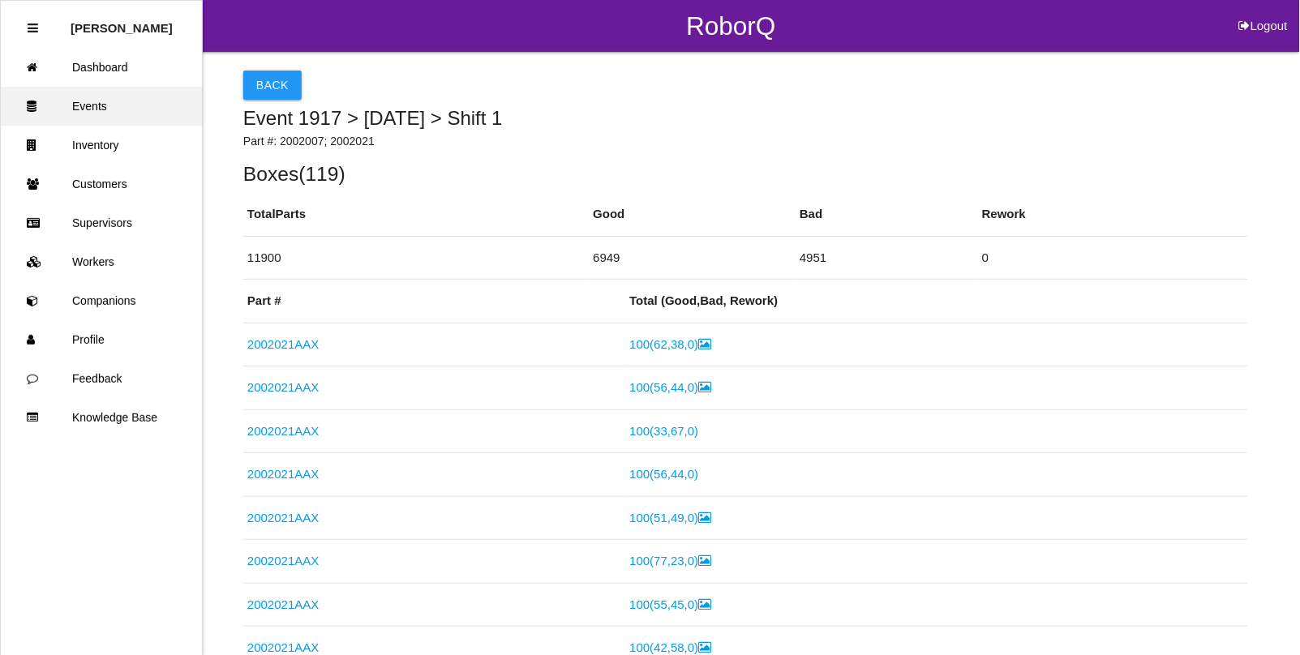
click at [91, 107] on link "Events" at bounding box center [101, 106] width 201 height 39
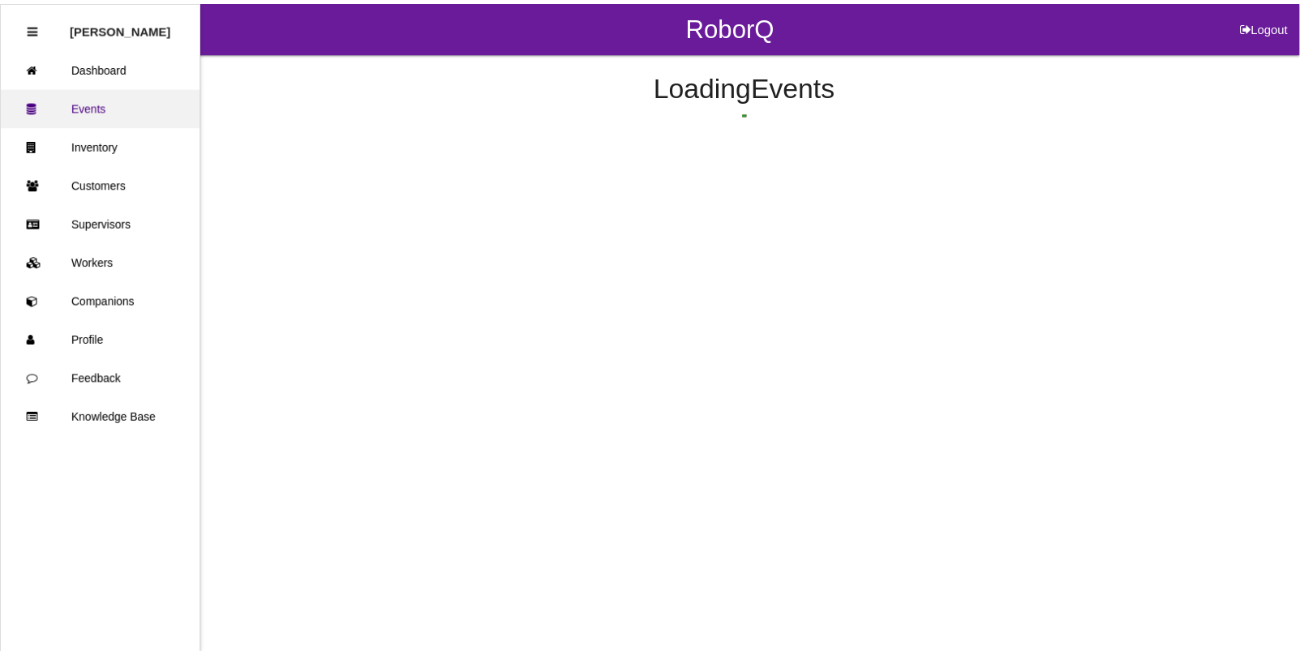
scroll to position [171, 0]
